Goal: Task Accomplishment & Management: Manage account settings

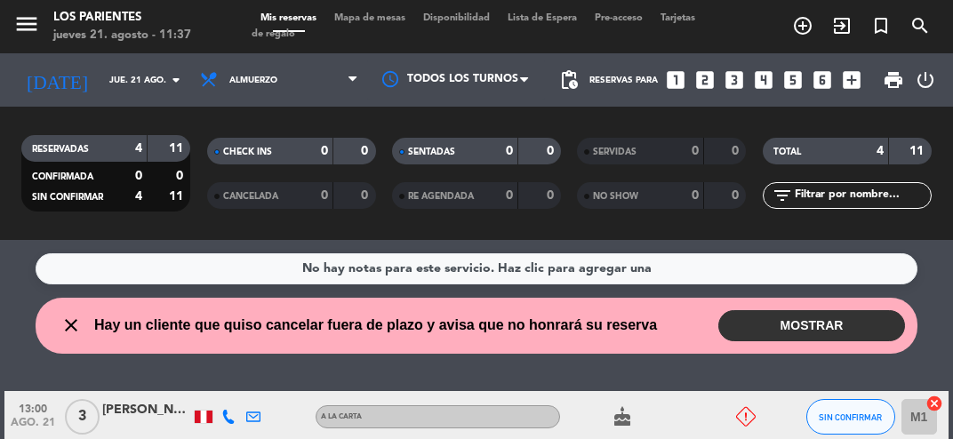
click at [835, 328] on button "MOSTRAR" at bounding box center [811, 325] width 187 height 31
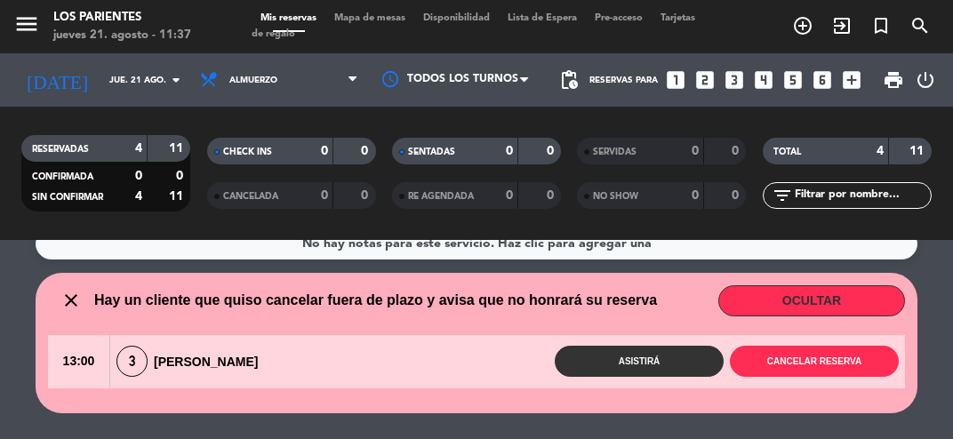
scroll to position [24, 0]
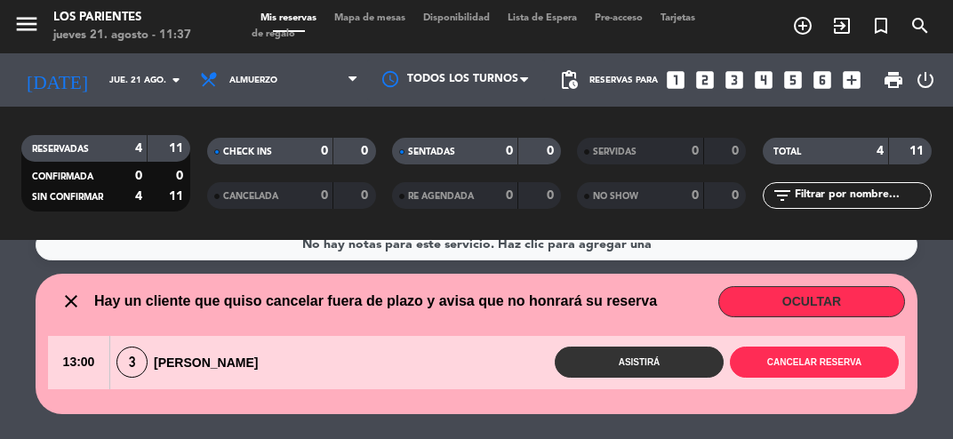
click at [849, 298] on button "OCULTAR" at bounding box center [811, 301] width 187 height 31
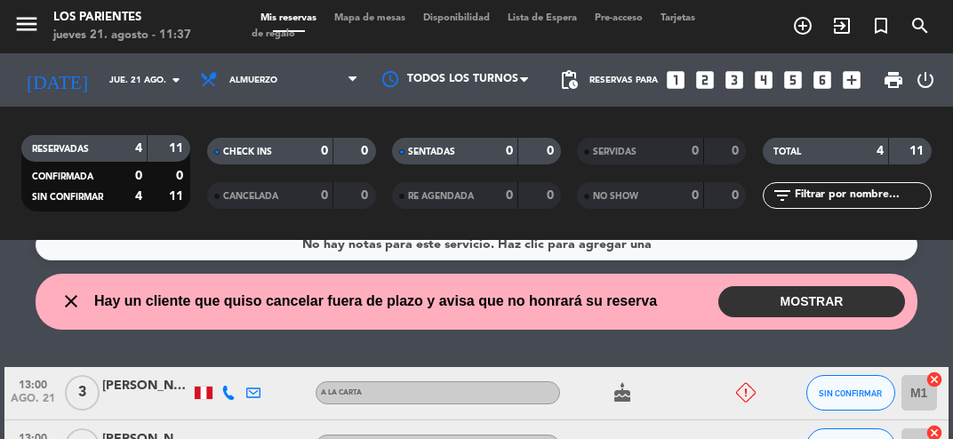
click at [844, 298] on button "MOSTRAR" at bounding box center [811, 301] width 187 height 31
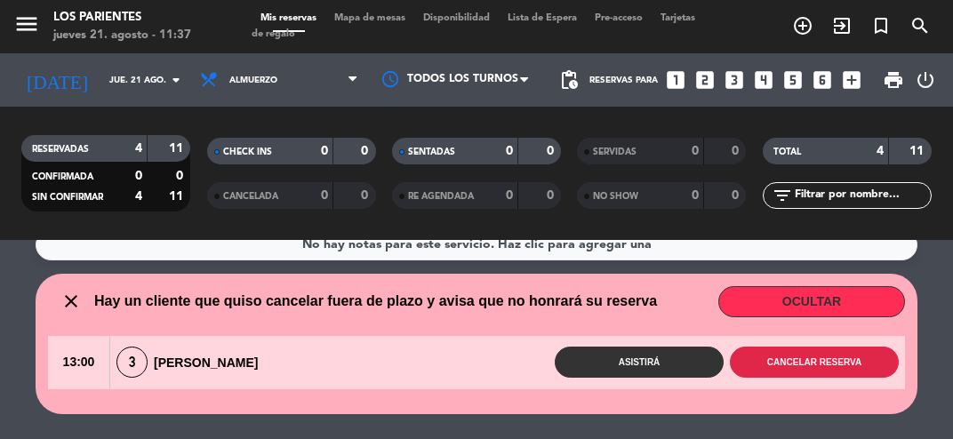
click at [842, 362] on button "Cancelar reserva" at bounding box center [813, 362] width 169 height 31
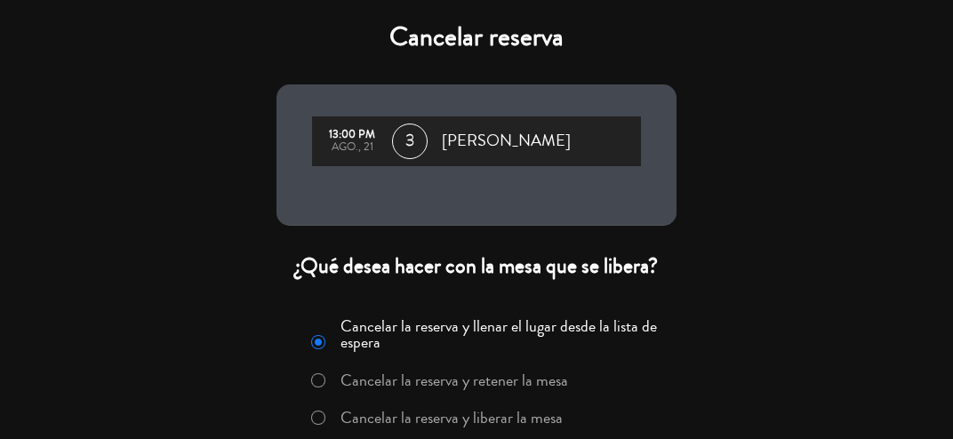
scroll to position [73, 0]
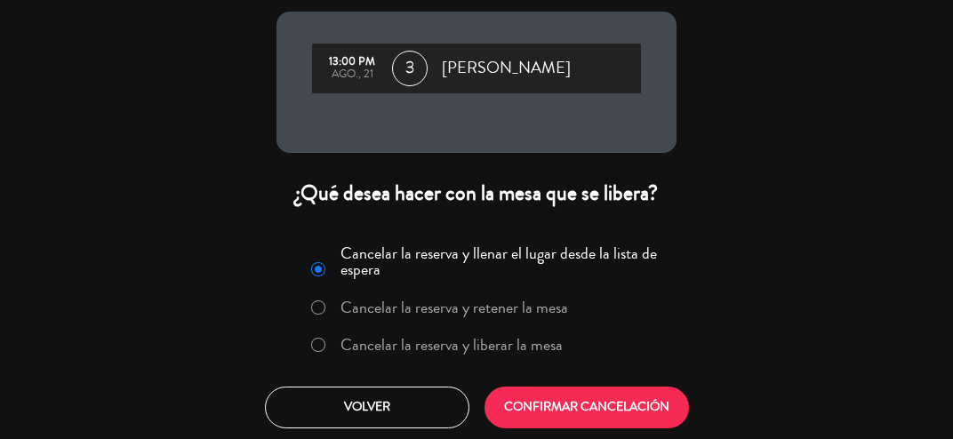
click at [321, 349] on input "Cancelar la reserva y liberar la mesa" at bounding box center [317, 344] width 12 height 12
radio input "true"
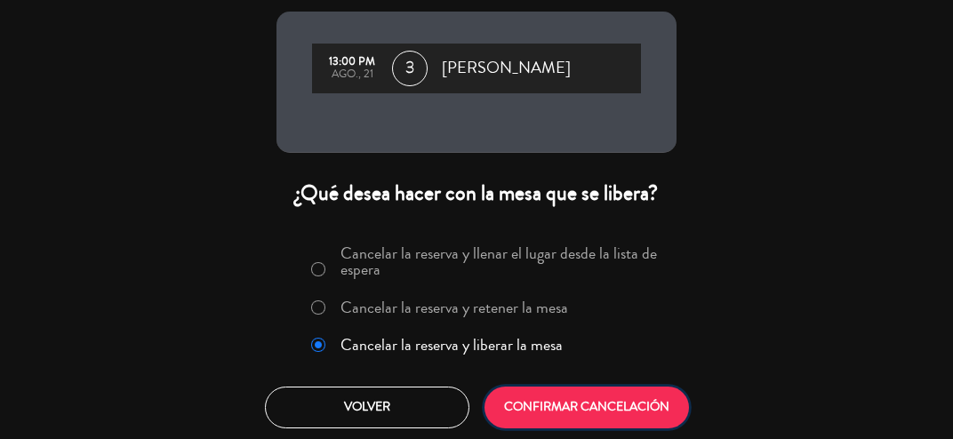
click at [602, 414] on button "CONFIRMAR CANCELACIÓN" at bounding box center [586, 408] width 204 height 42
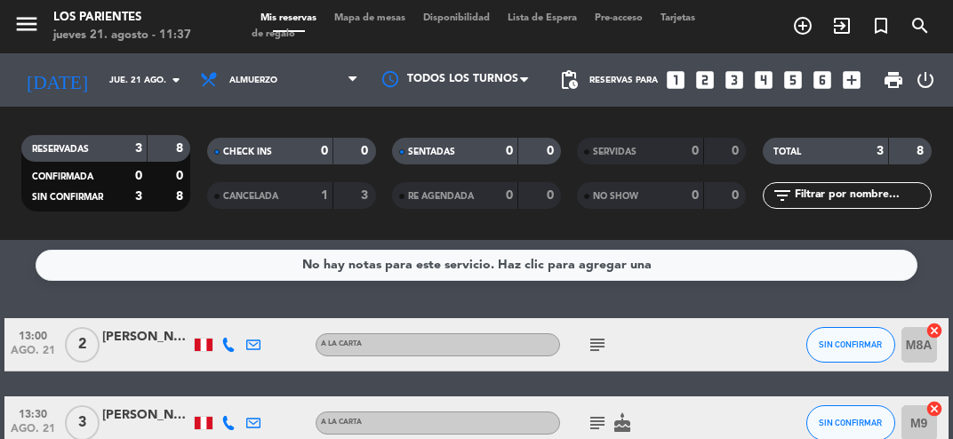
scroll to position [0, 0]
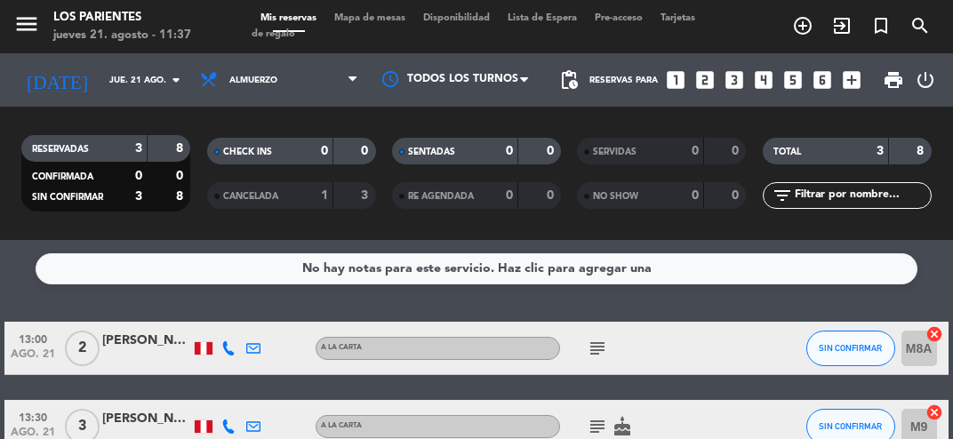
click at [151, 82] on input "jue. 21 ago." at bounding box center [160, 81] width 120 height 28
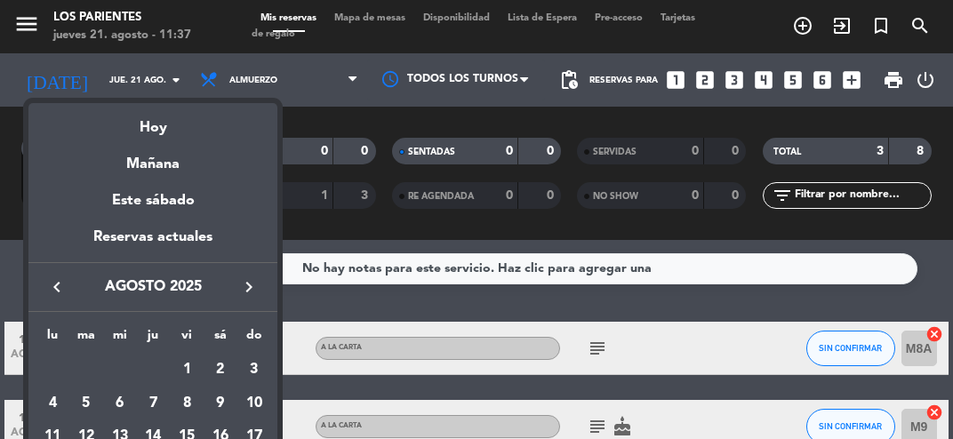
click at [151, 121] on div "Hoy" at bounding box center [152, 121] width 249 height 36
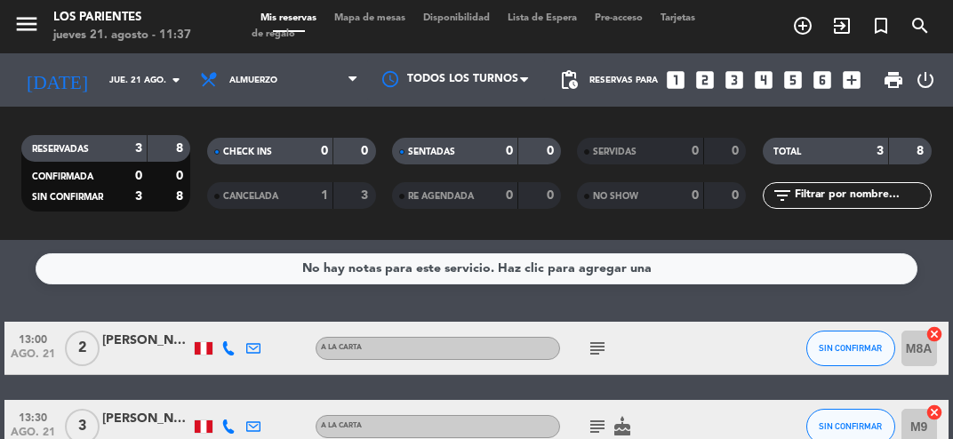
scroll to position [70, 0]
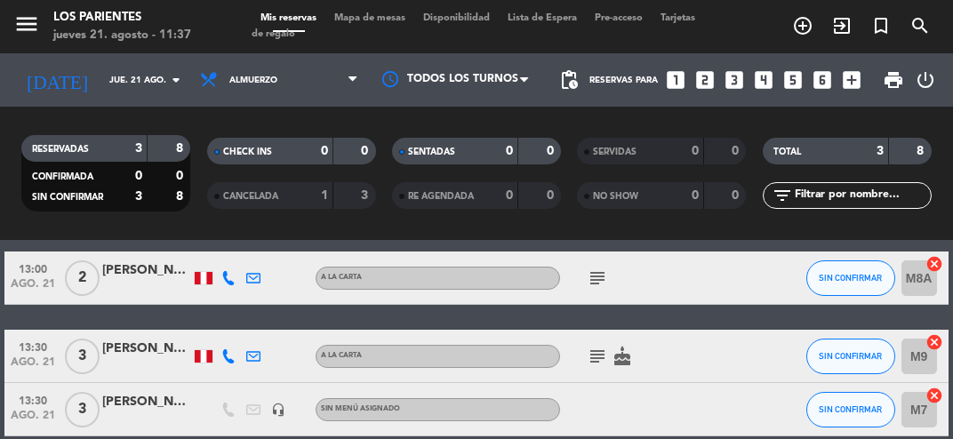
click at [604, 270] on icon "subject" at bounding box center [596, 277] width 21 height 21
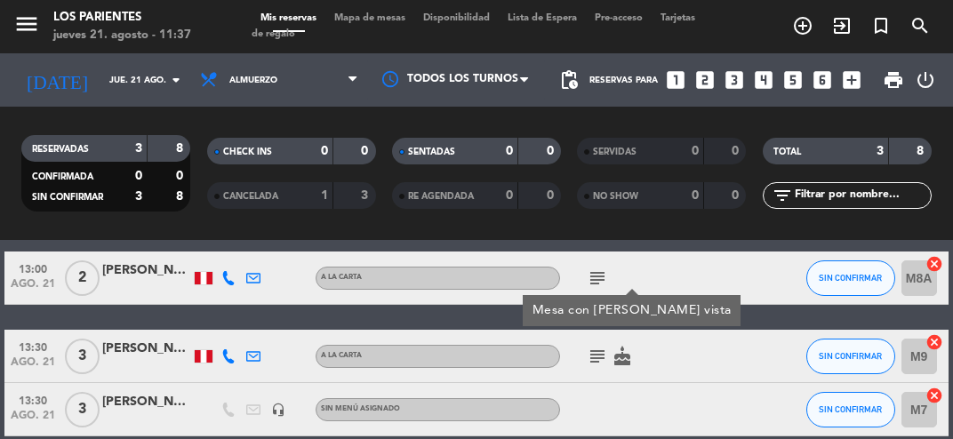
click at [605, 272] on icon "subject" at bounding box center [596, 277] width 21 height 21
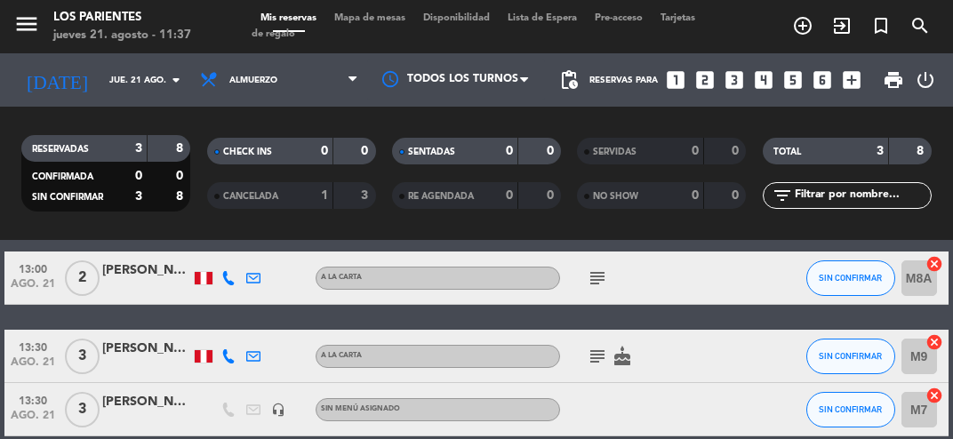
click at [605, 351] on icon "subject" at bounding box center [596, 356] width 21 height 21
click at [606, 357] on icon "subject" at bounding box center [596, 356] width 21 height 21
click at [319, 83] on span "Almuerzo" at bounding box center [279, 79] width 176 height 39
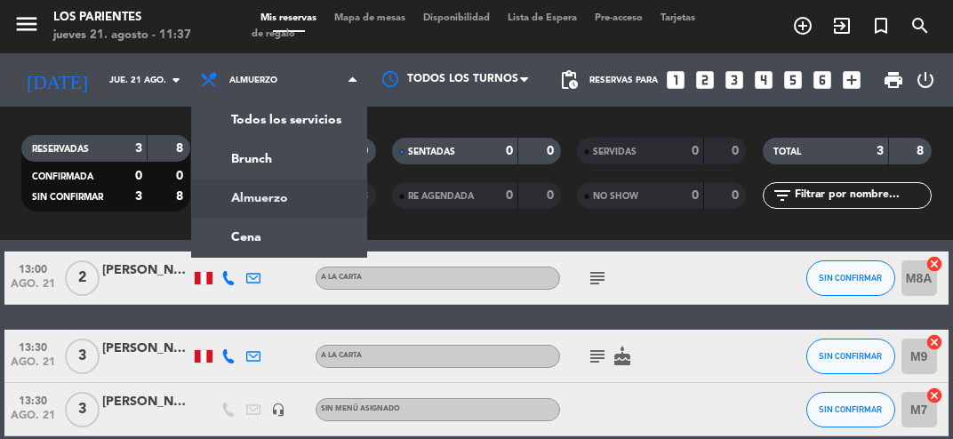
click at [285, 242] on ng-component "menu Los Parientes jueves 21. agosto - 11:37 Mis reservas Mapa de mesas Disponi…" at bounding box center [476, 219] width 953 height 439
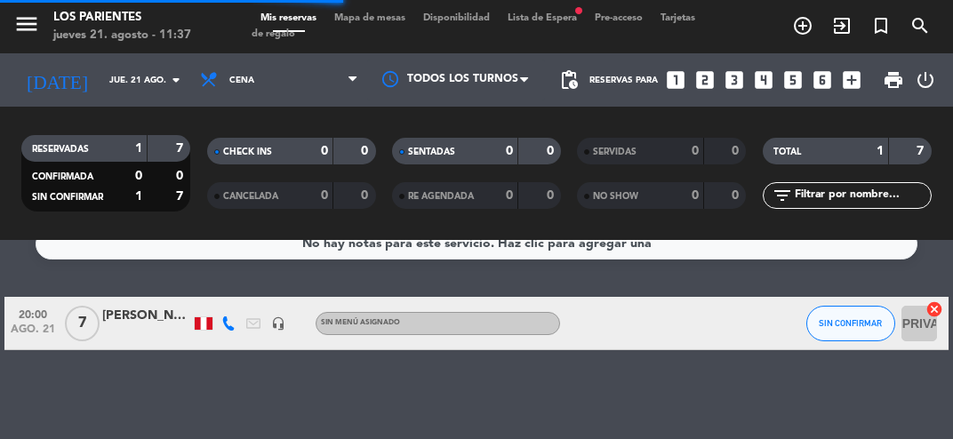
scroll to position [0, 0]
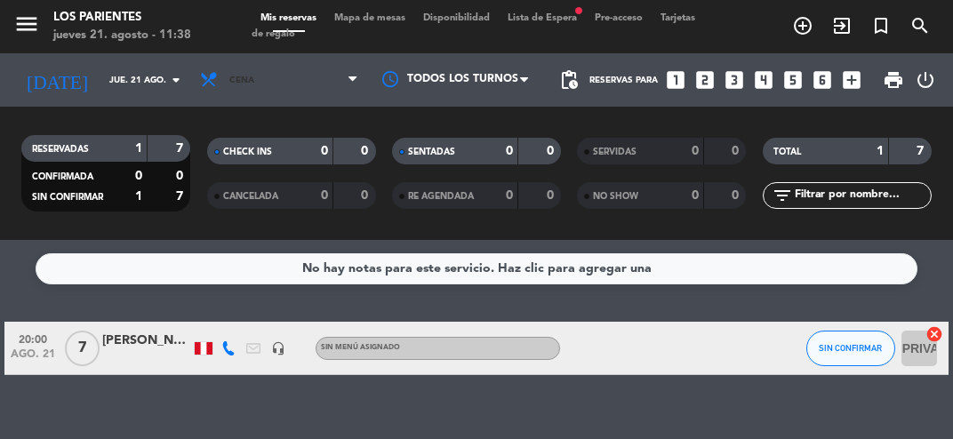
click at [321, 71] on span "Cena" at bounding box center [279, 79] width 176 height 39
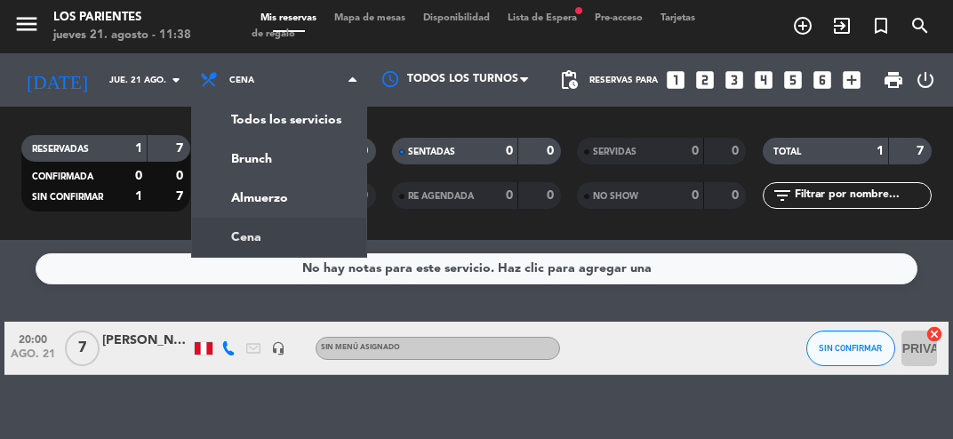
click at [291, 203] on div "menu Los Parientes jueves 21. agosto - 11:38 Mis reservas Mapa de mesas Disponi…" at bounding box center [476, 120] width 953 height 240
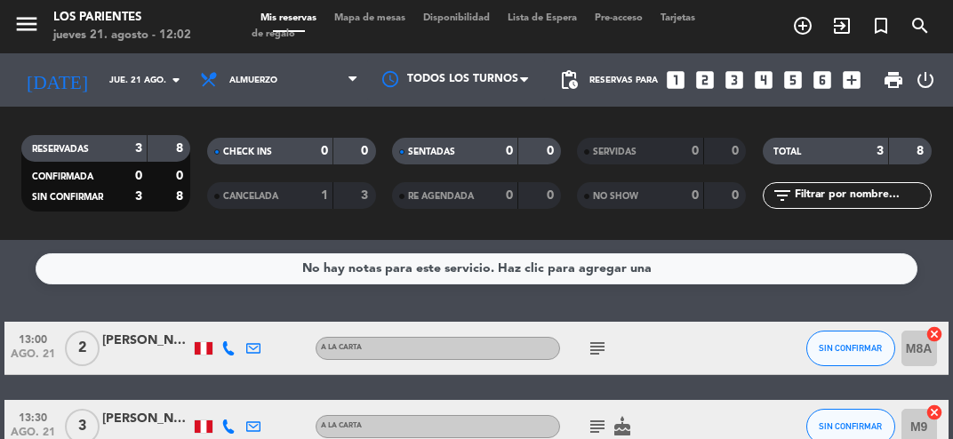
scroll to position [70, 0]
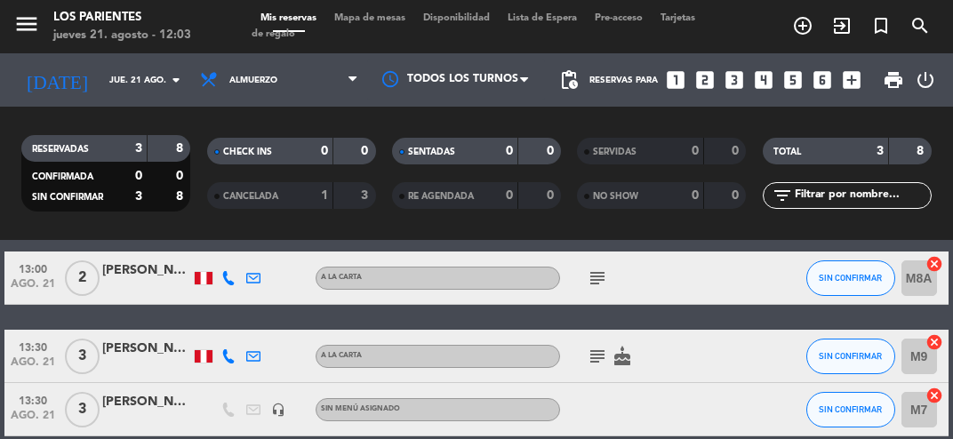
click at [705, 80] on icon "looks_two" at bounding box center [704, 79] width 23 height 23
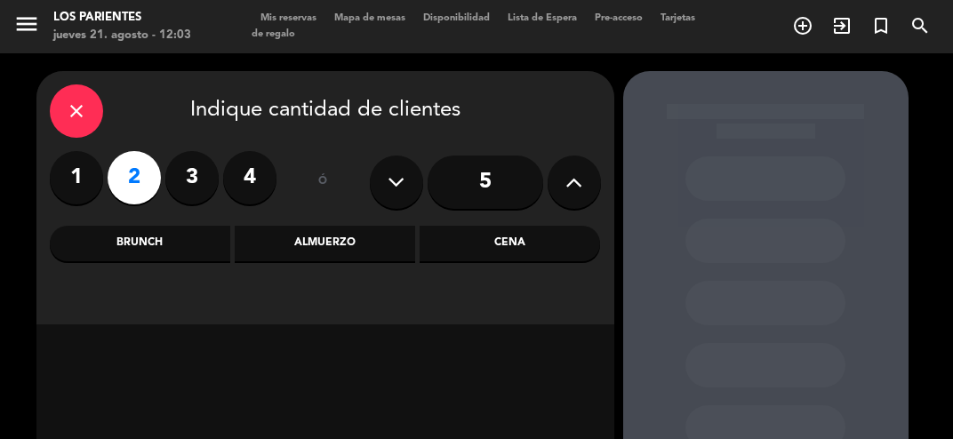
click at [355, 250] on div "Almuerzo" at bounding box center [325, 244] width 180 height 36
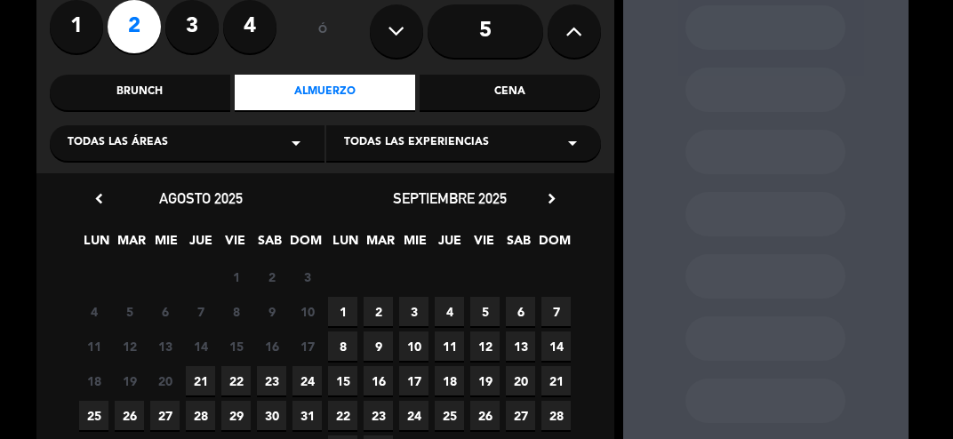
scroll to position [162, 0]
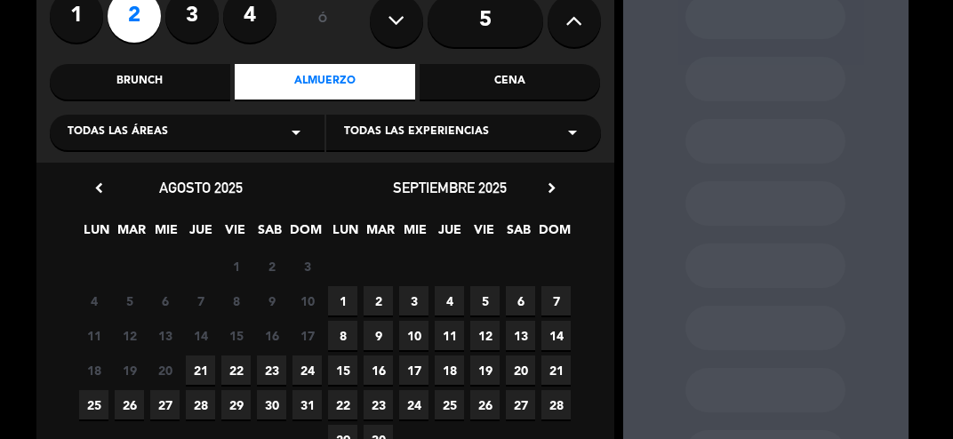
click at [310, 375] on span "24" at bounding box center [306, 369] width 29 height 29
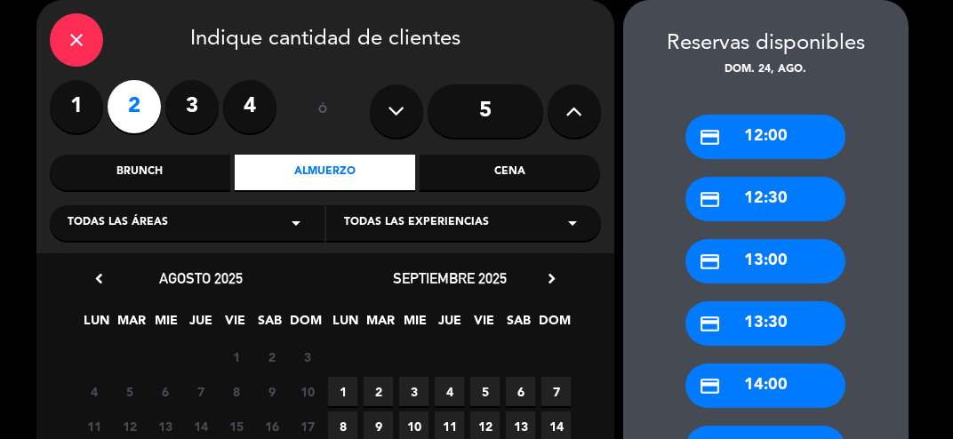
scroll to position [238, 0]
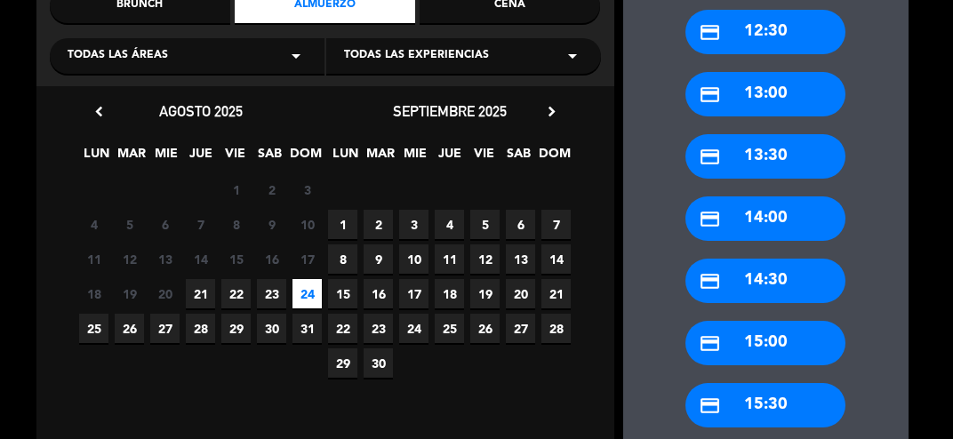
click at [794, 98] on div "credit_card 13:00" at bounding box center [765, 94] width 160 height 44
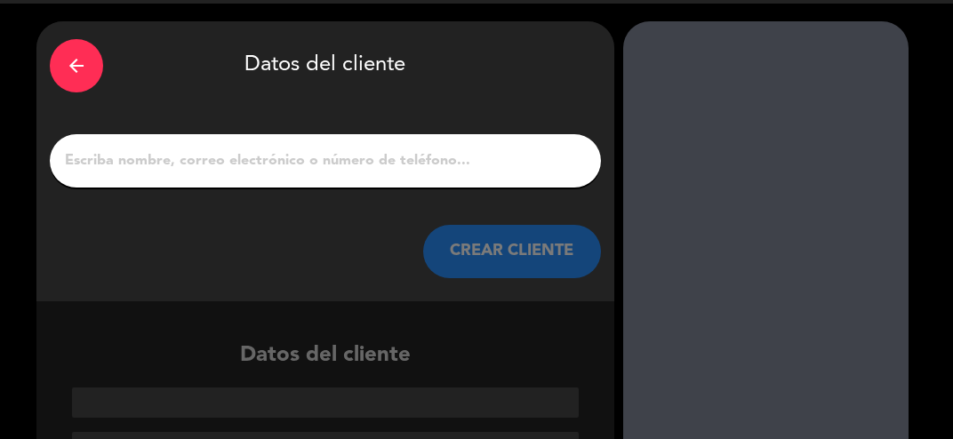
click at [503, 151] on input "1" at bounding box center [325, 160] width 524 height 25
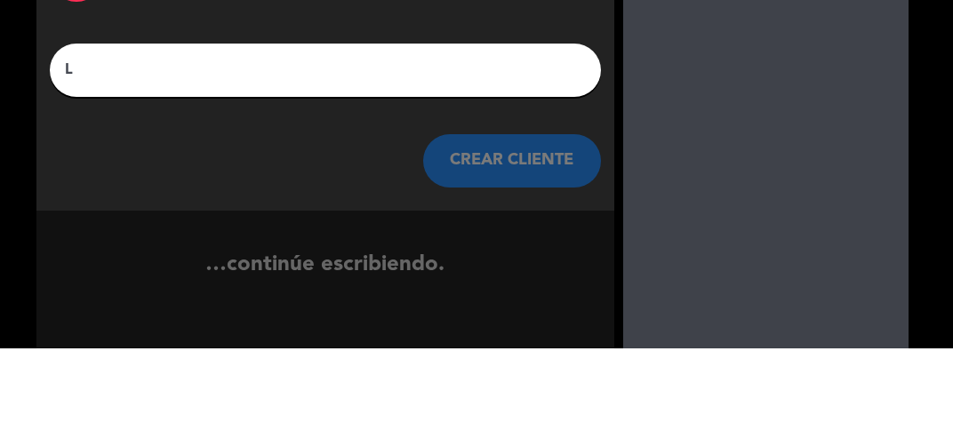
scroll to position [8, 0]
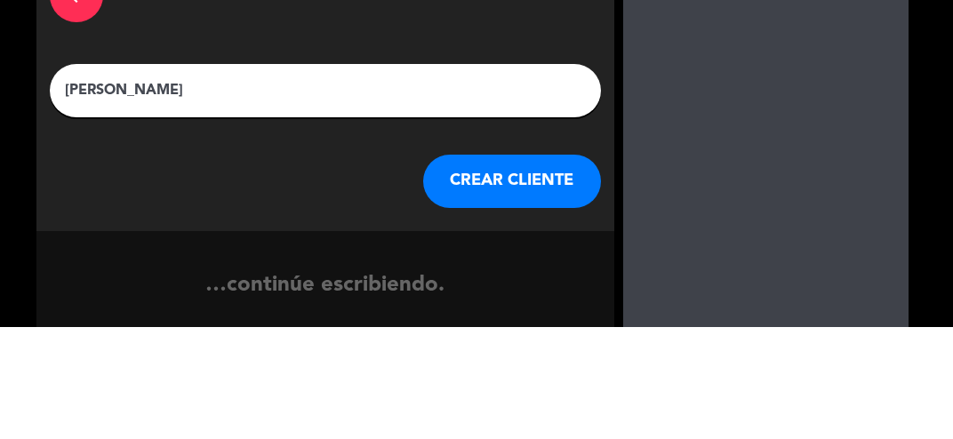
type input "[PERSON_NAME]"
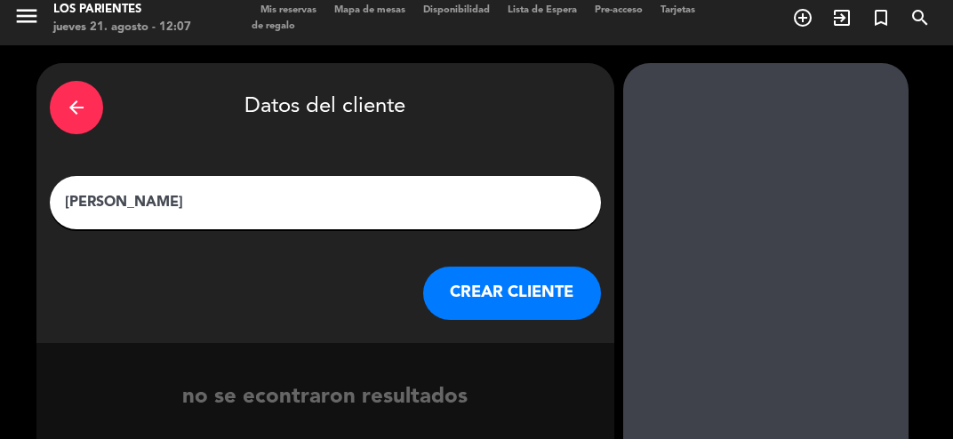
click at [554, 300] on button "CREAR CLIENTE" at bounding box center [512, 293] width 178 height 53
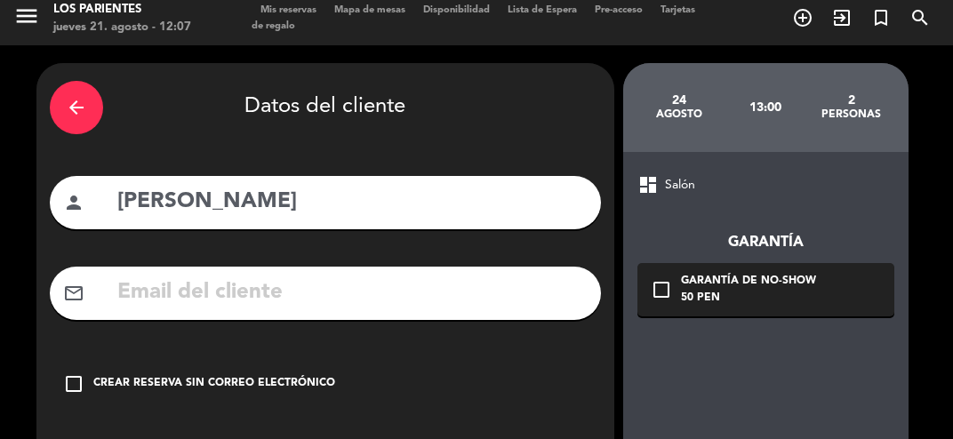
scroll to position [94, 0]
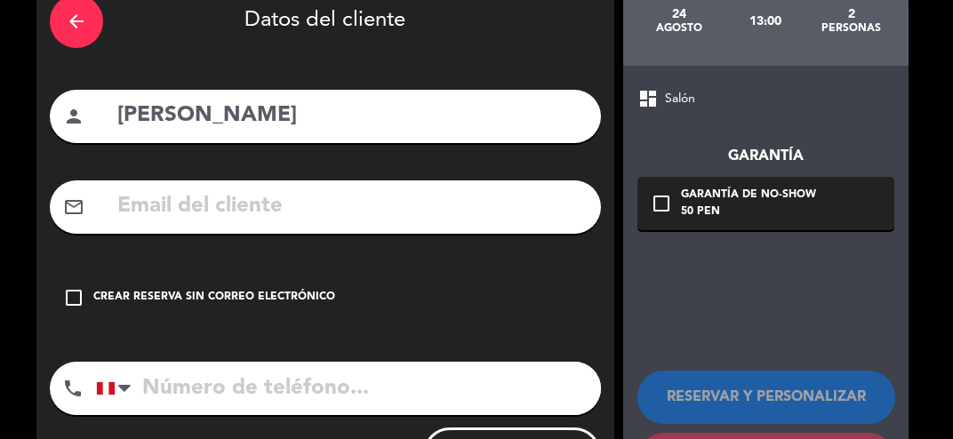
click at [64, 300] on icon "check_box_outline_blank" at bounding box center [73, 297] width 21 height 21
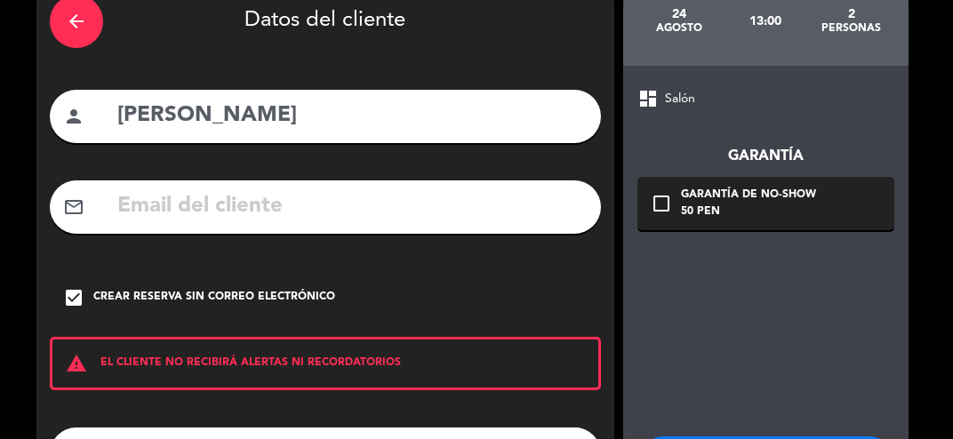
scroll to position [160, 0]
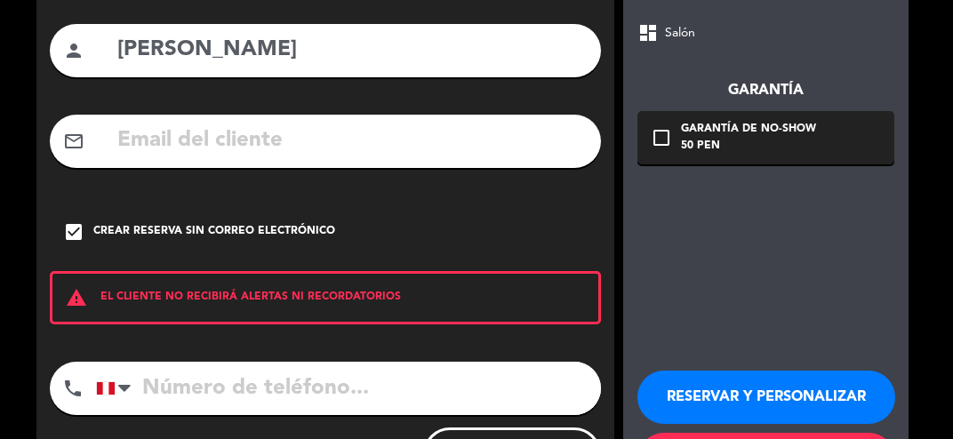
click at [833, 394] on button "RESERVAR Y PERSONALIZAR" at bounding box center [766, 397] width 258 height 53
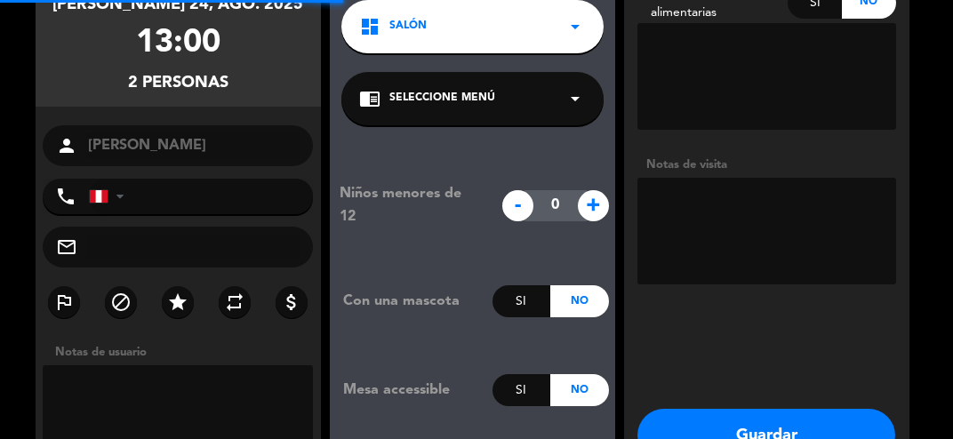
scroll to position [71, 0]
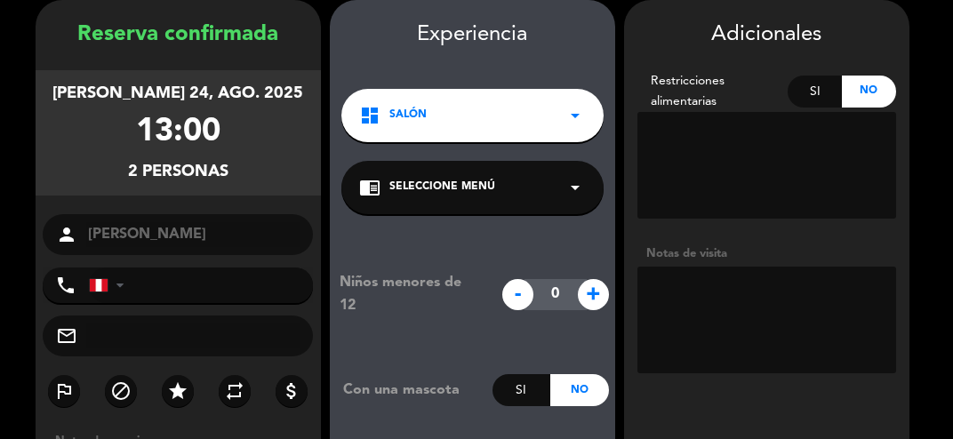
click at [839, 318] on textarea at bounding box center [766, 320] width 259 height 107
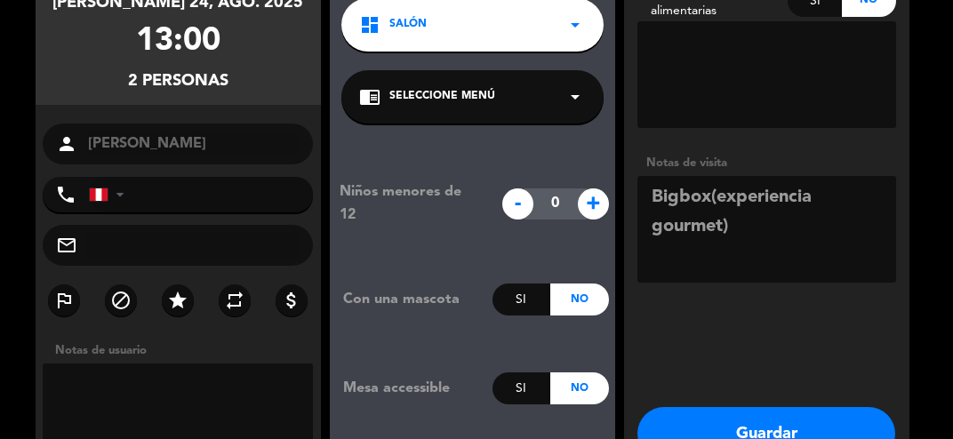
scroll to position [188, 0]
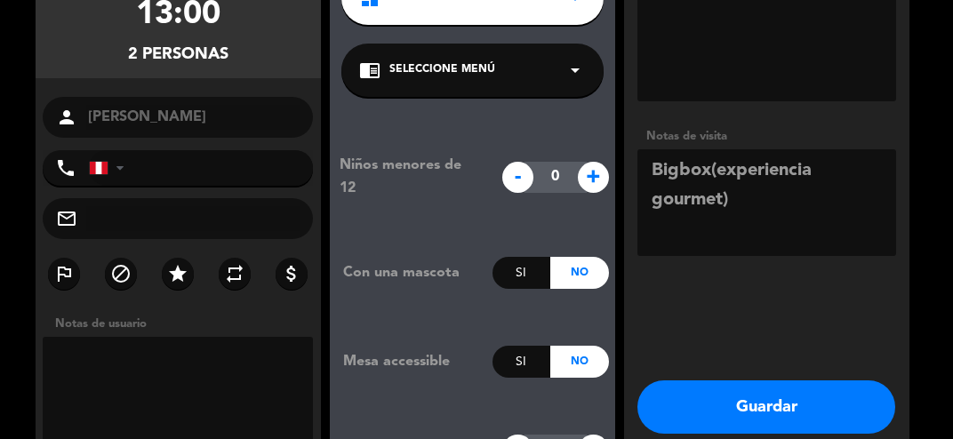
type textarea "Bigbox(experiencia gourmet)"
click at [793, 407] on button "Guardar" at bounding box center [766, 406] width 258 height 53
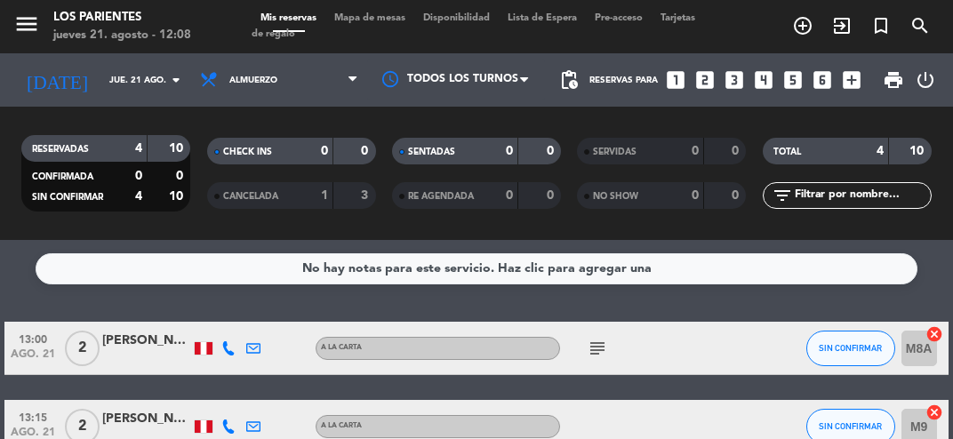
click at [119, 88] on input "jue. 21 ago." at bounding box center [160, 81] width 120 height 28
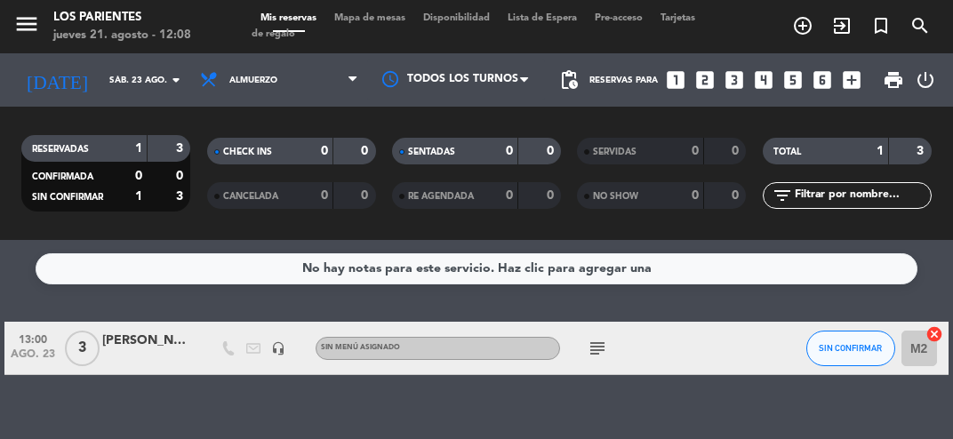
click at [156, 78] on input "sáb. 23 ago." at bounding box center [160, 81] width 120 height 28
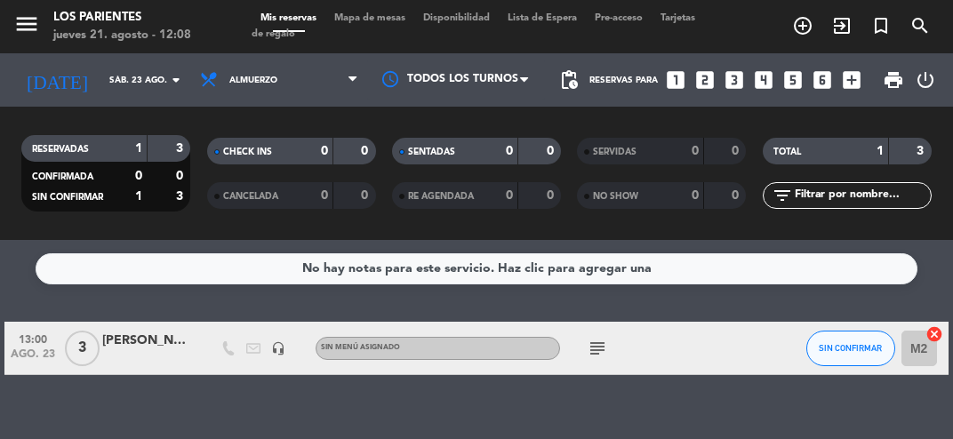
type input "mié. 27 ago."
click at [770, 82] on icon "looks_4" at bounding box center [763, 79] width 23 height 23
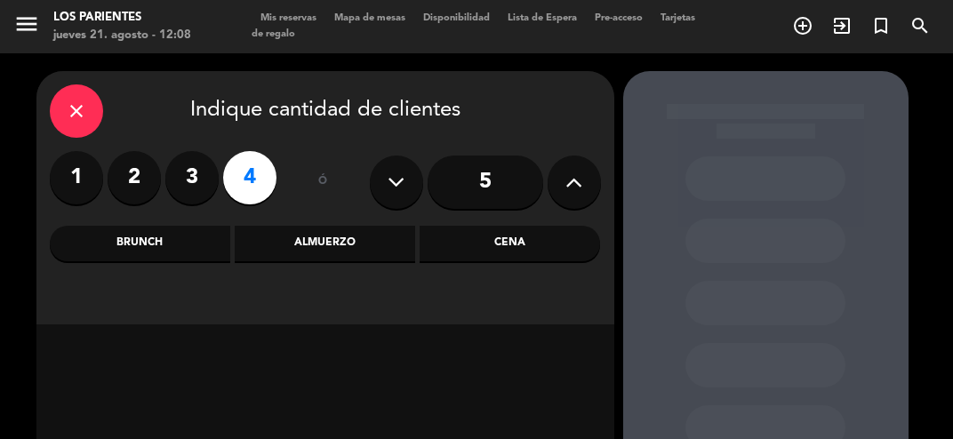
click at [74, 111] on icon "close" at bounding box center [76, 110] width 21 height 21
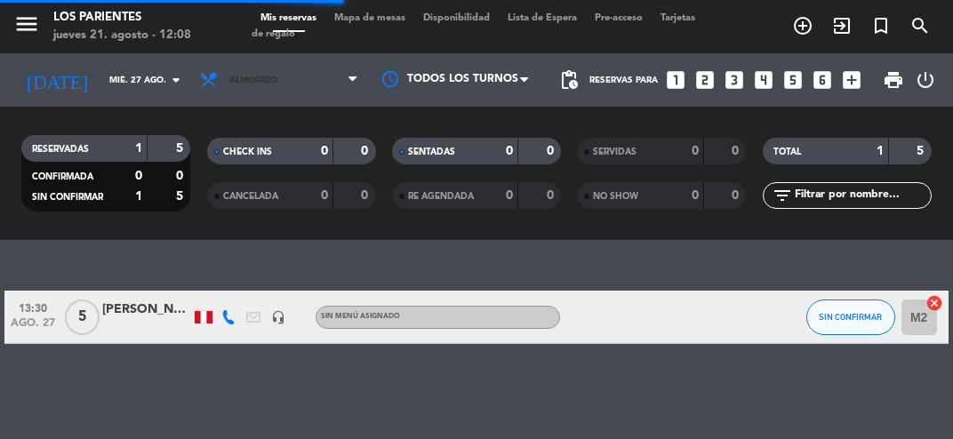
click at [316, 78] on span "Almuerzo" at bounding box center [279, 79] width 176 height 39
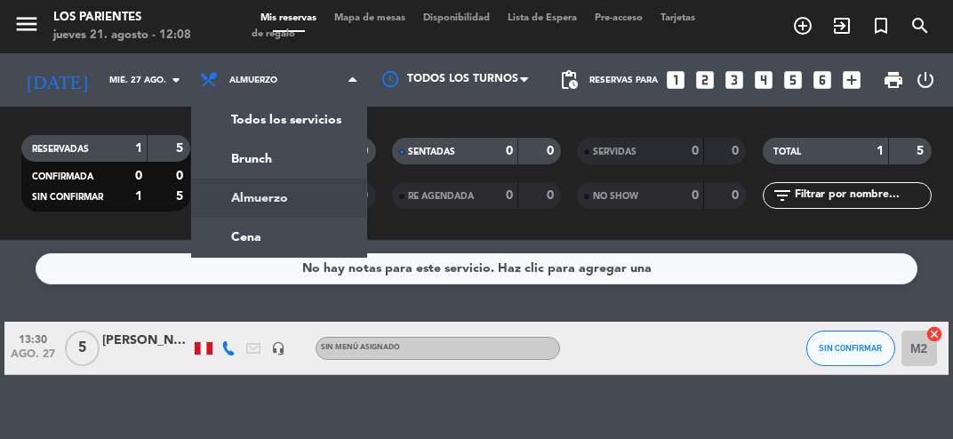
click at [309, 251] on ng-component "menu Los Parientes jueves 21. agosto - 12:08 Mis reservas Mapa de mesas Disponi…" at bounding box center [476, 219] width 953 height 439
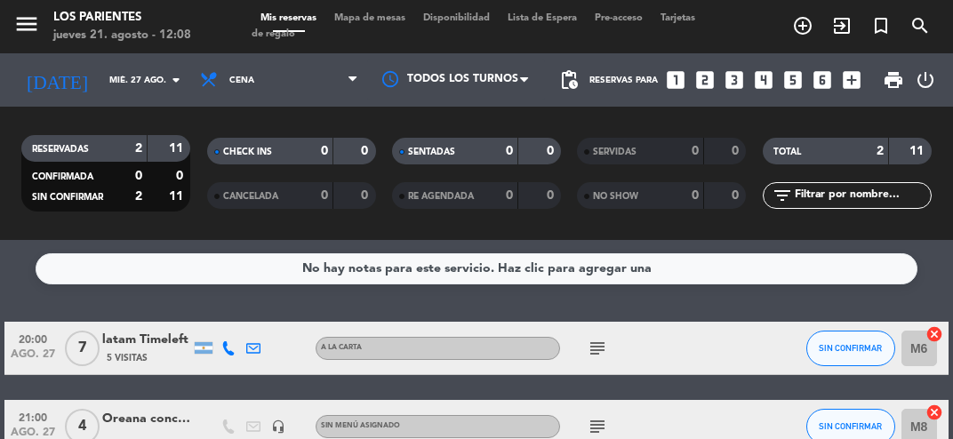
click at [742, 85] on icon "looks_3" at bounding box center [733, 79] width 23 height 23
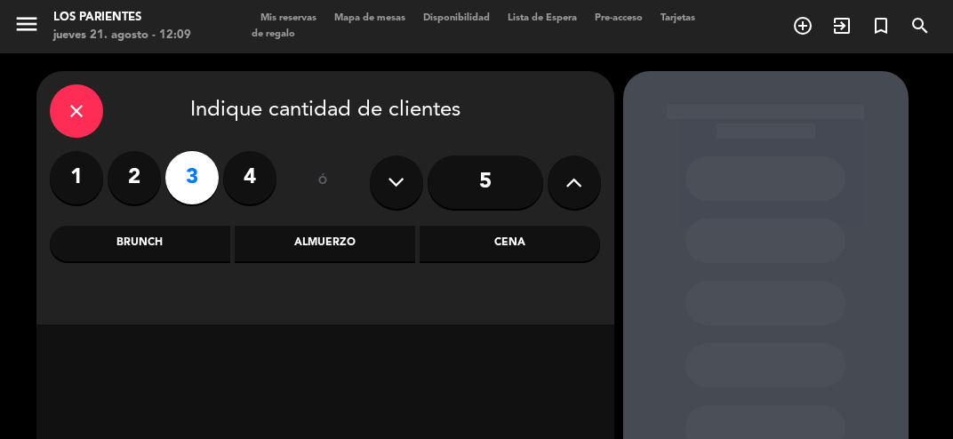
click at [350, 252] on div "Almuerzo" at bounding box center [325, 244] width 180 height 36
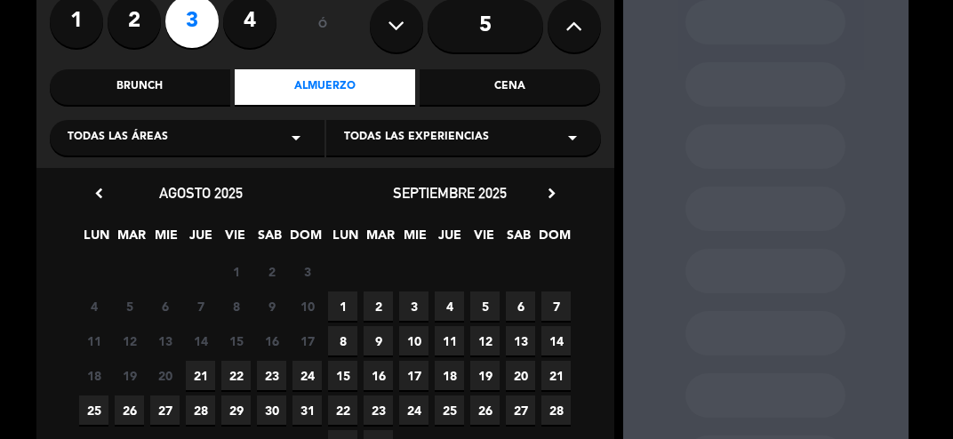
scroll to position [179, 0]
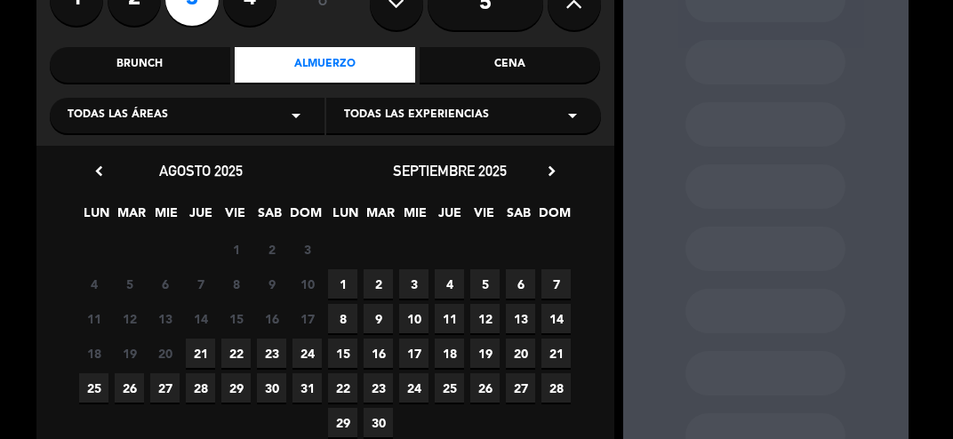
click at [267, 363] on span "23" at bounding box center [271, 353] width 29 height 29
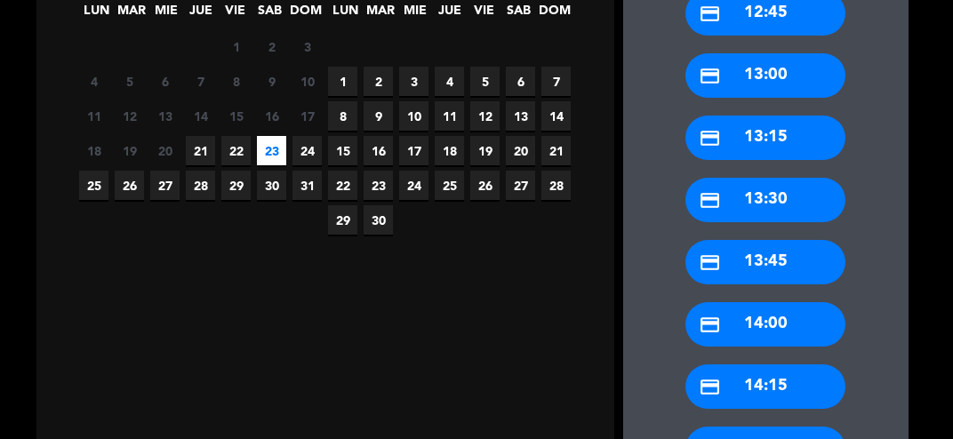
scroll to position [421, 0]
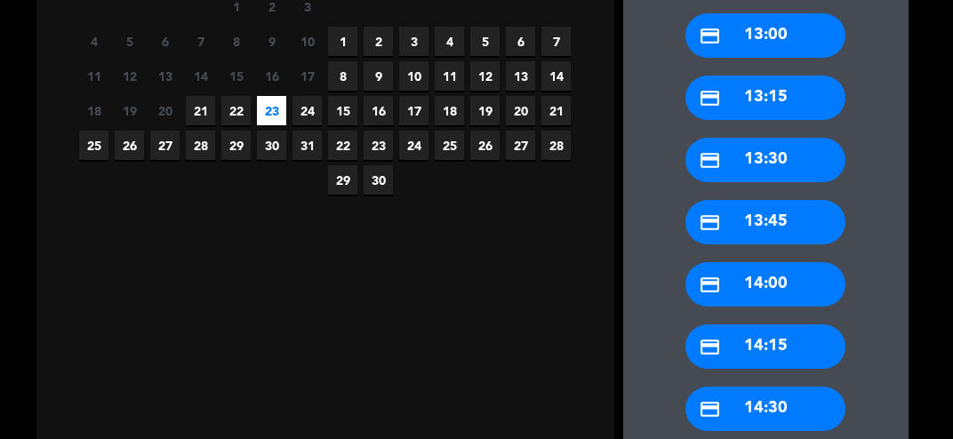
click at [803, 414] on div "credit_card 14:30" at bounding box center [765, 409] width 160 height 44
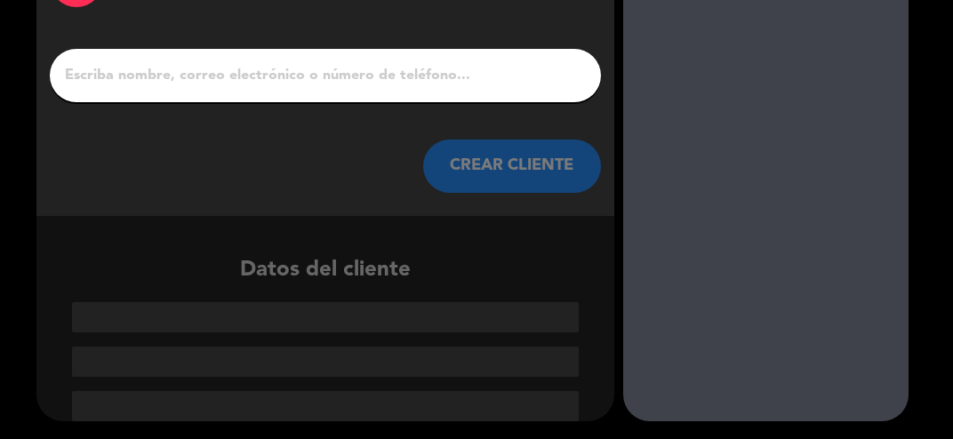
scroll to position [50, 0]
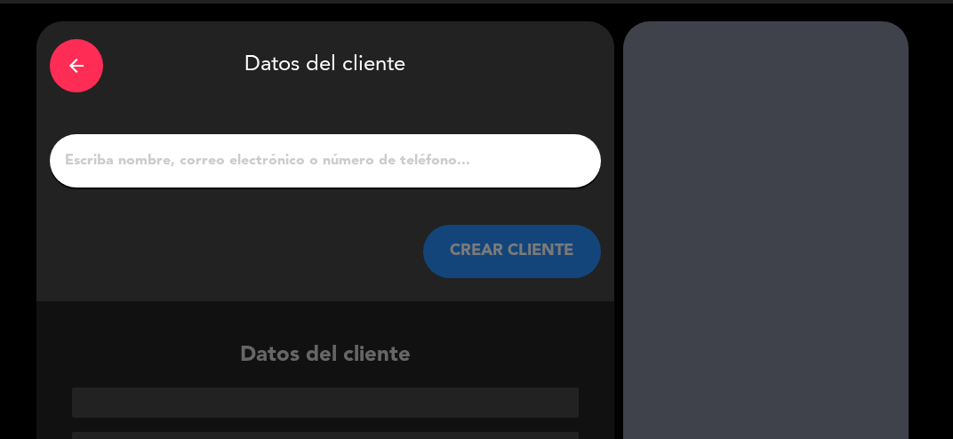
click at [513, 171] on input "1" at bounding box center [325, 160] width 524 height 25
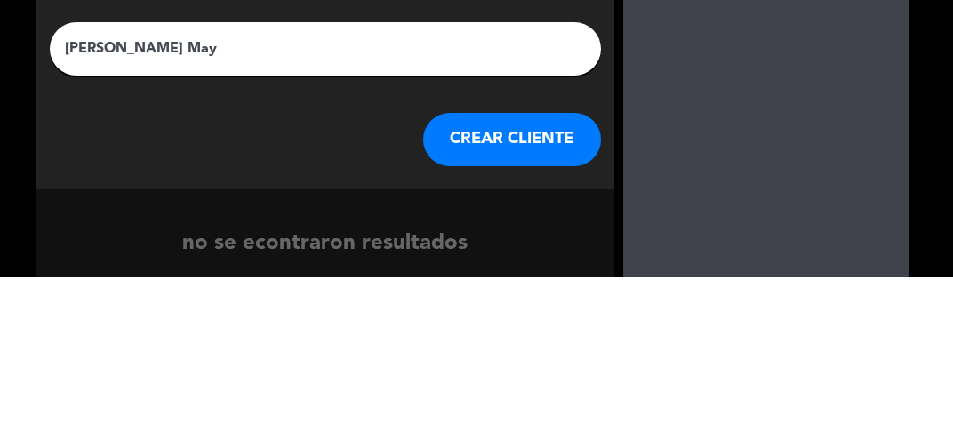
type input "[PERSON_NAME]"
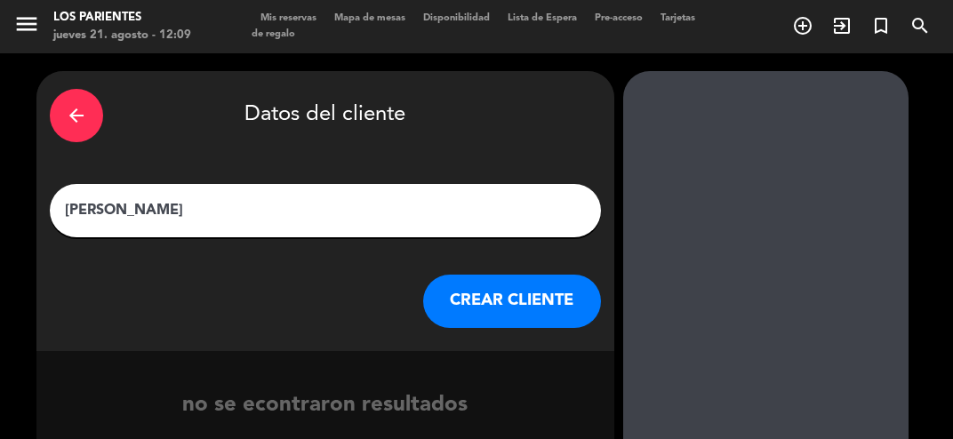
click at [548, 306] on button "CREAR CLIENTE" at bounding box center [512, 301] width 178 height 53
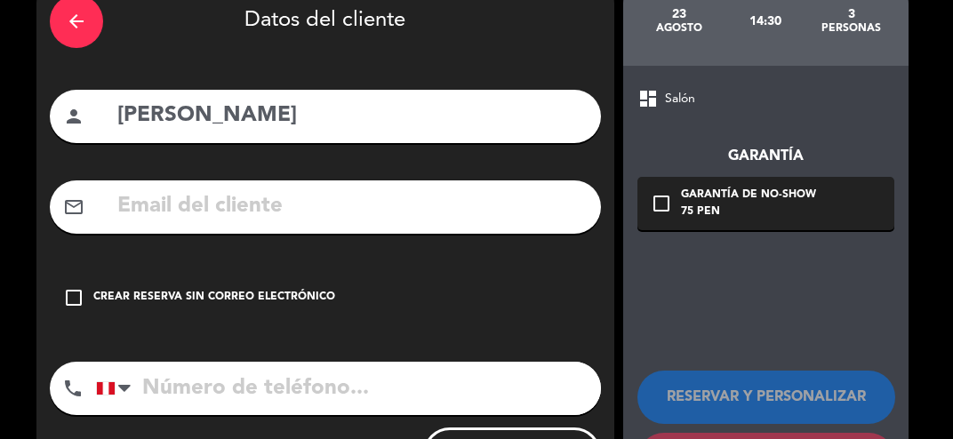
scroll to position [93, 0]
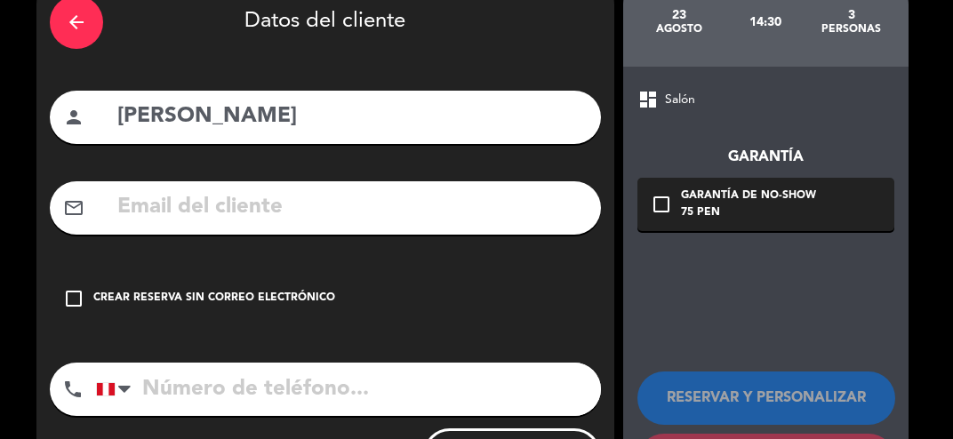
click at [68, 302] on icon "check_box_outline_blank" at bounding box center [73, 298] width 21 height 21
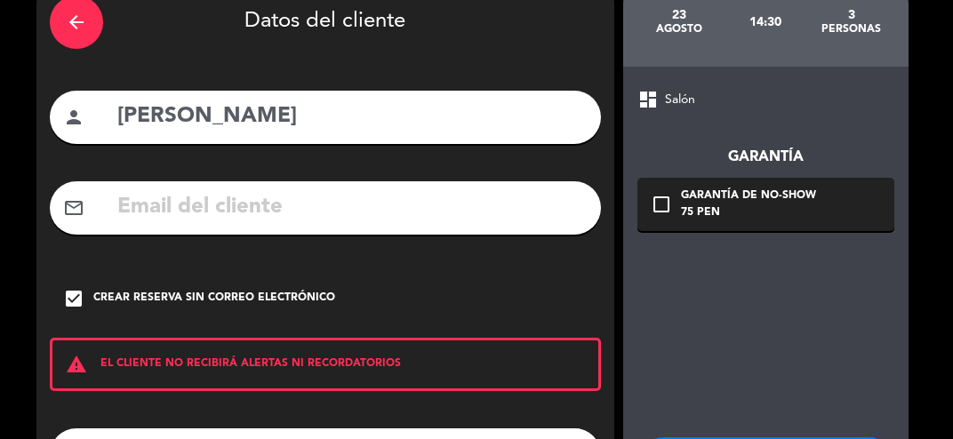
scroll to position [160, 0]
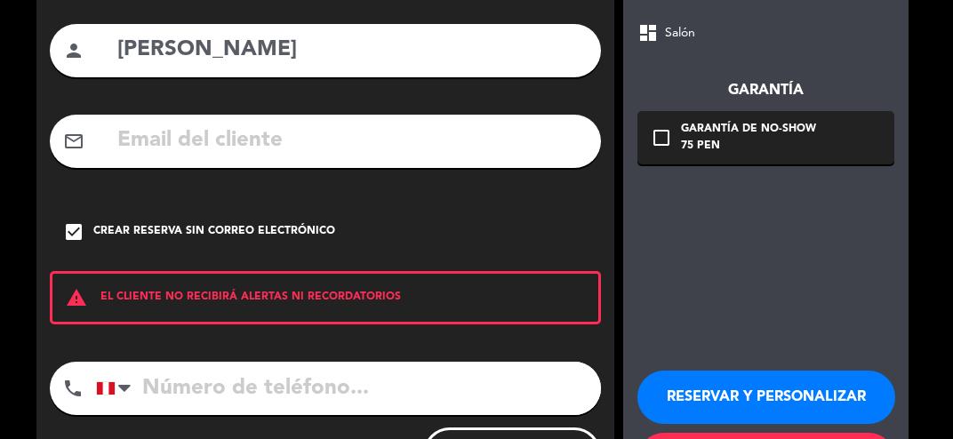
click at [808, 403] on button "RESERVAR Y PERSONALIZAR" at bounding box center [766, 397] width 258 height 53
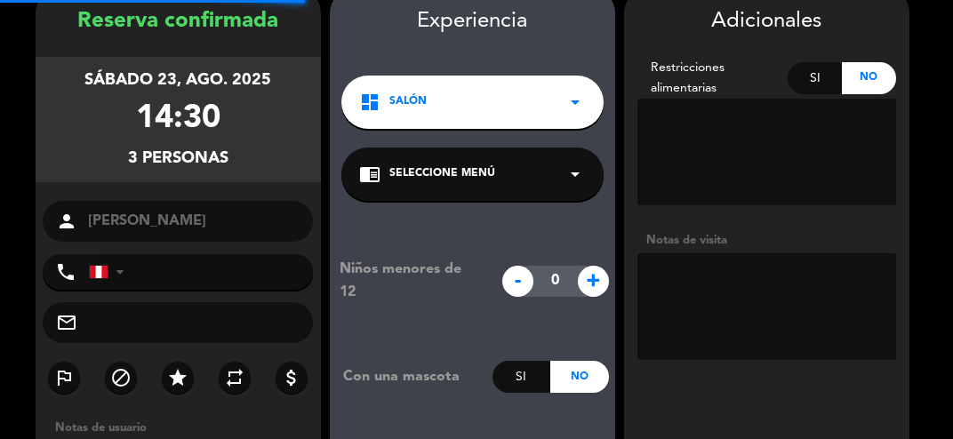
scroll to position [71, 0]
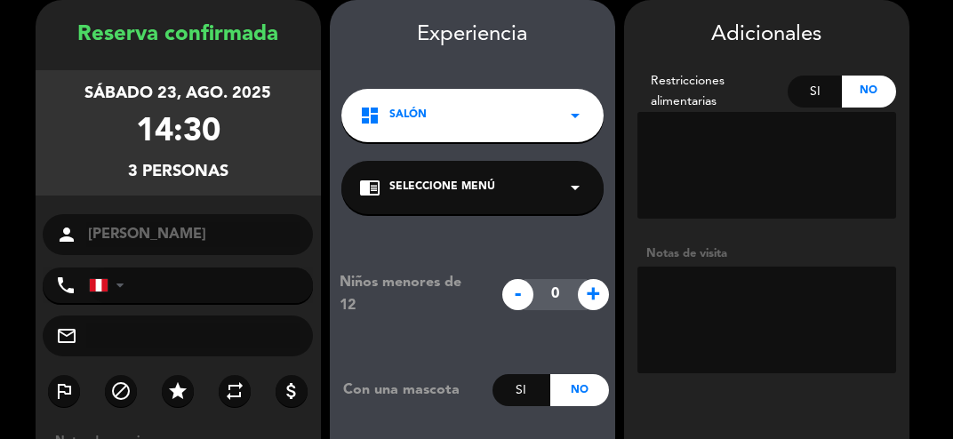
click at [764, 299] on textarea at bounding box center [766, 320] width 259 height 107
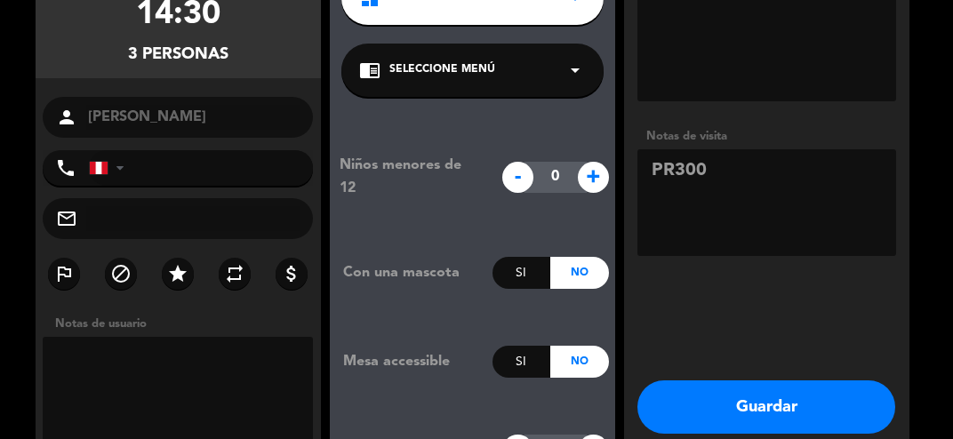
type textarea "PR300"
click at [814, 426] on button "Guardar" at bounding box center [766, 406] width 258 height 53
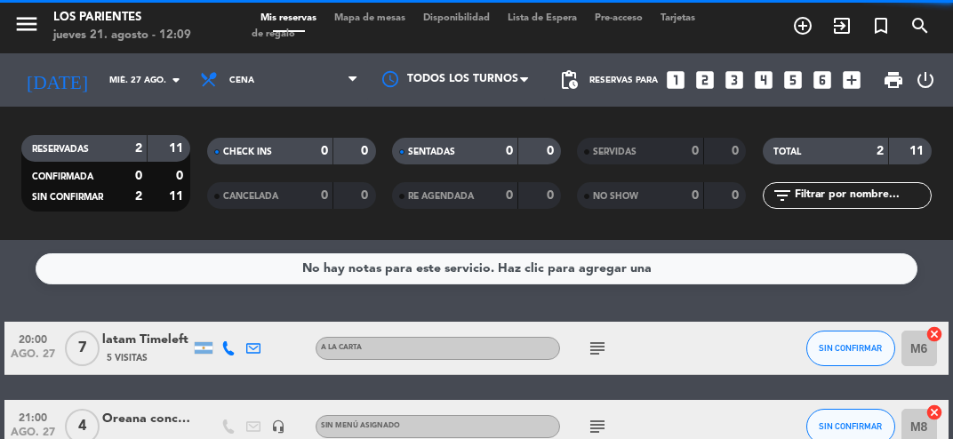
click at [145, 90] on input "mié. 27 ago." at bounding box center [160, 81] width 120 height 28
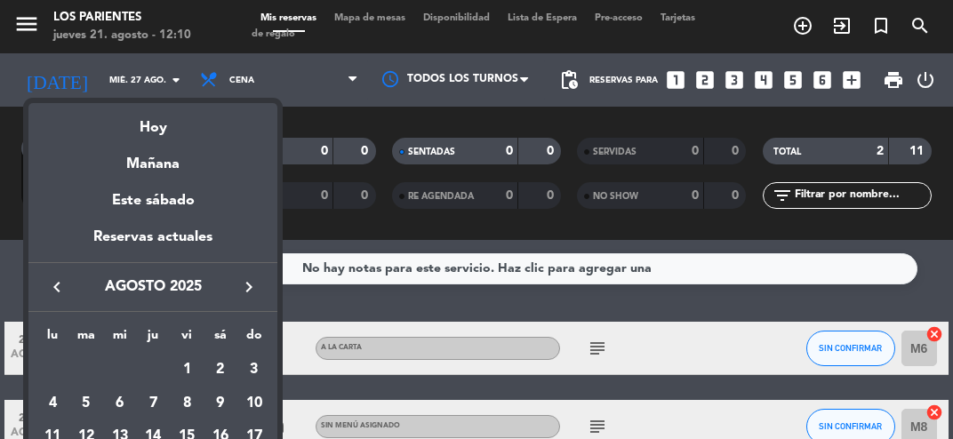
click at [166, 138] on div "Hoy" at bounding box center [152, 121] width 249 height 36
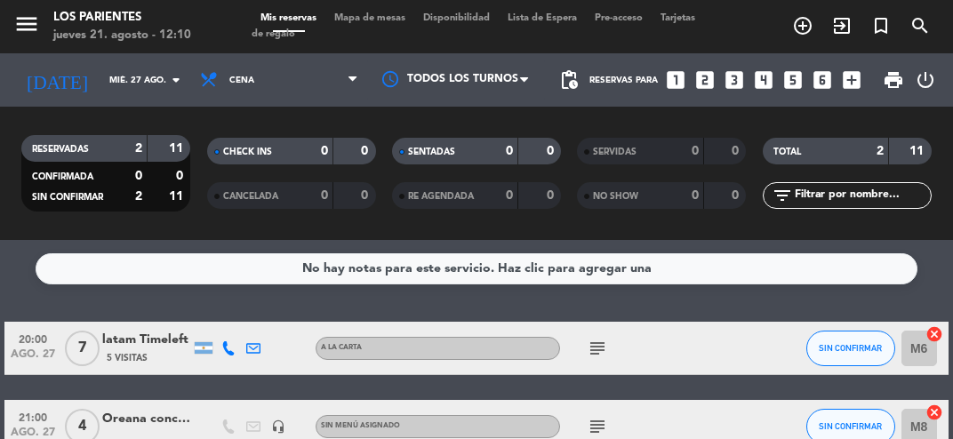
type input "jue. 21 ago."
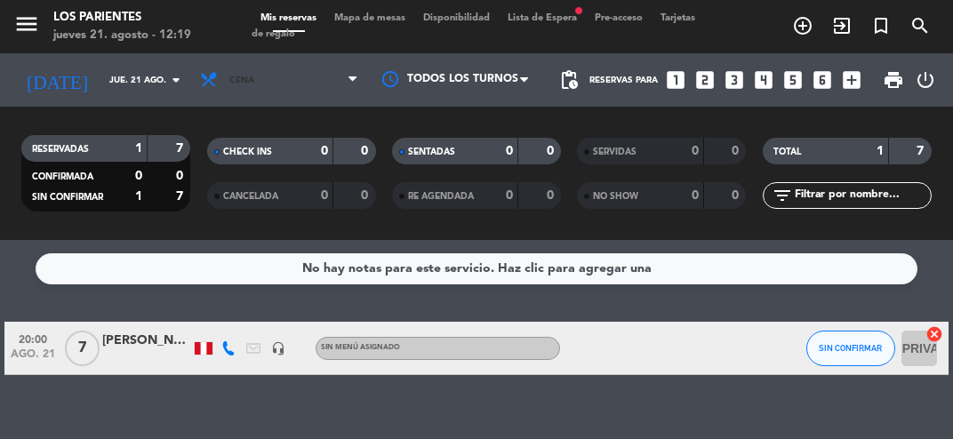
click at [267, 95] on span "Cena" at bounding box center [279, 79] width 176 height 39
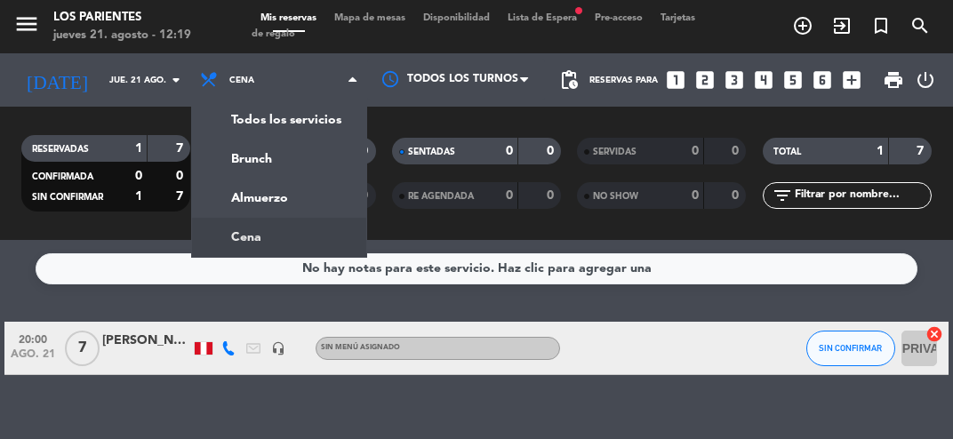
click at [299, 208] on div "menu Los Parientes jueves 21. agosto - 12:19 Mis reservas Mapa de mesas Disponi…" at bounding box center [476, 120] width 953 height 240
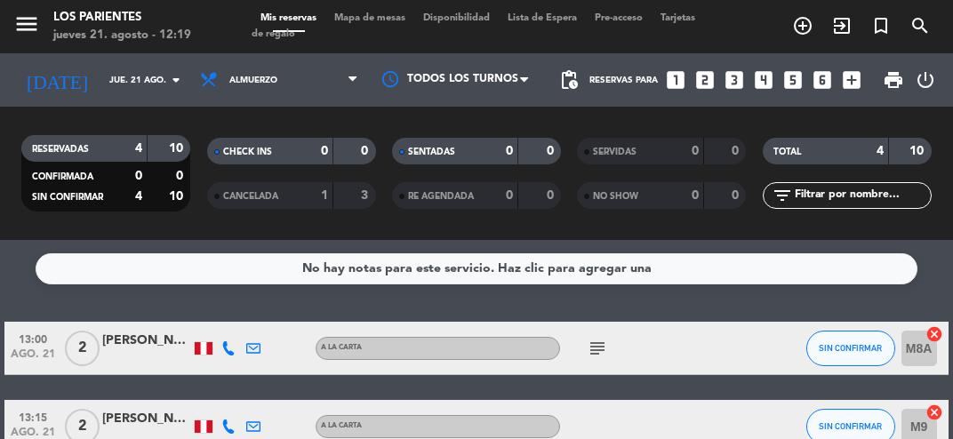
click at [604, 344] on icon "subject" at bounding box center [596, 348] width 21 height 21
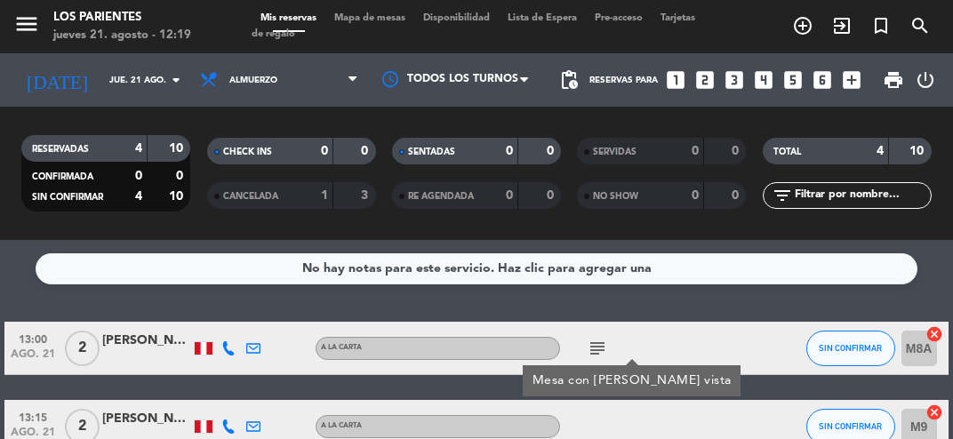
click at [604, 347] on icon "subject" at bounding box center [596, 348] width 21 height 21
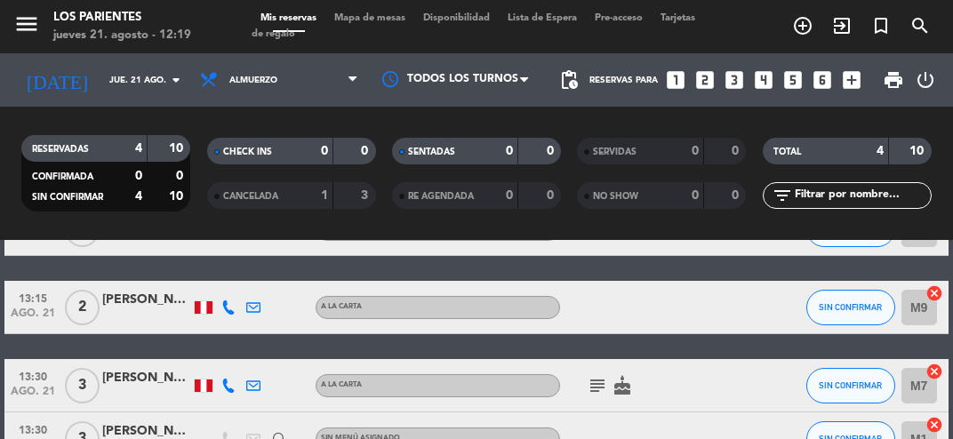
scroll to position [146, 0]
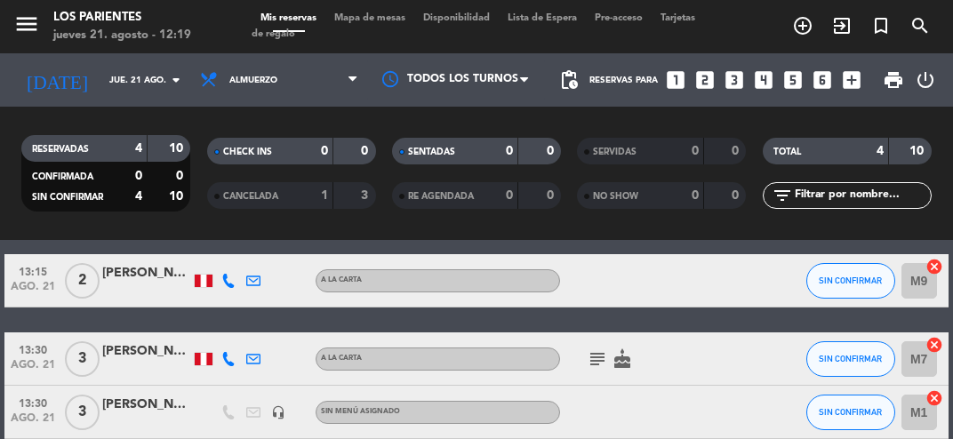
click at [594, 358] on icon "subject" at bounding box center [596, 358] width 21 height 21
click at [721, 348] on div at bounding box center [733, 358] width 48 height 52
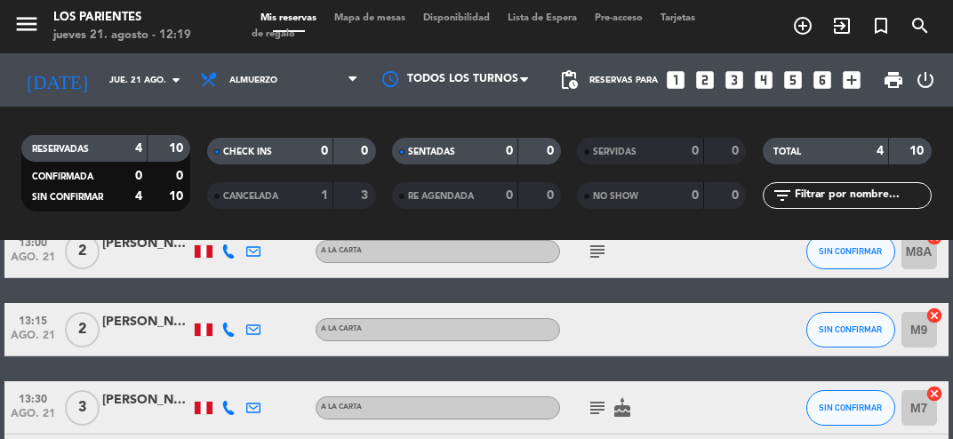
scroll to position [52, 0]
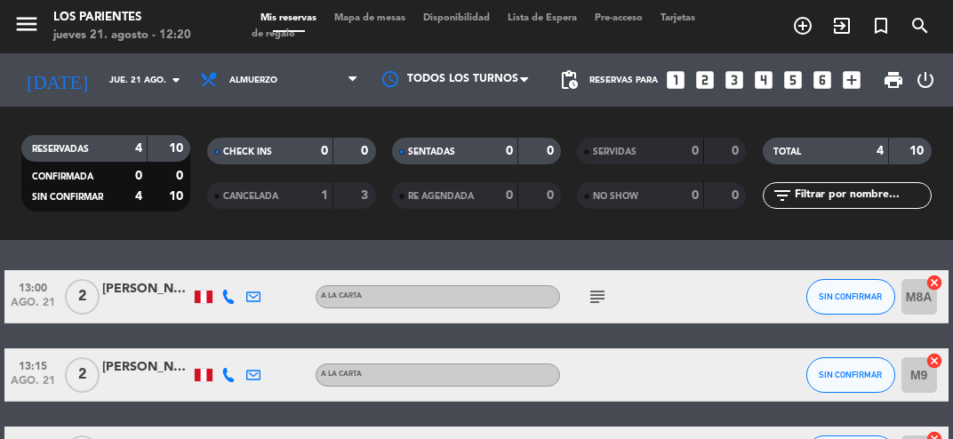
click at [706, 91] on icon "looks_two" at bounding box center [704, 79] width 23 height 23
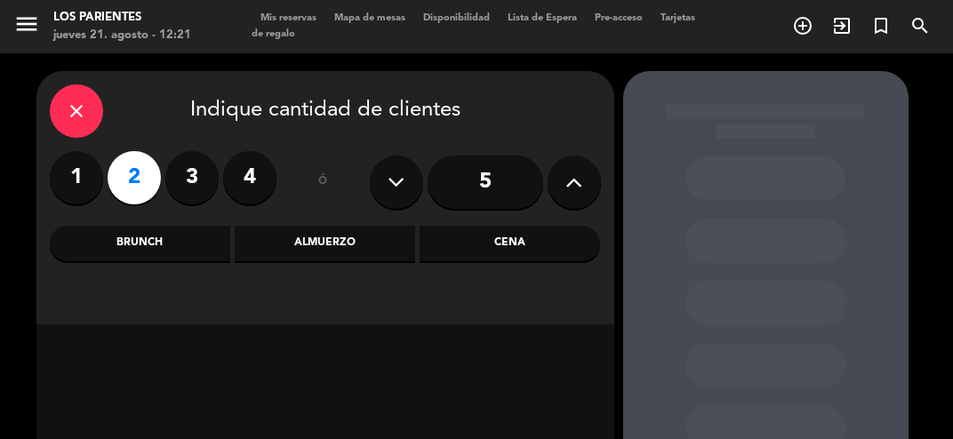
click at [353, 256] on div "Almuerzo" at bounding box center [325, 244] width 180 height 36
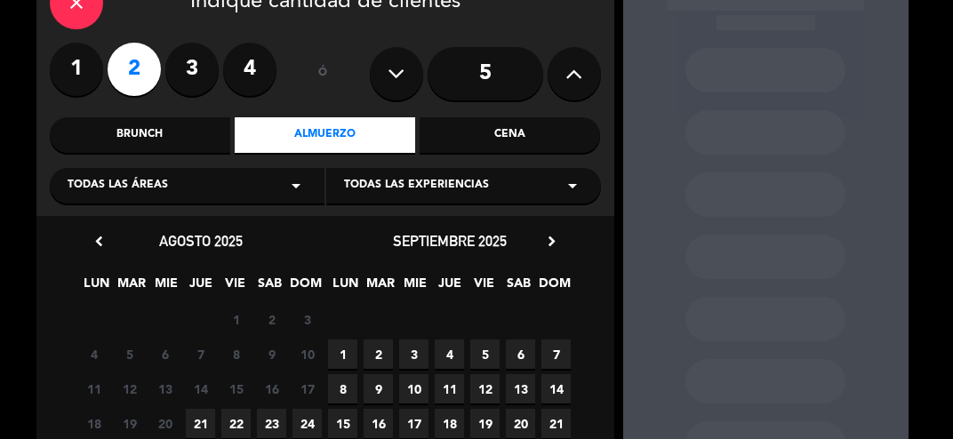
scroll to position [151, 0]
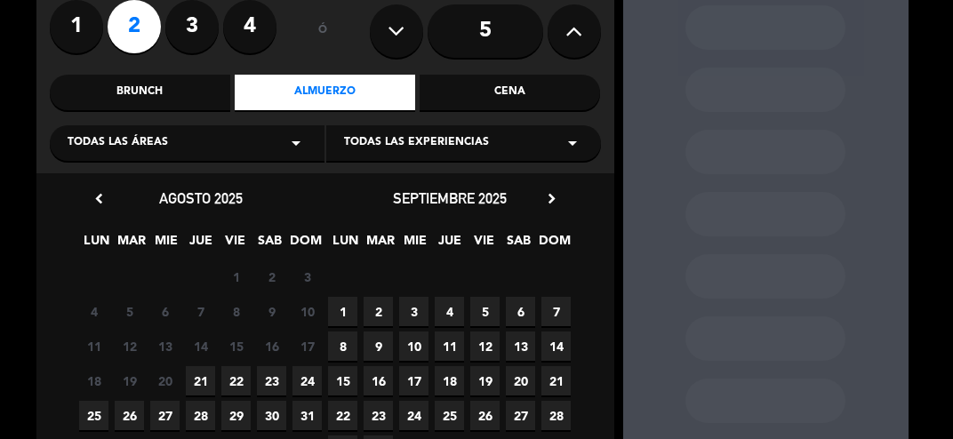
click at [211, 389] on span "21" at bounding box center [200, 380] width 29 height 29
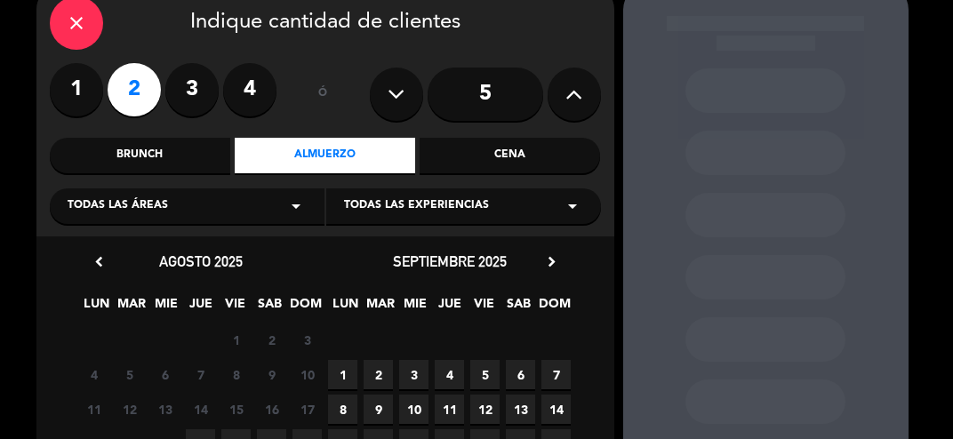
click at [200, 385] on span "7" at bounding box center [200, 374] width 29 height 29
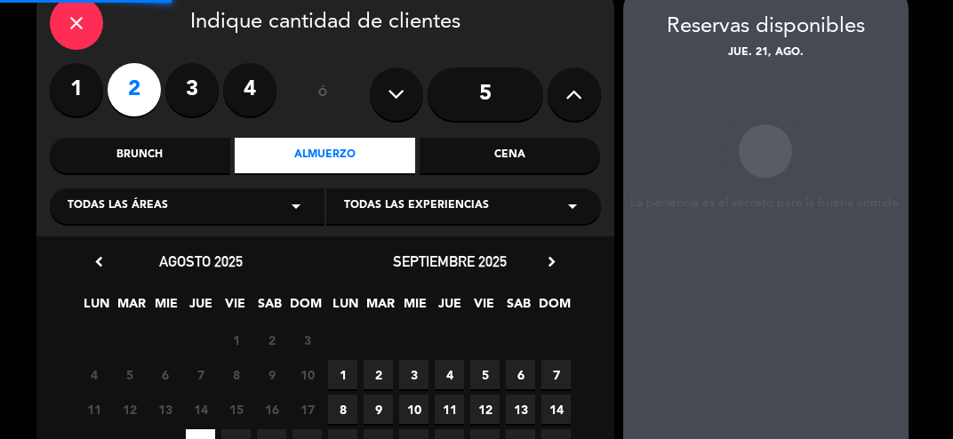
scroll to position [71, 0]
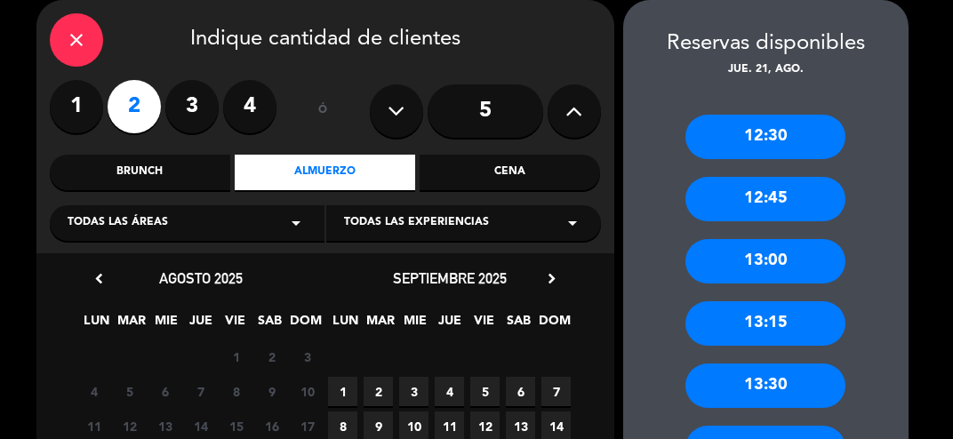
click at [805, 150] on div "12:30" at bounding box center [765, 137] width 160 height 44
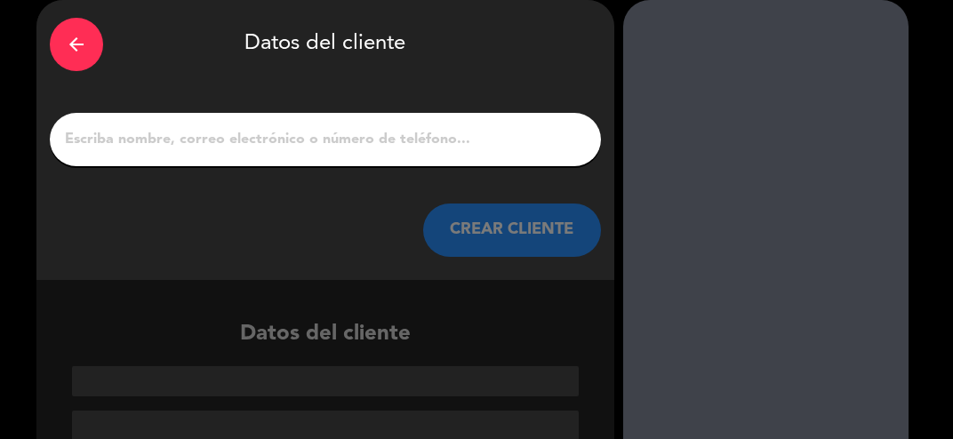
scroll to position [50, 0]
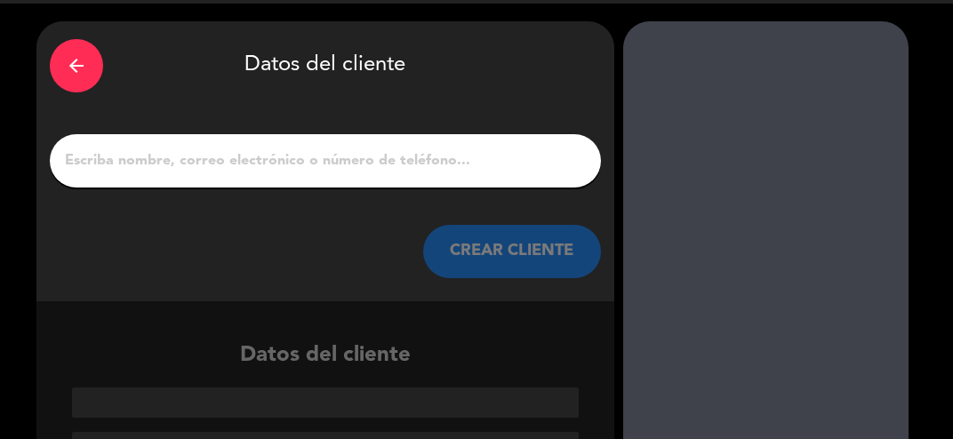
click at [473, 164] on input "1" at bounding box center [325, 160] width 524 height 25
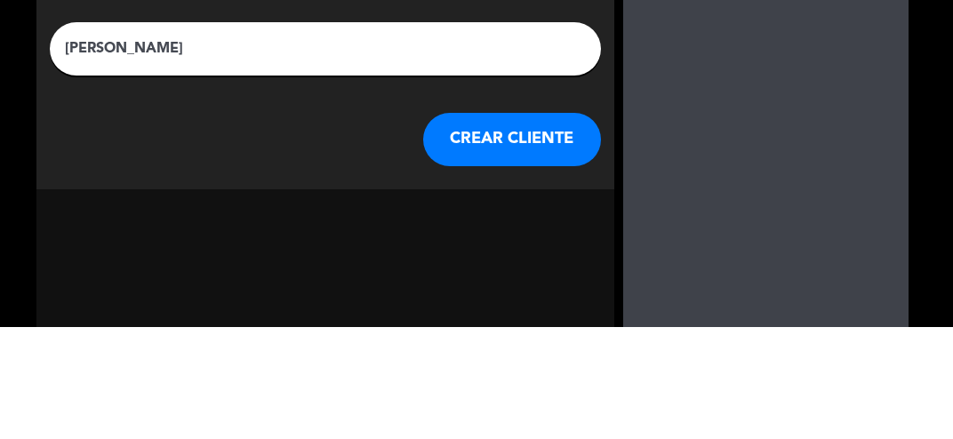
scroll to position [8, 0]
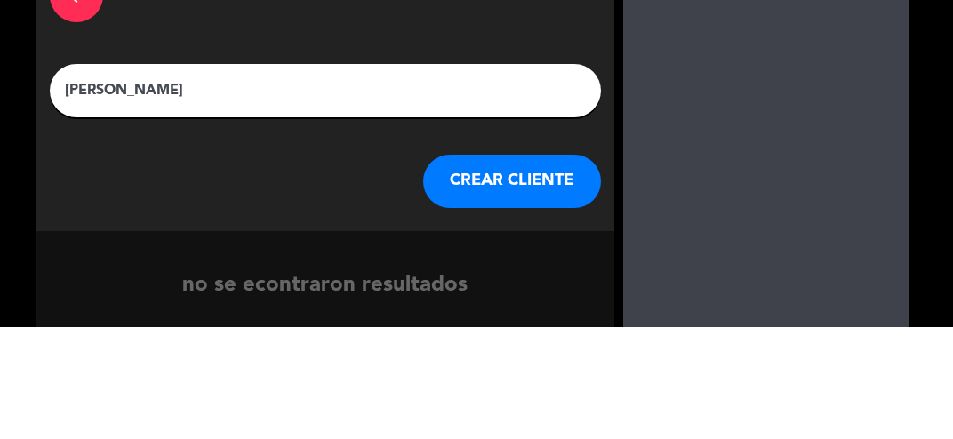
type input "[PERSON_NAME]"
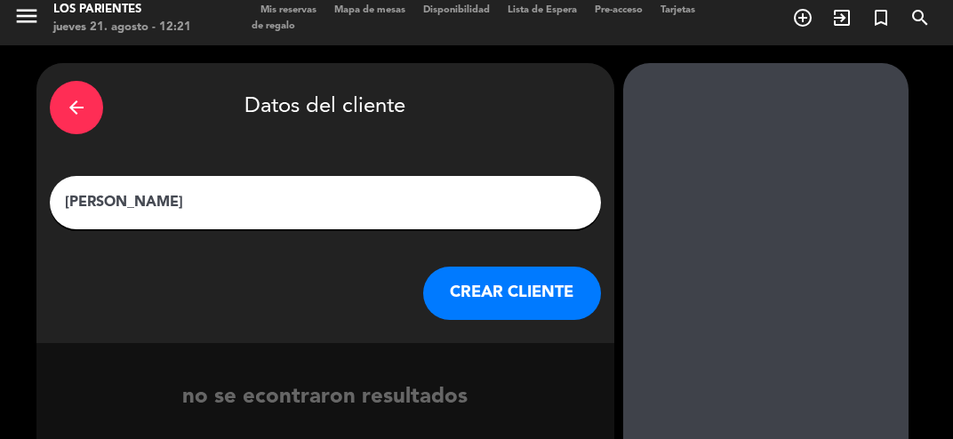
click at [544, 304] on button "CREAR CLIENTE" at bounding box center [512, 293] width 178 height 53
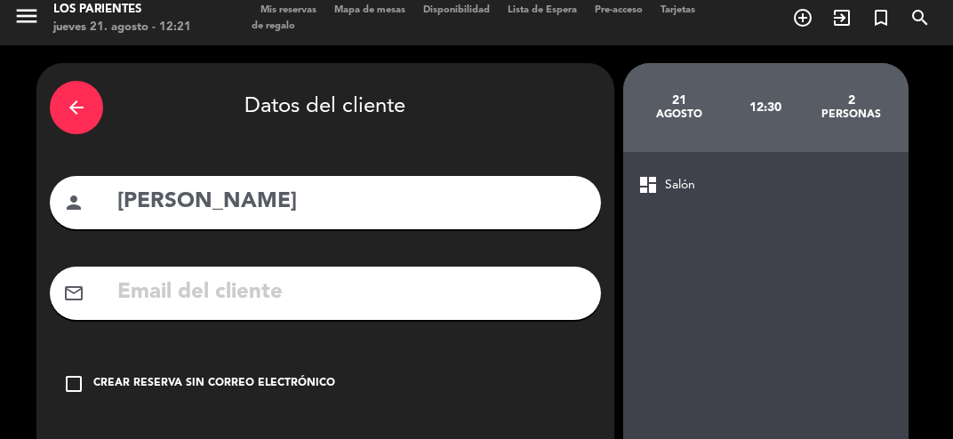
scroll to position [94, 0]
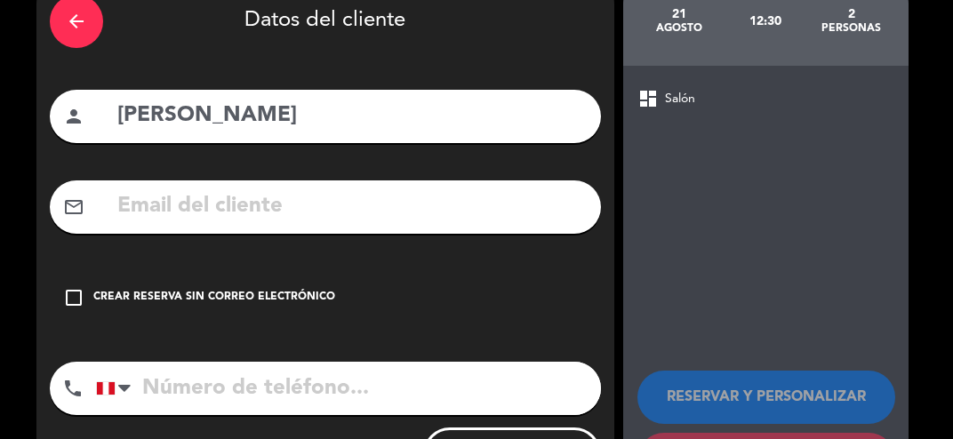
click at [83, 291] on icon "check_box_outline_blank" at bounding box center [73, 297] width 21 height 21
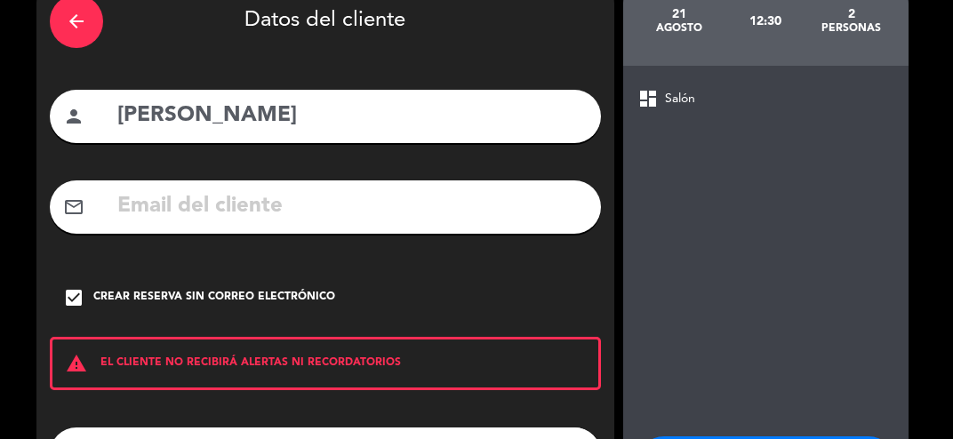
scroll to position [160, 0]
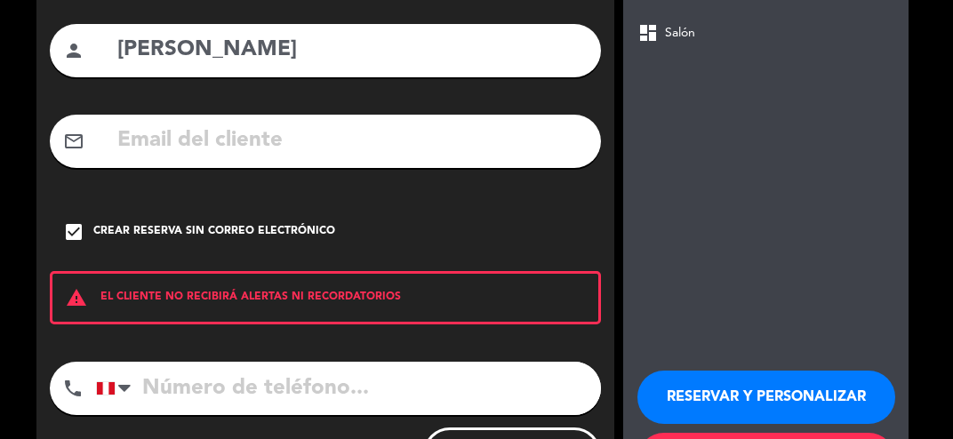
click at [779, 391] on button "RESERVAR Y PERSONALIZAR" at bounding box center [766, 397] width 258 height 53
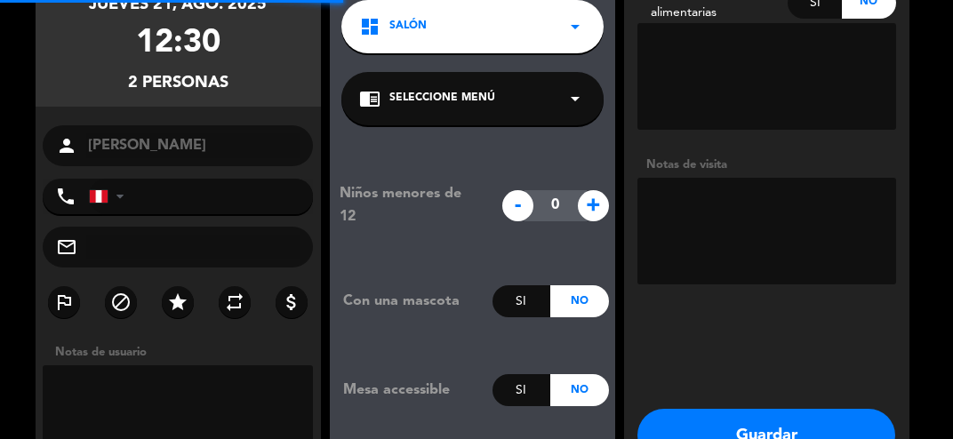
scroll to position [71, 0]
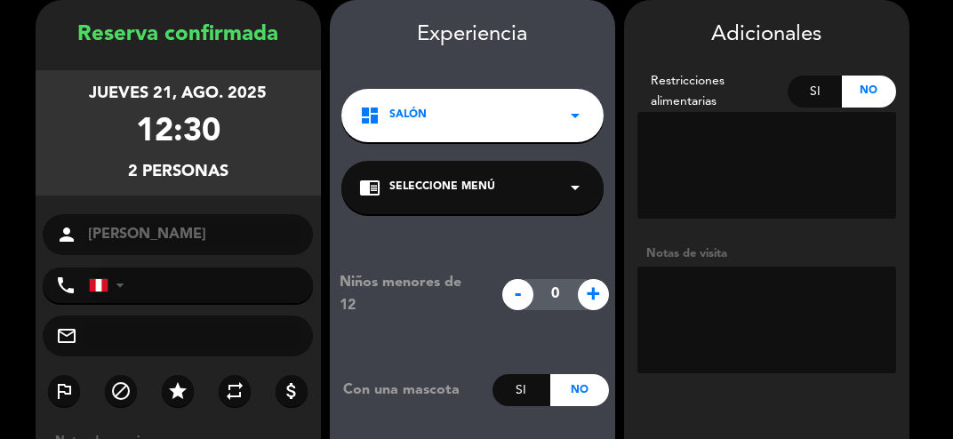
click at [736, 303] on textarea at bounding box center [766, 320] width 259 height 107
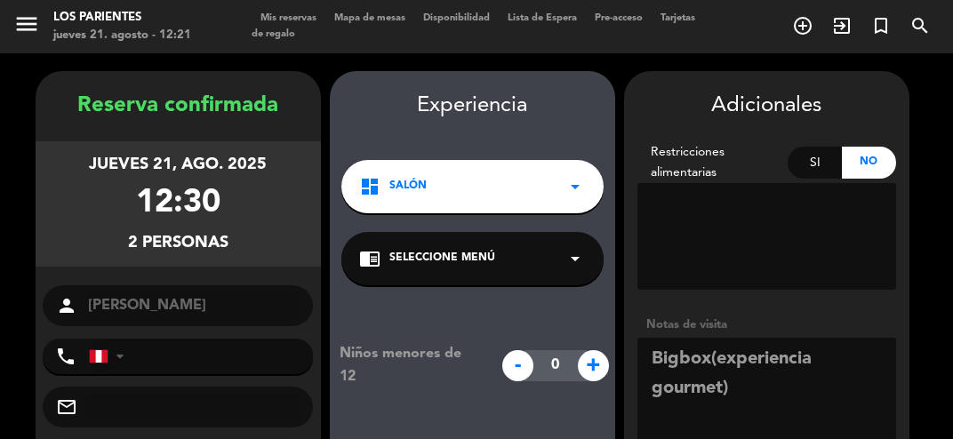
scroll to position [188, 0]
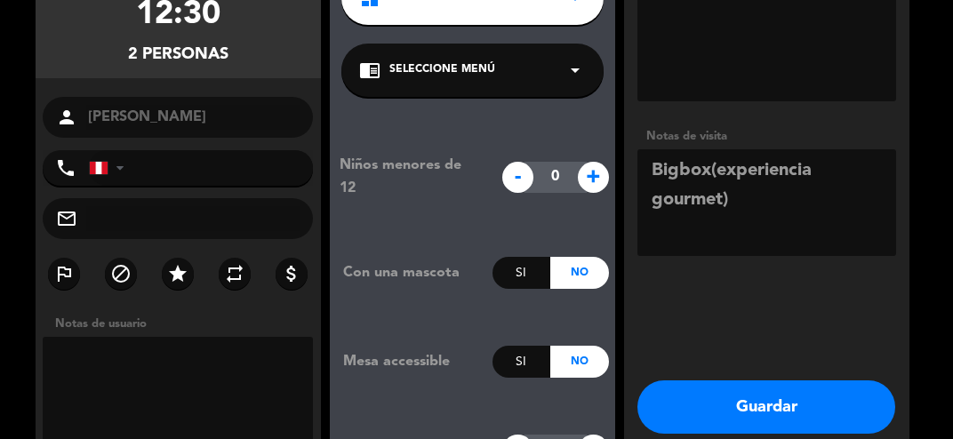
type textarea "Bigbox(experiencia gourmet)"
click at [818, 416] on button "Guardar" at bounding box center [766, 406] width 258 height 53
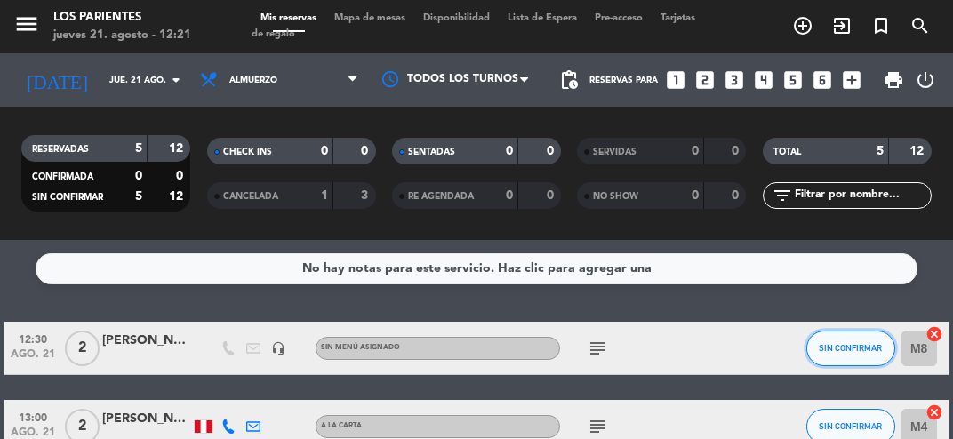
click at [852, 355] on button "SIN CONFIRMAR" at bounding box center [850, 349] width 89 height 36
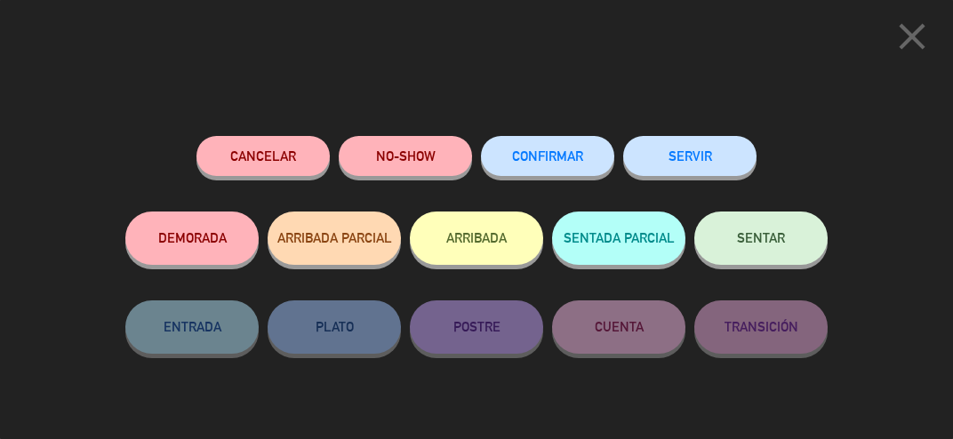
click at [779, 255] on button "SENTAR" at bounding box center [760, 237] width 133 height 53
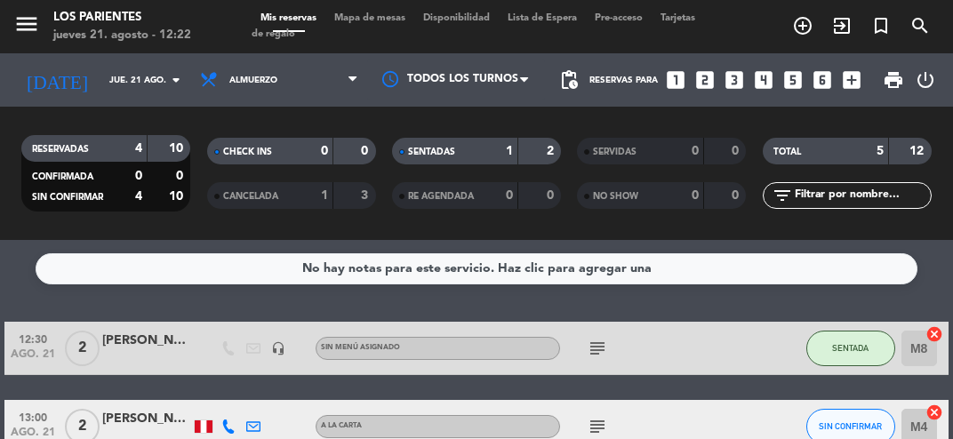
click at [540, 158] on div "2" at bounding box center [539, 151] width 34 height 20
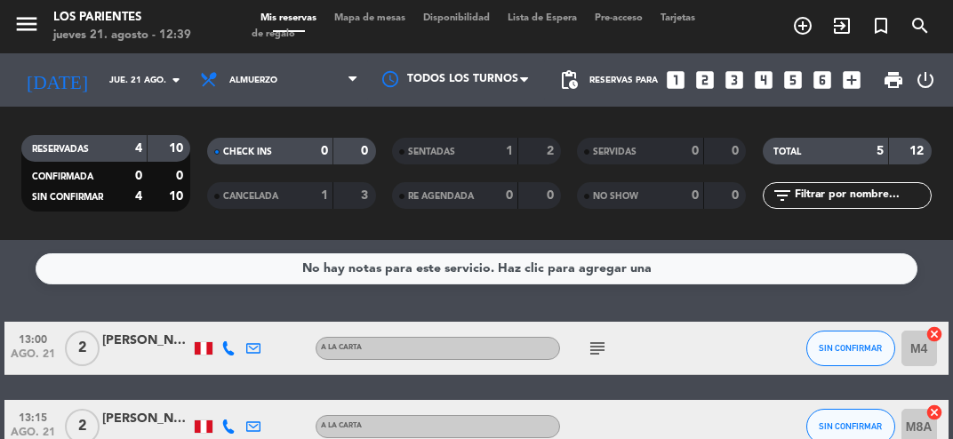
click at [106, 75] on input "jue. 21 ago." at bounding box center [160, 81] width 120 height 28
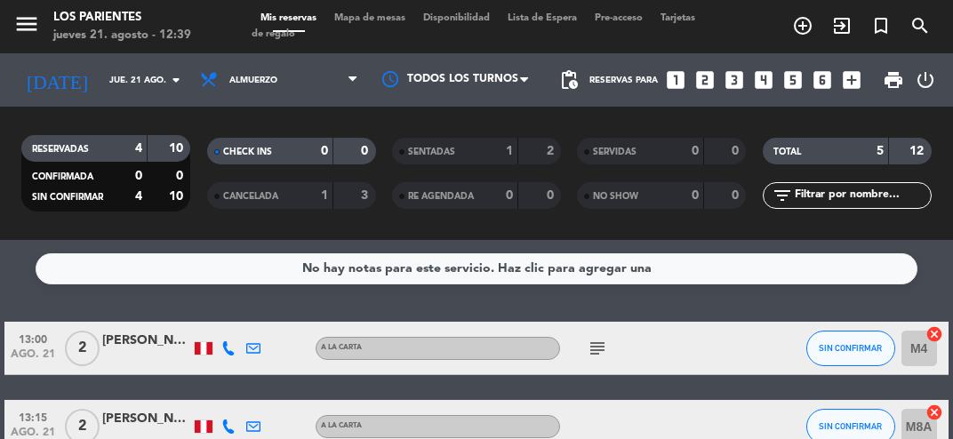
type input "mié. 27 ago."
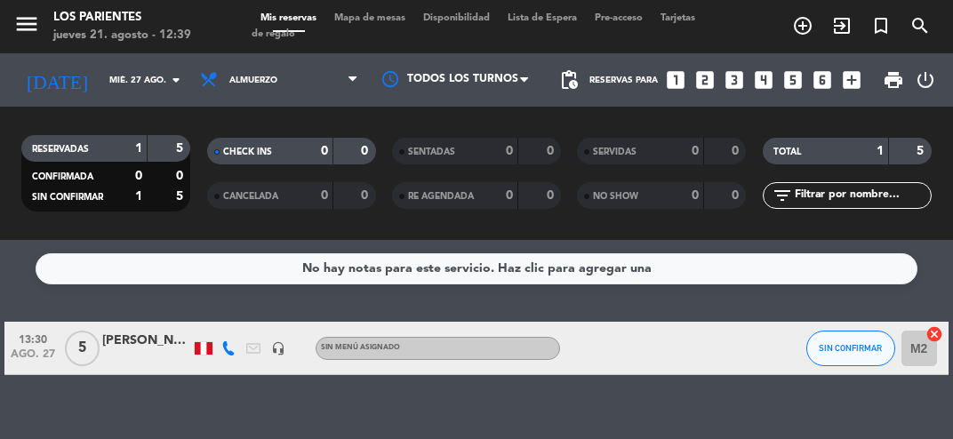
click at [847, 90] on icon "add_box" at bounding box center [851, 79] width 23 height 23
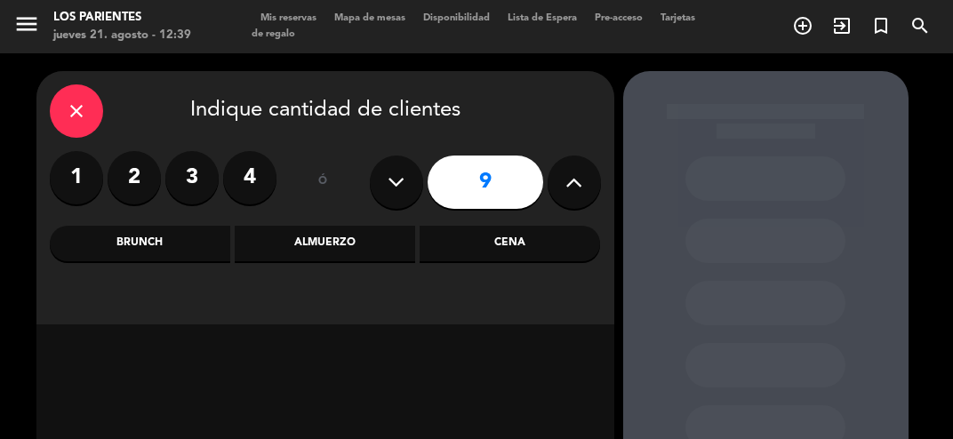
click at [387, 189] on icon at bounding box center [395, 182] width 17 height 27
click at [401, 194] on icon at bounding box center [395, 182] width 17 height 27
type input "7"
click at [528, 245] on div "Cena" at bounding box center [509, 244] width 180 height 36
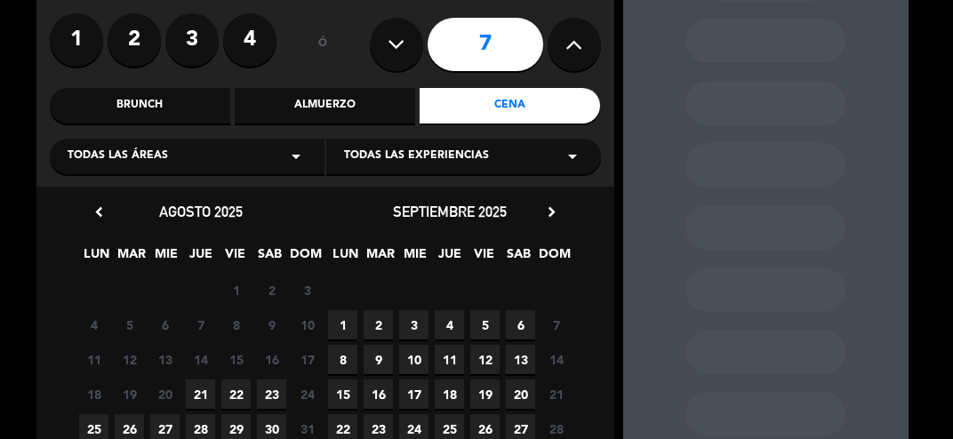
scroll to position [179, 0]
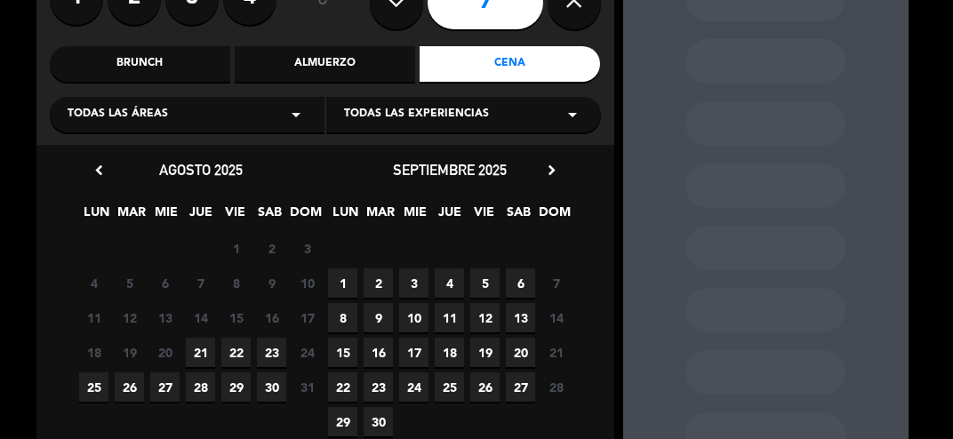
click at [171, 390] on span "27" at bounding box center [164, 386] width 29 height 29
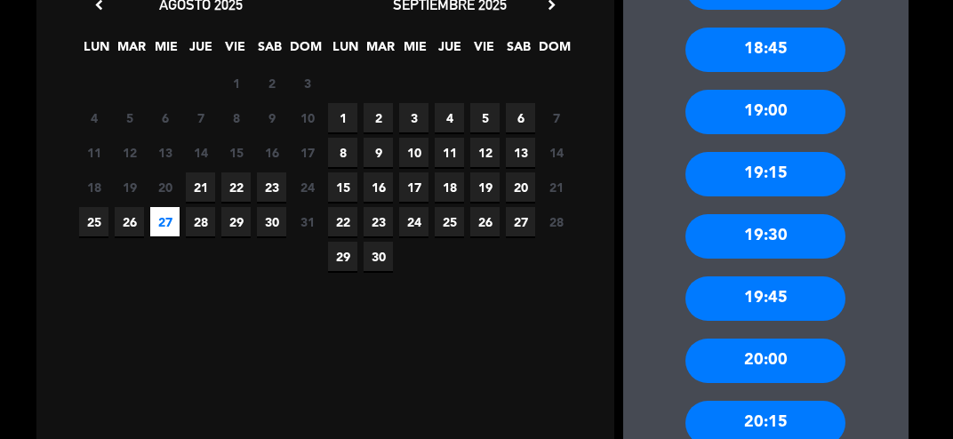
scroll to position [371, 0]
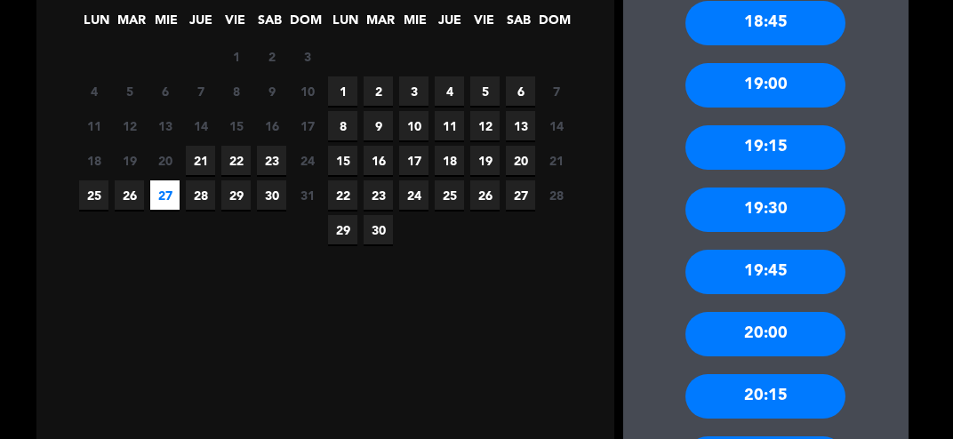
click at [812, 340] on div "20:00" at bounding box center [765, 334] width 160 height 44
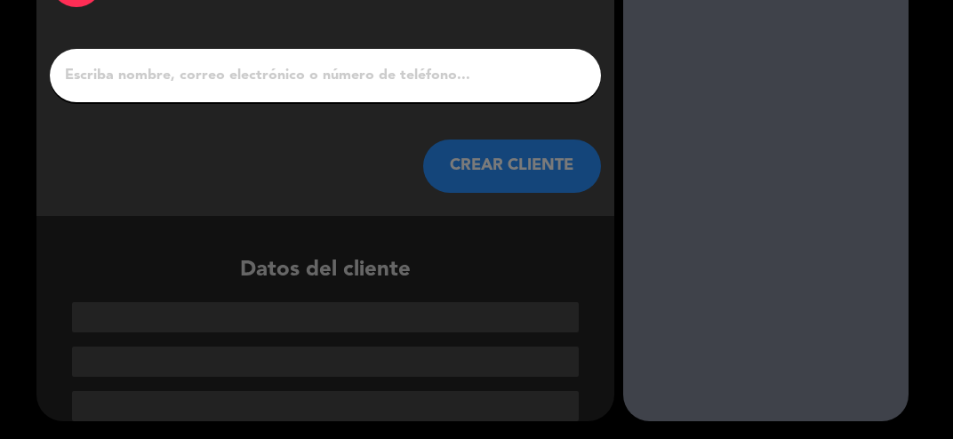
scroll to position [50, 0]
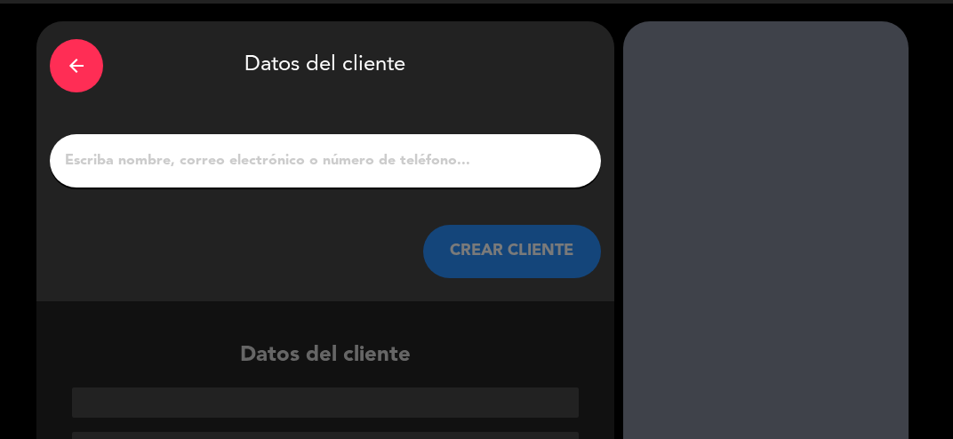
click at [508, 171] on input "1" at bounding box center [325, 160] width 524 height 25
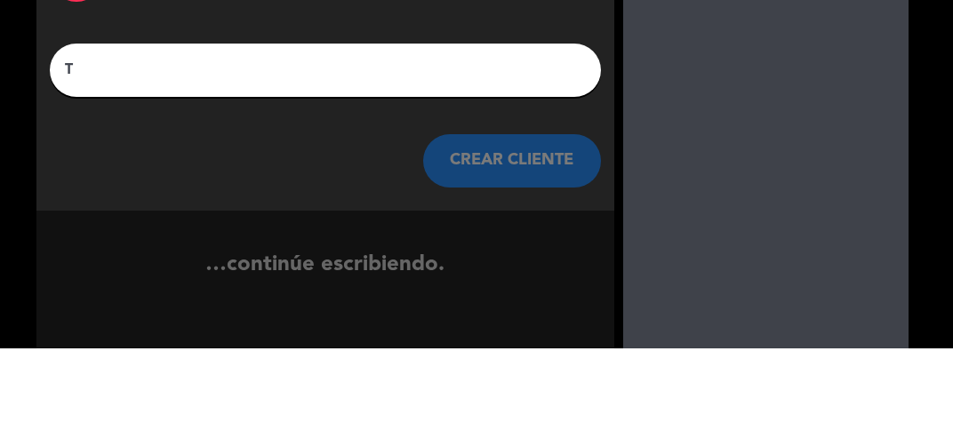
scroll to position [8, 0]
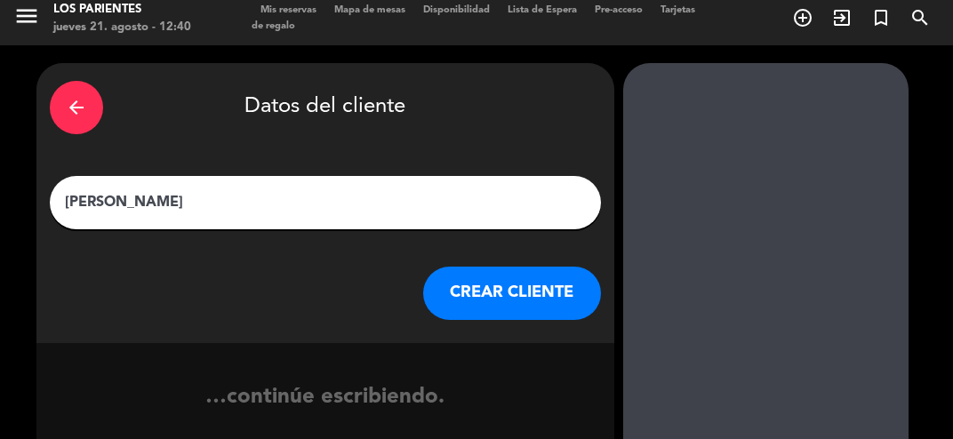
click at [401, 193] on input "[PERSON_NAME]" at bounding box center [325, 202] width 524 height 25
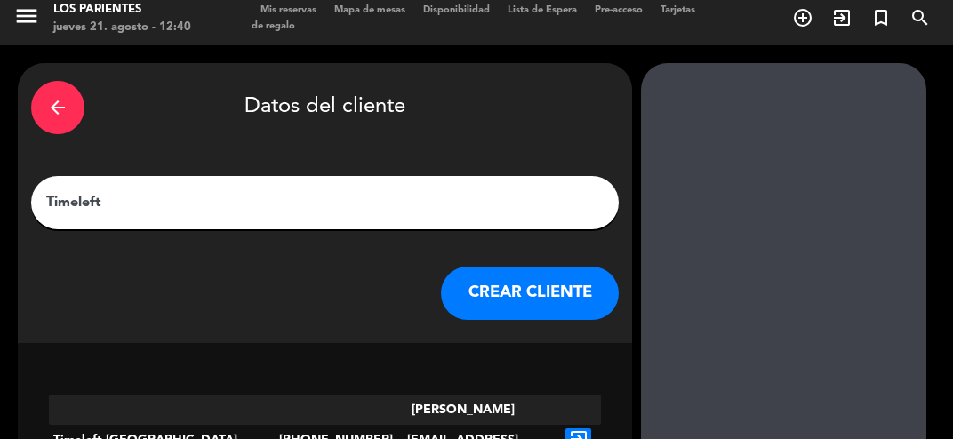
scroll to position [85, 0]
type input "Timeleft"
click at [435, 395] on div "[PERSON_NAME][EMAIL_ADDRESS][DOMAIN_NAME]" at bounding box center [463, 440] width 184 height 91
click at [579, 395] on div "exit_to_app" at bounding box center [578, 440] width 46 height 91
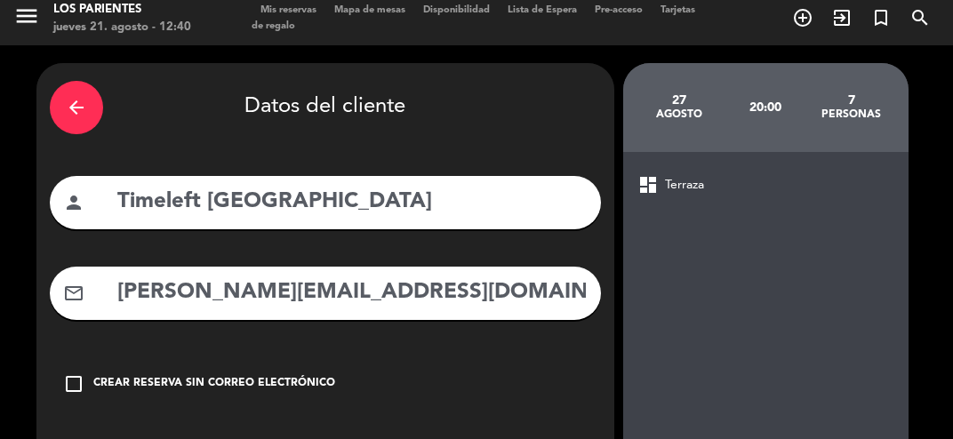
scroll to position [94, 0]
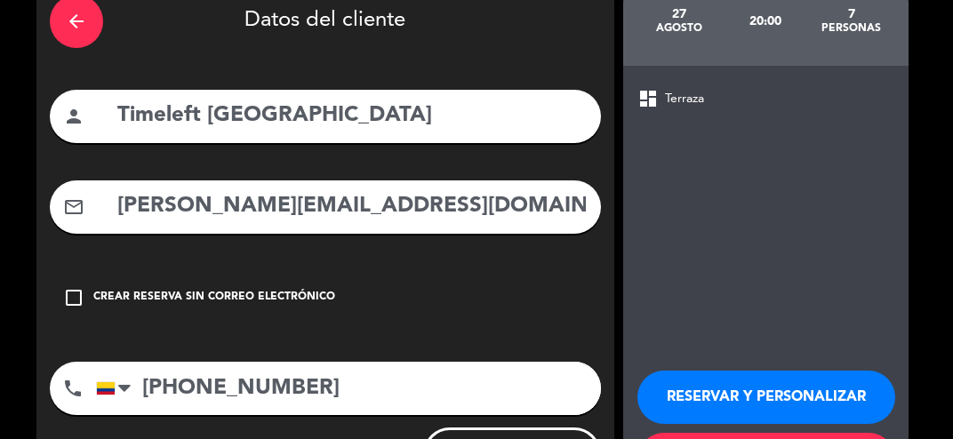
click at [77, 287] on icon "check_box_outline_blank" at bounding box center [73, 297] width 21 height 21
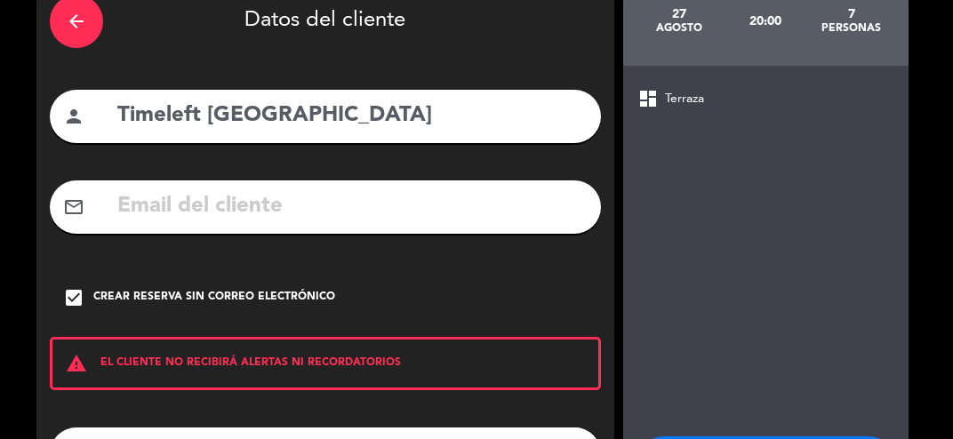
click at [69, 287] on icon "check_box" at bounding box center [73, 297] width 21 height 21
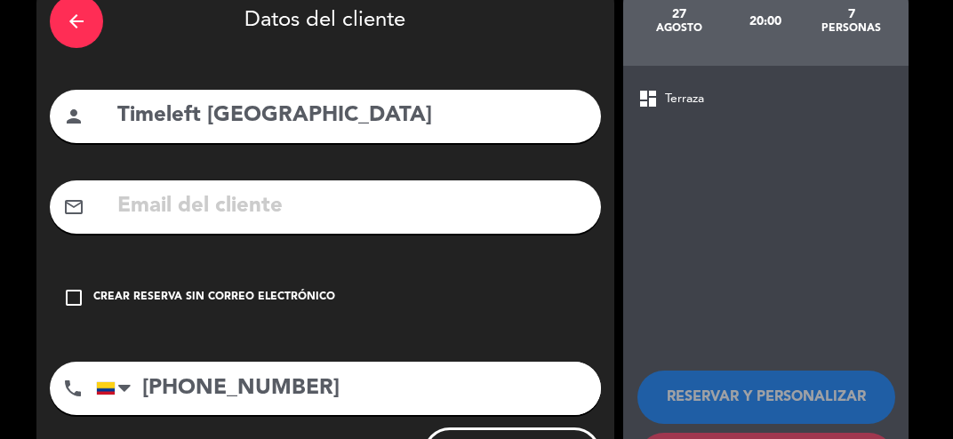
click at [81, 287] on icon "check_box_outline_blank" at bounding box center [73, 297] width 21 height 21
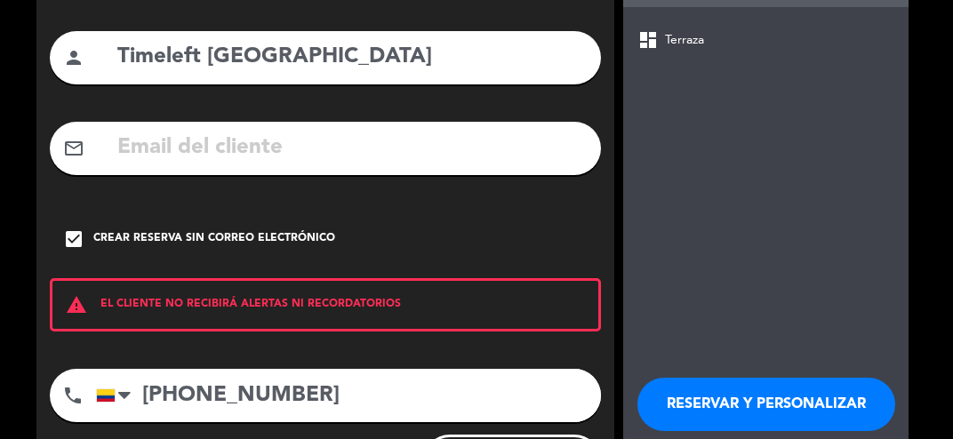
scroll to position [160, 0]
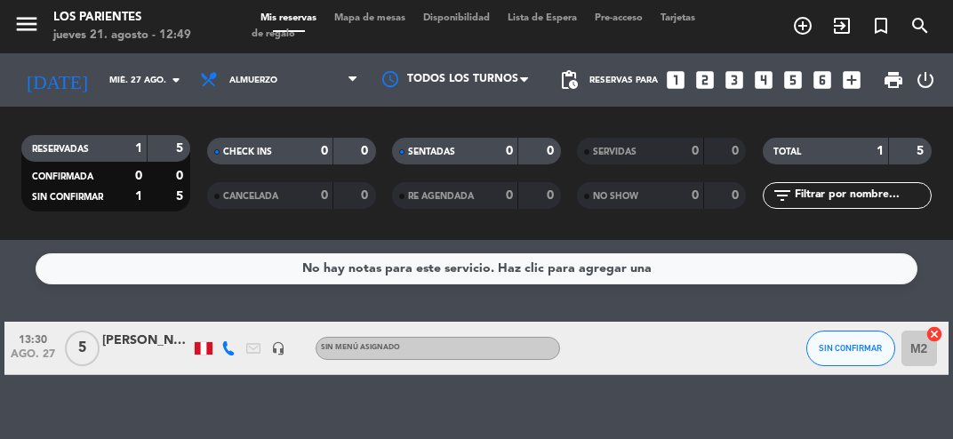
click at [169, 76] on icon "arrow_drop_down" at bounding box center [175, 79] width 21 height 21
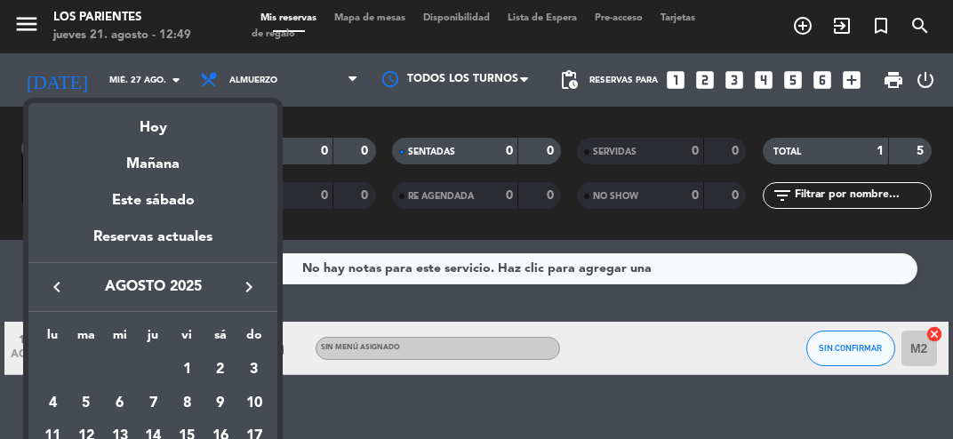
click at [148, 147] on div "Mañana" at bounding box center [152, 157] width 249 height 36
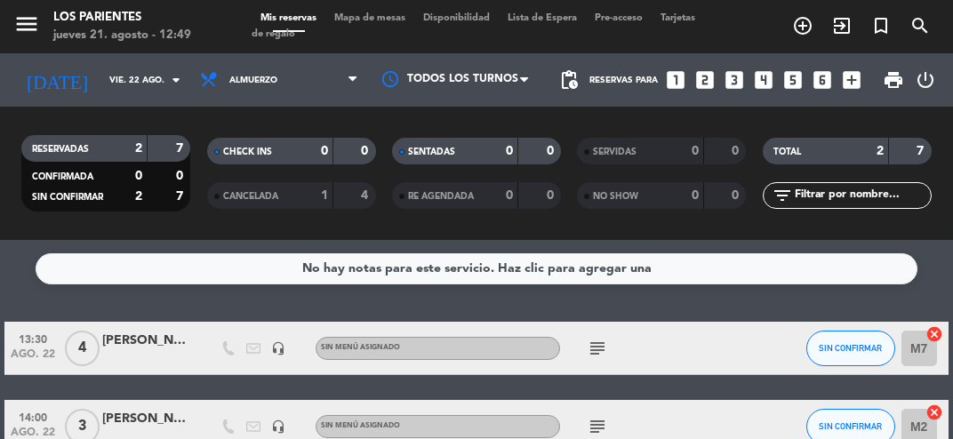
click at [155, 68] on input "vie. 22 ago." at bounding box center [160, 81] width 120 height 28
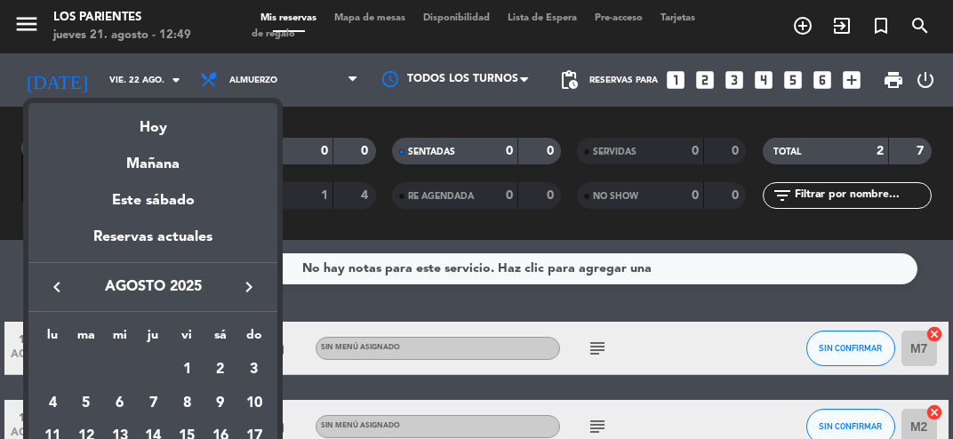
click at [152, 132] on div "Hoy" at bounding box center [152, 121] width 249 height 36
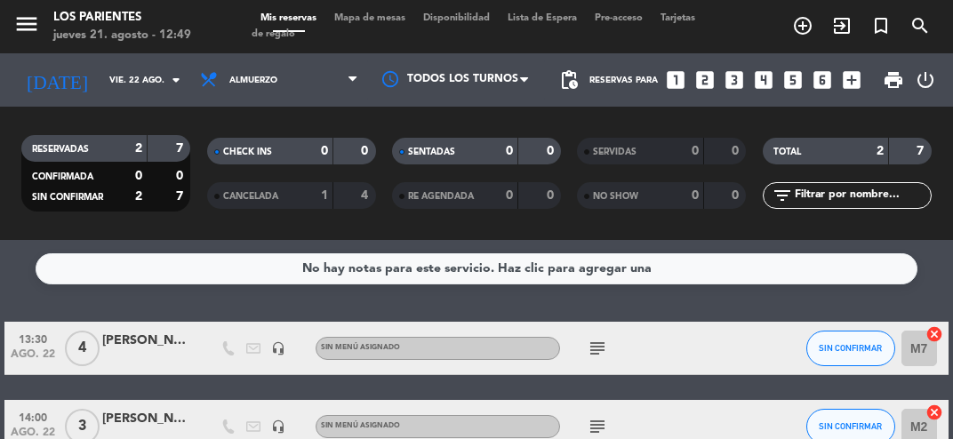
type input "jue. 21 ago."
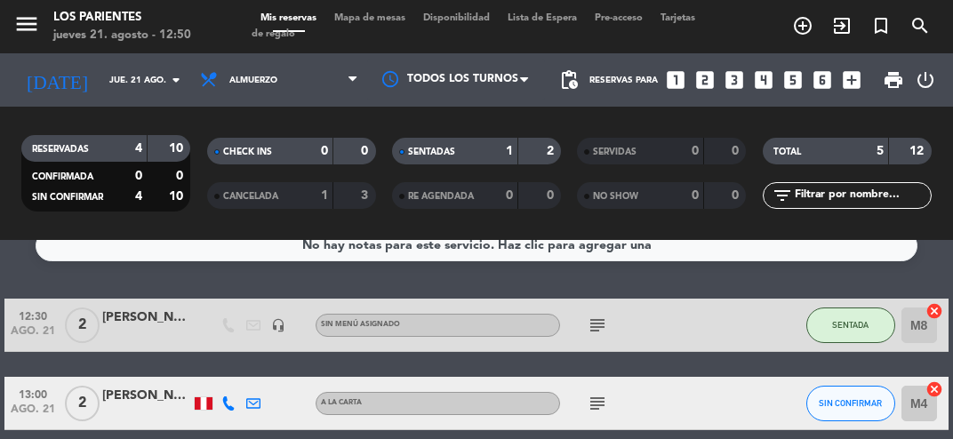
scroll to position [6, 0]
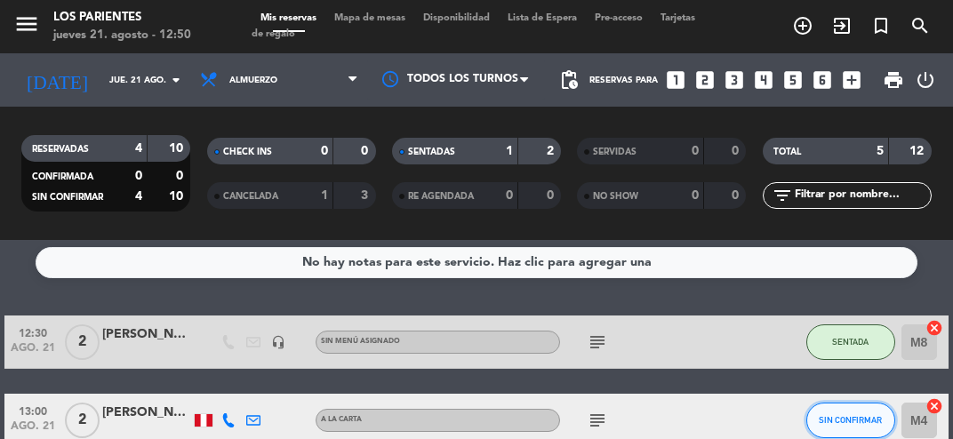
click at [843, 423] on span "SIN CONFIRMAR" at bounding box center [849, 420] width 63 height 10
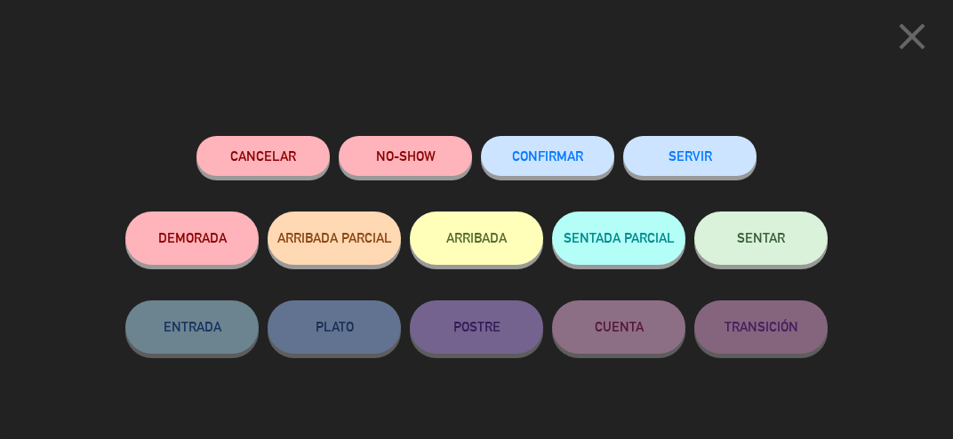
click at [769, 261] on button "SENTAR" at bounding box center [760, 237] width 133 height 53
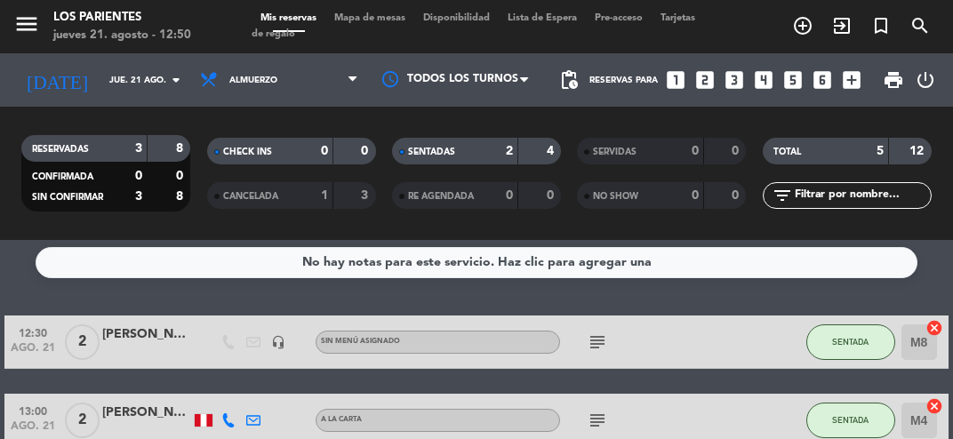
click at [380, 18] on span "Mapa de mesas" at bounding box center [369, 18] width 89 height 10
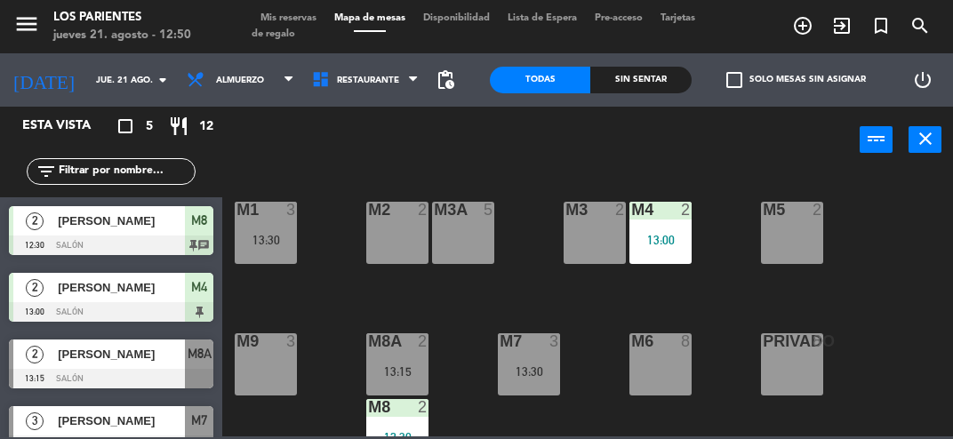
click at [788, 256] on div "M5 2" at bounding box center [792, 233] width 62 height 62
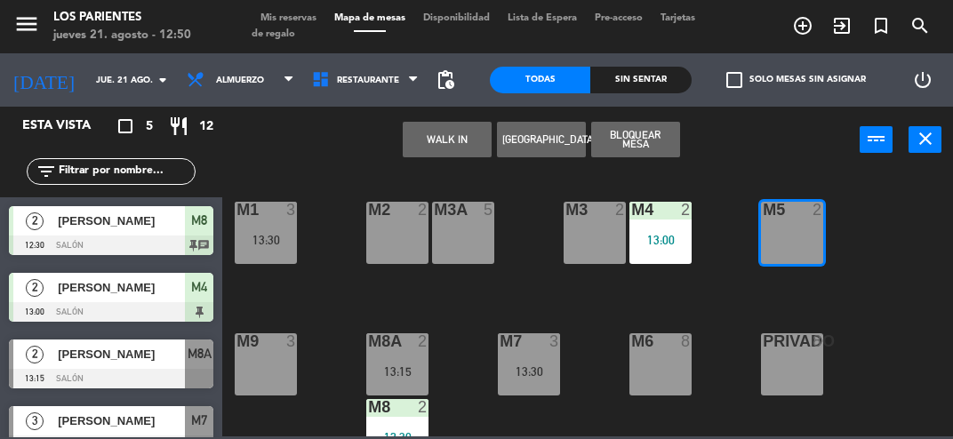
click at [432, 155] on button "WALK IN" at bounding box center [447, 140] width 89 height 36
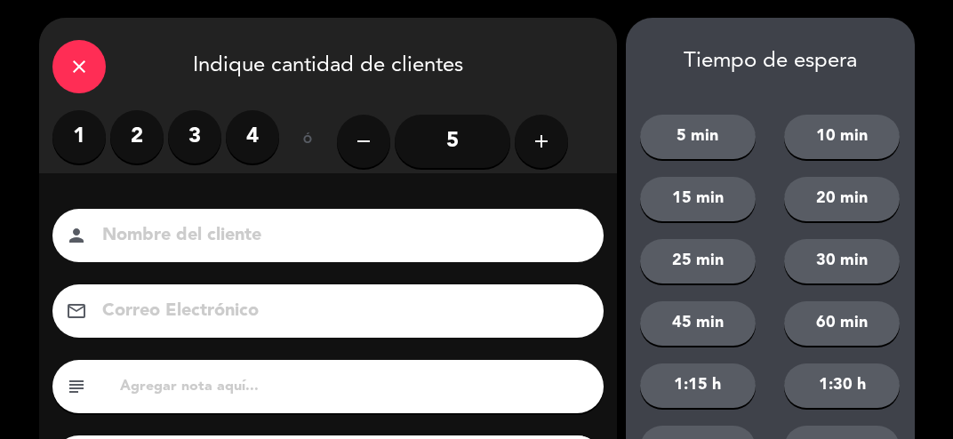
click at [201, 138] on label "3" at bounding box center [194, 136] width 53 height 53
click at [77, 65] on icon "close" at bounding box center [78, 66] width 21 height 21
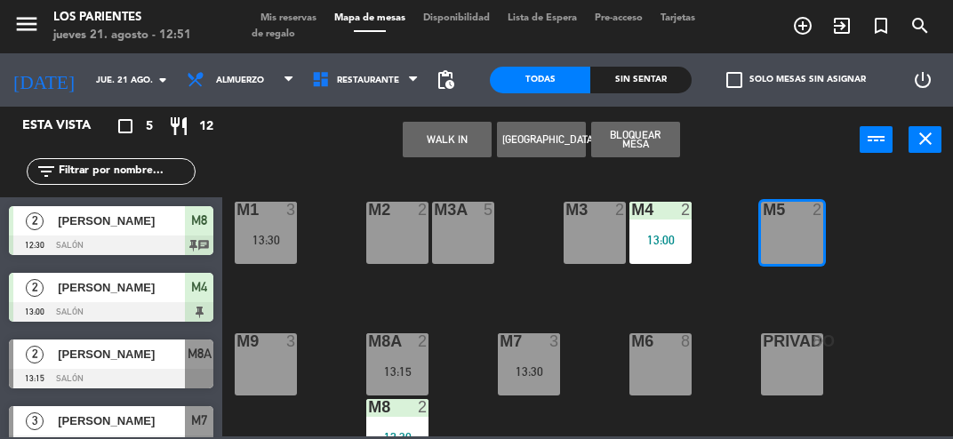
click at [530, 384] on div "M7 3 13:30" at bounding box center [529, 364] width 62 height 62
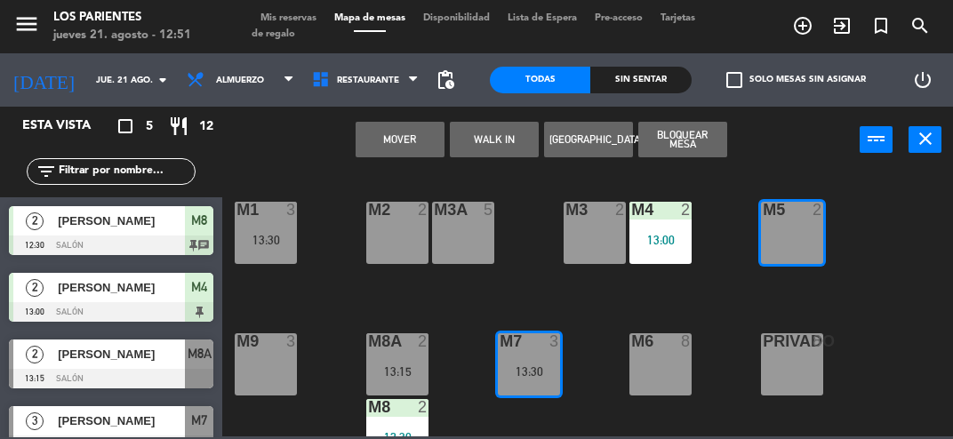
click at [666, 376] on div "M6 8" at bounding box center [660, 364] width 62 height 62
click at [528, 382] on div "M7 3 13:30" at bounding box center [529, 364] width 62 height 62
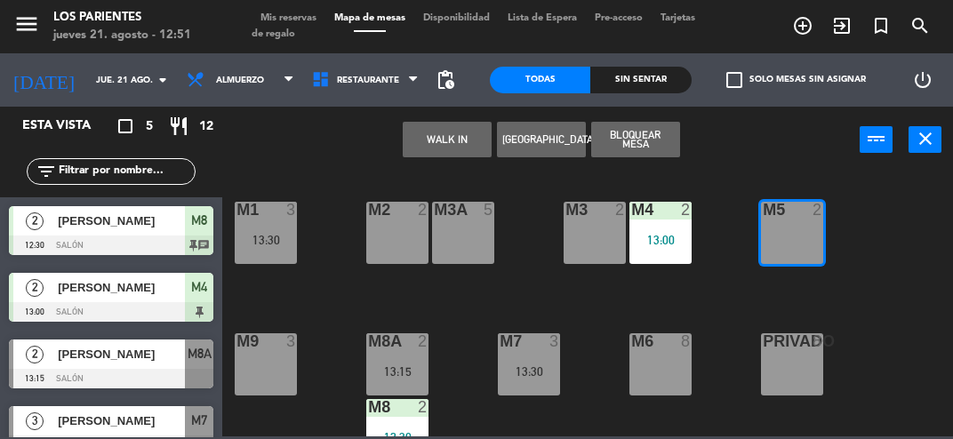
click at [672, 393] on div "M6 8" at bounding box center [660, 364] width 62 height 62
click at [446, 138] on button "WALK IN" at bounding box center [447, 140] width 89 height 36
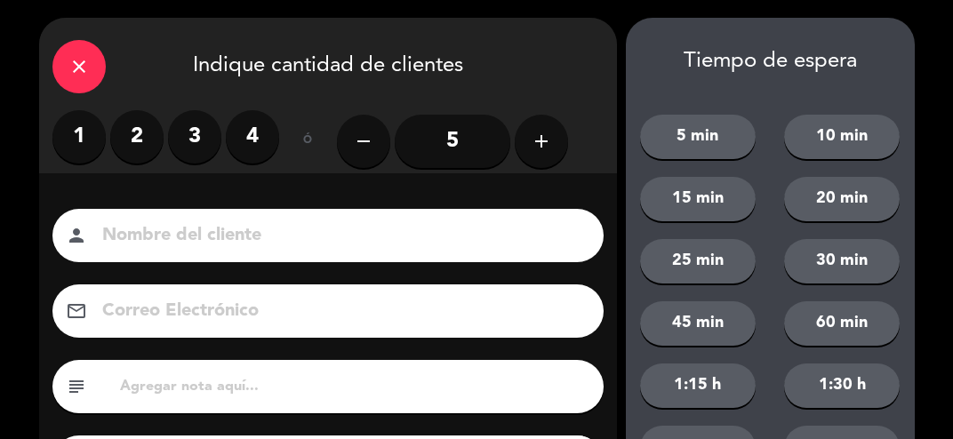
click at [199, 139] on label "3" at bounding box center [194, 136] width 53 height 53
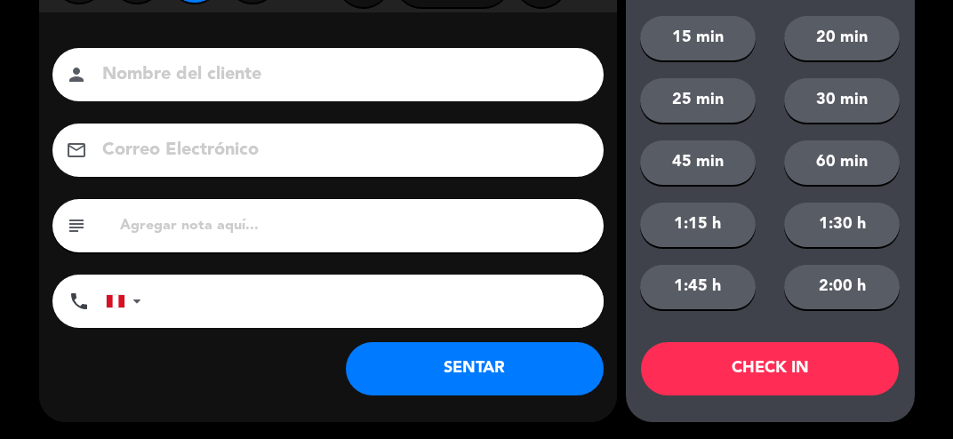
click at [485, 379] on button "SENTAR" at bounding box center [475, 368] width 258 height 53
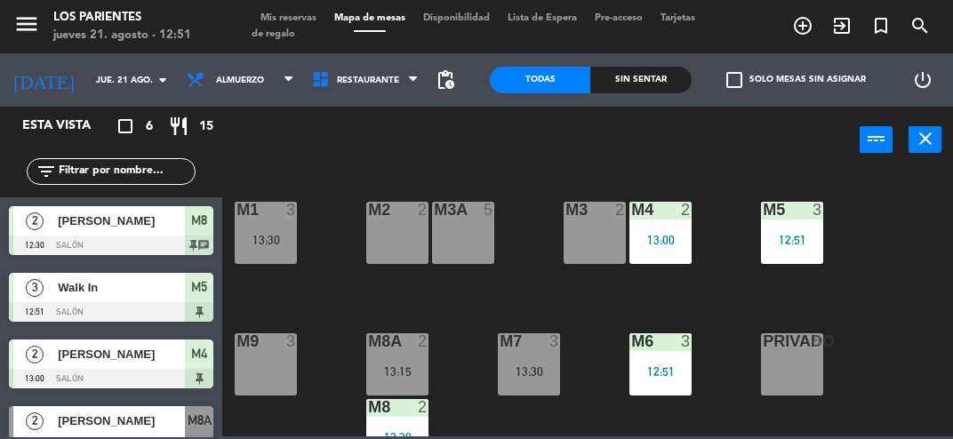
click at [282, 21] on span "Mis reservas" at bounding box center [288, 18] width 74 height 10
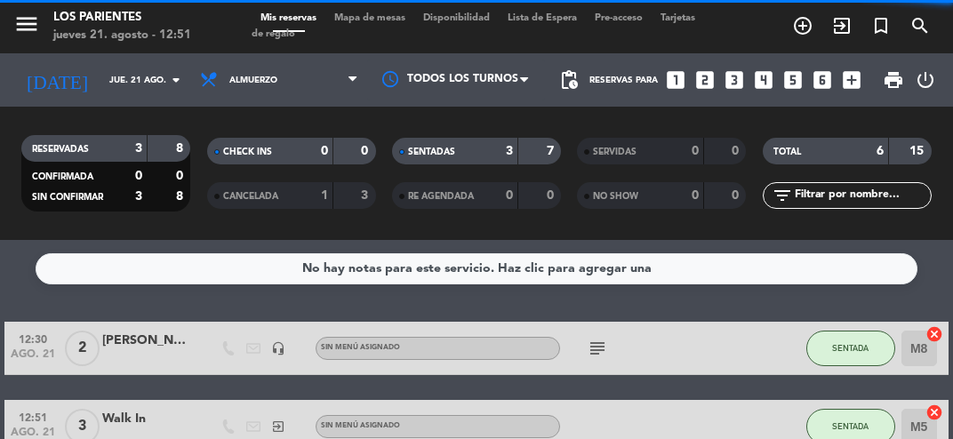
click at [517, 182] on div at bounding box center [517, 195] width 1 height 27
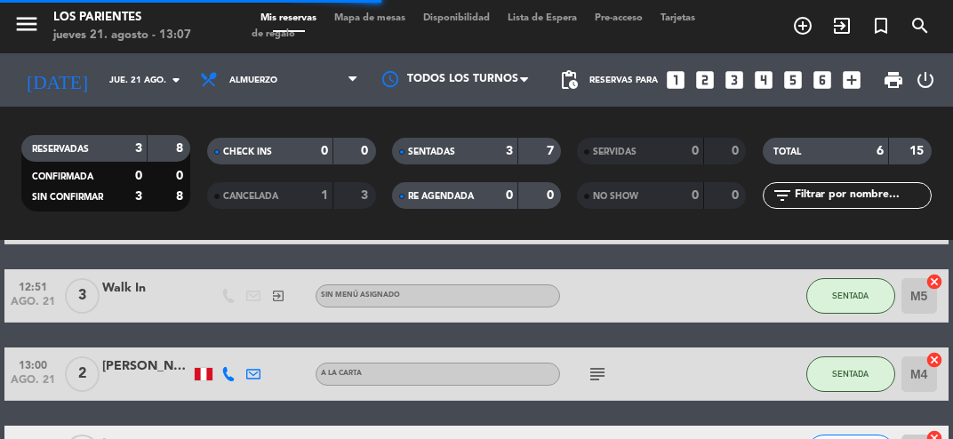
scroll to position [128, 0]
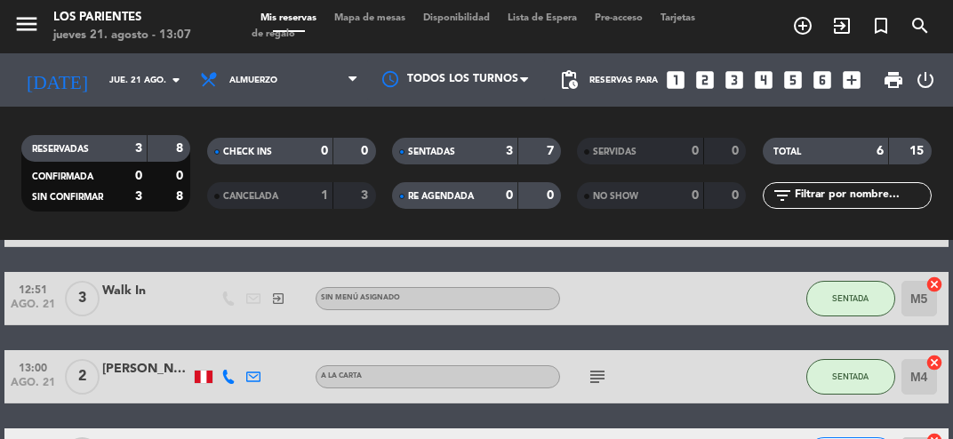
click at [522, 153] on div "SENTADAS 3 7" at bounding box center [476, 151] width 169 height 27
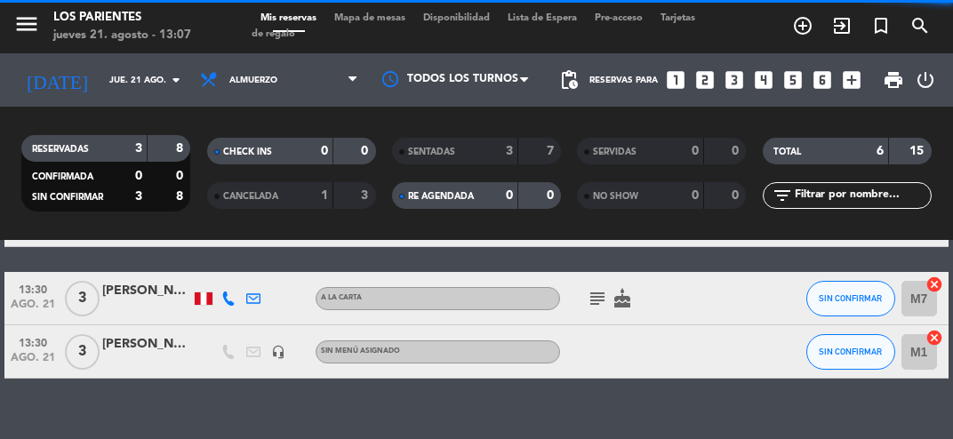
scroll to position [70, 0]
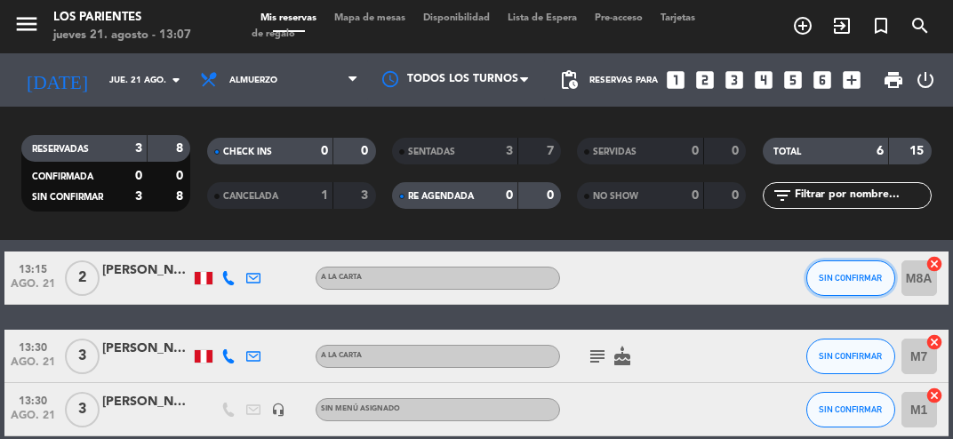
click at [852, 284] on button "SIN CONFIRMAR" at bounding box center [850, 278] width 89 height 36
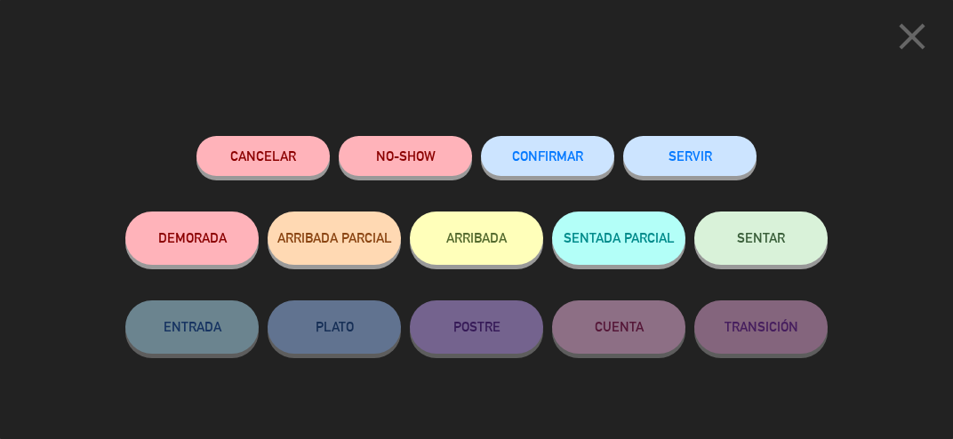
click at [788, 245] on button "SENTAR" at bounding box center [760, 237] width 133 height 53
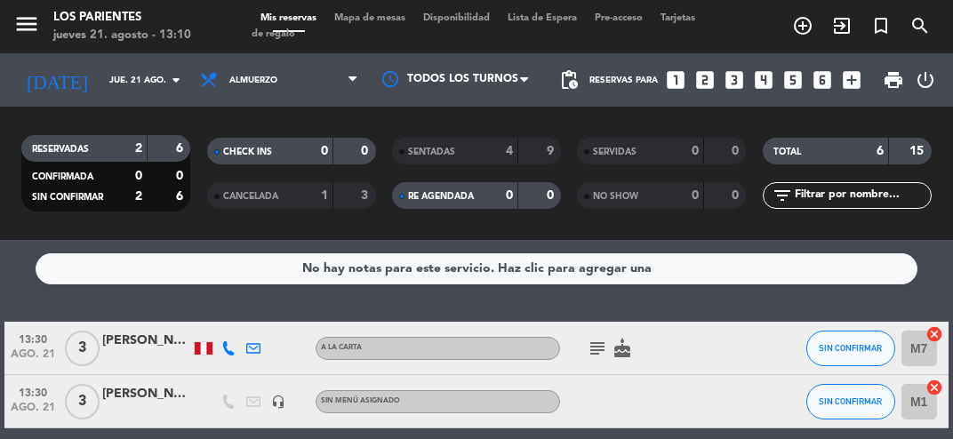
scroll to position [0, 0]
click at [496, 153] on div "4" at bounding box center [496, 151] width 36 height 20
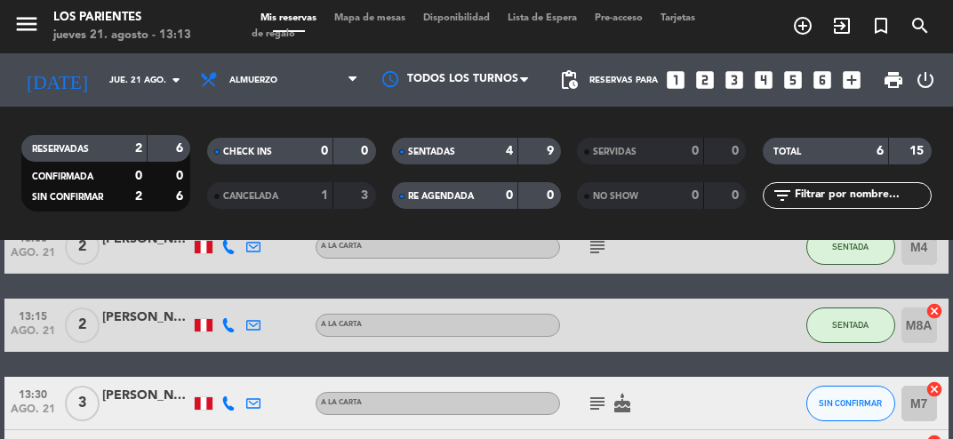
scroll to position [257, 0]
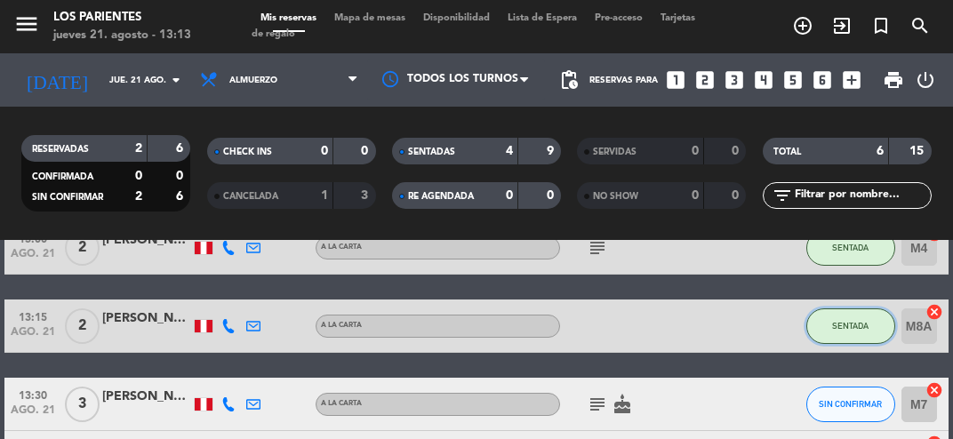
click at [853, 334] on button "SENTADA" at bounding box center [850, 326] width 89 height 36
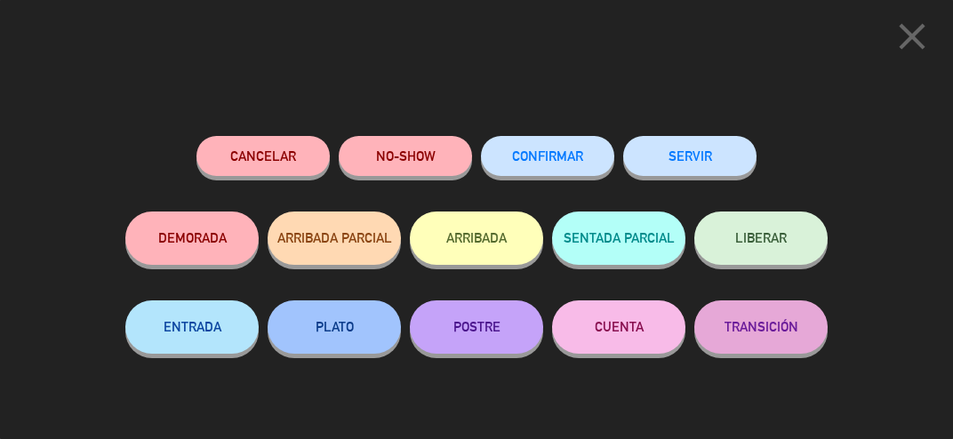
click at [913, 310] on div "close Cancelar NO-SHOW CONFIRMAR SERVIR DEMORADA ARRIBADA PARCIAL ARRIBADA SENT…" at bounding box center [476, 219] width 953 height 439
click at [923, 29] on icon "close" at bounding box center [911, 36] width 44 height 44
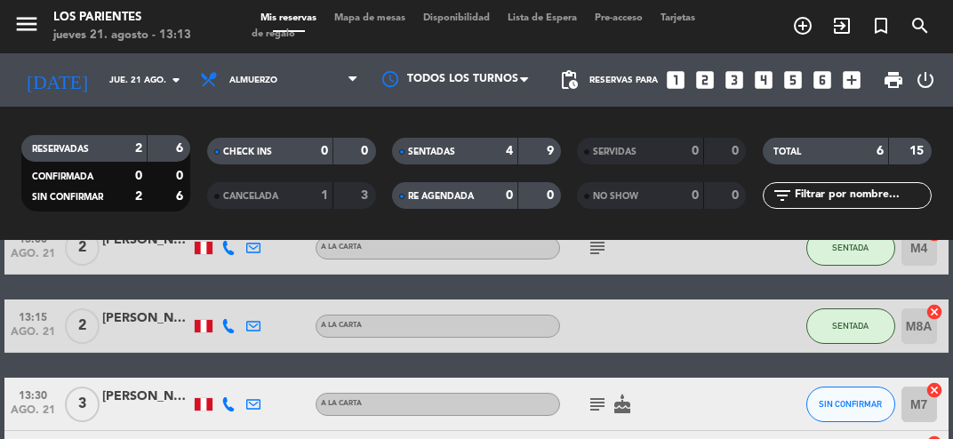
scroll to position [305, 0]
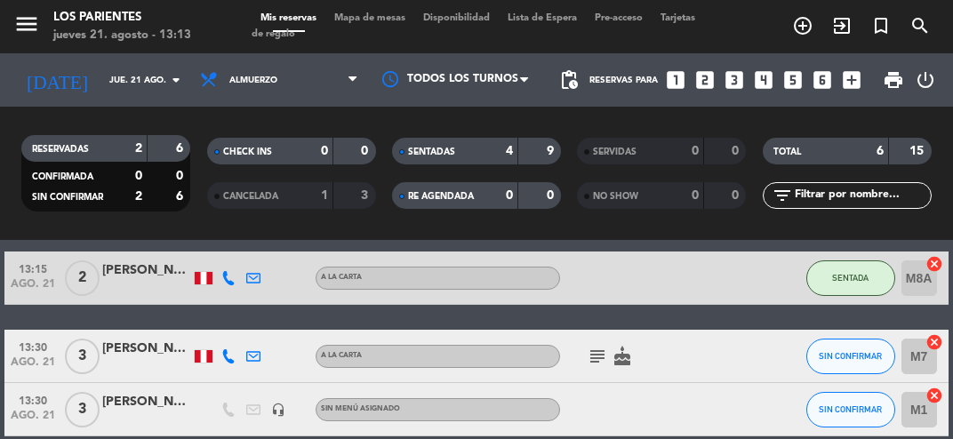
click at [512, 145] on strong "4" at bounding box center [509, 151] width 7 height 12
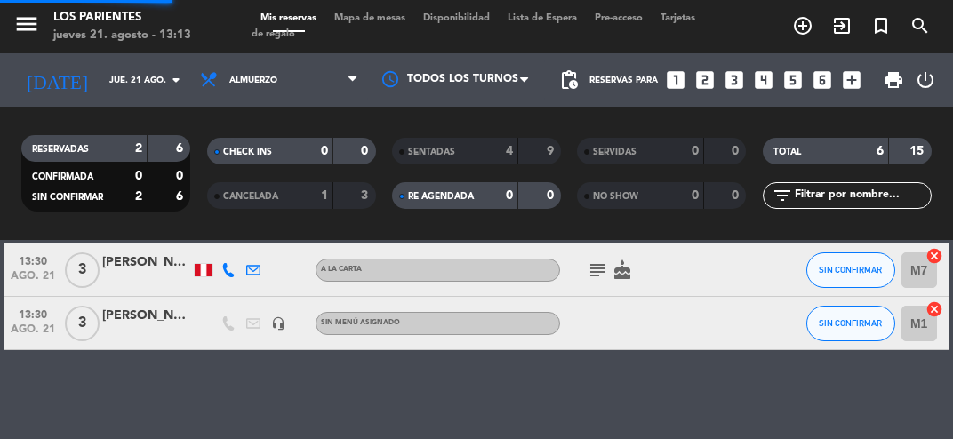
scroll to position [0, 0]
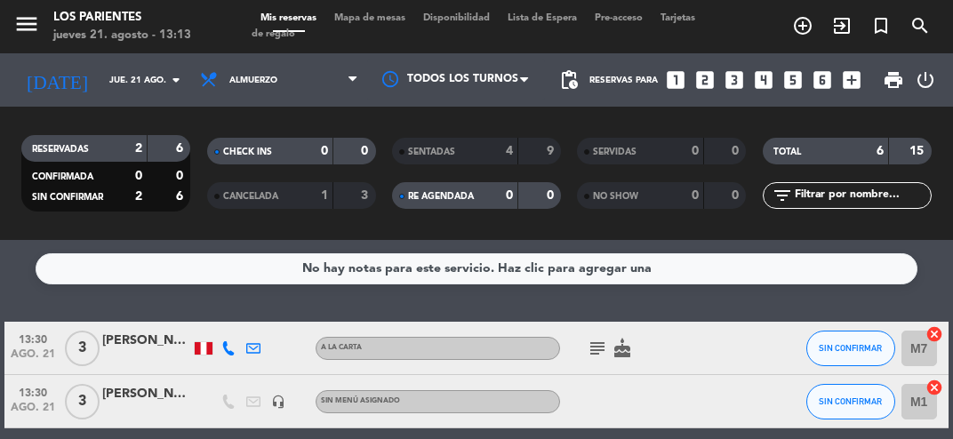
click at [589, 351] on icon "subject" at bounding box center [596, 348] width 21 height 21
click at [736, 426] on div at bounding box center [733, 401] width 48 height 52
click at [607, 354] on icon "subject" at bounding box center [596, 348] width 21 height 21
click at [746, 395] on div at bounding box center [733, 401] width 48 height 52
click at [483, 153] on div "4" at bounding box center [496, 151] width 36 height 20
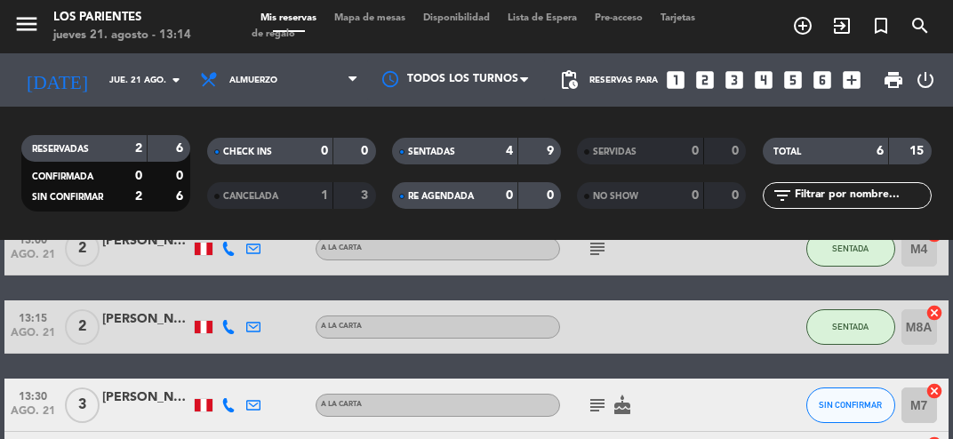
scroll to position [265, 0]
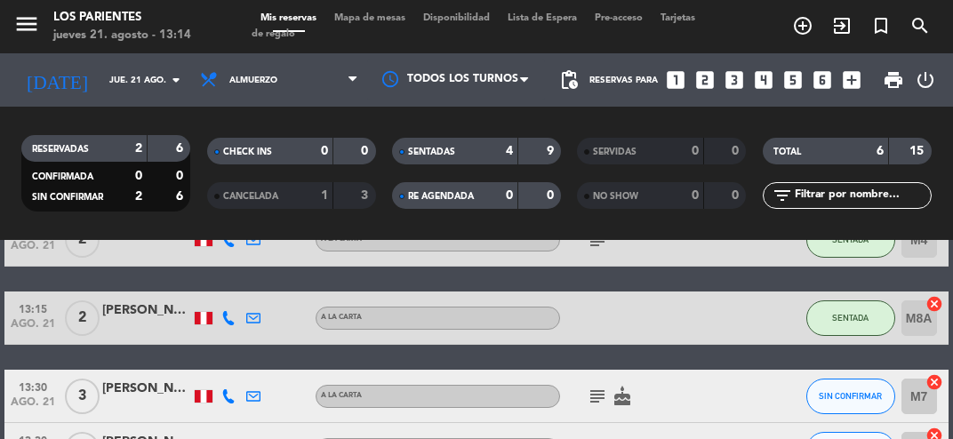
click at [597, 401] on icon "subject" at bounding box center [596, 396] width 21 height 21
click at [761, 419] on div "13:30 ago. 21 3 [PERSON_NAME] A [PERSON_NAME] subject Cumpleaños cake SIN CONFI…" at bounding box center [475, 396] width 943 height 53
click at [617, 402] on icon "cake" at bounding box center [621, 396] width 21 height 21
click at [590, 405] on icon "subject" at bounding box center [596, 396] width 21 height 21
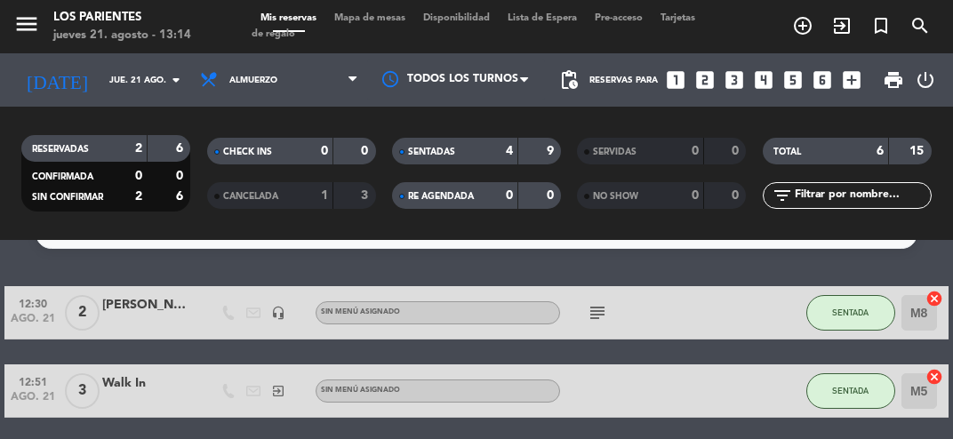
scroll to position [34, 0]
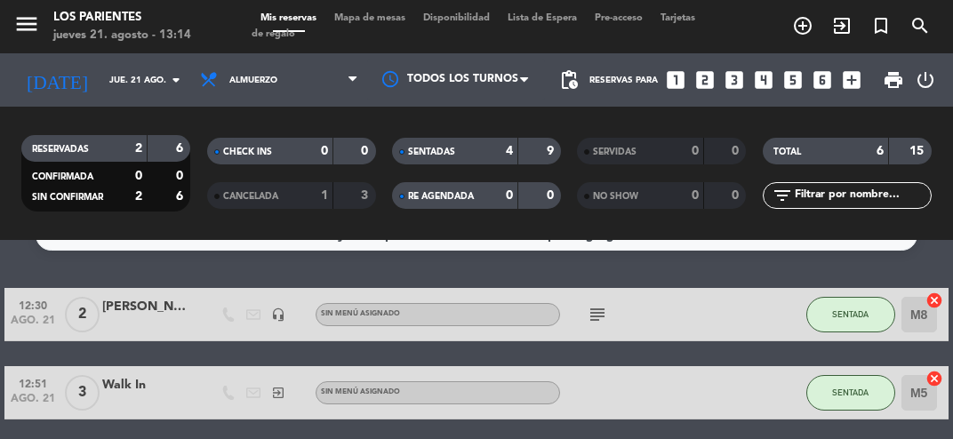
click at [619, 316] on div "subject" at bounding box center [634, 314] width 149 height 52
click at [603, 317] on icon "subject" at bounding box center [596, 314] width 21 height 21
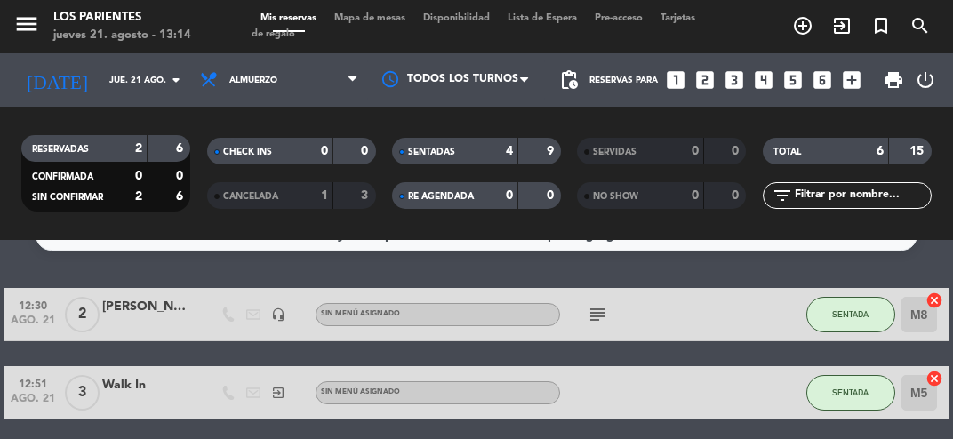
click at [921, 323] on input "M8" at bounding box center [919, 315] width 36 height 36
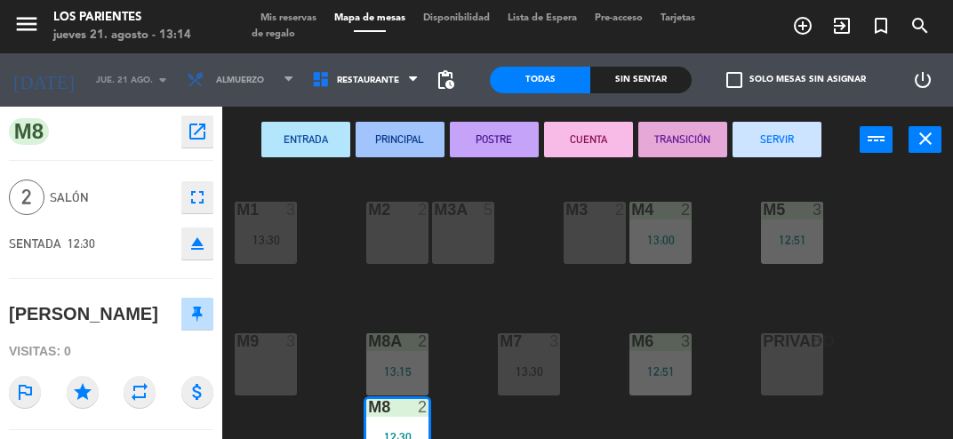
click at [594, 238] on div "M3 2" at bounding box center [594, 233] width 62 height 62
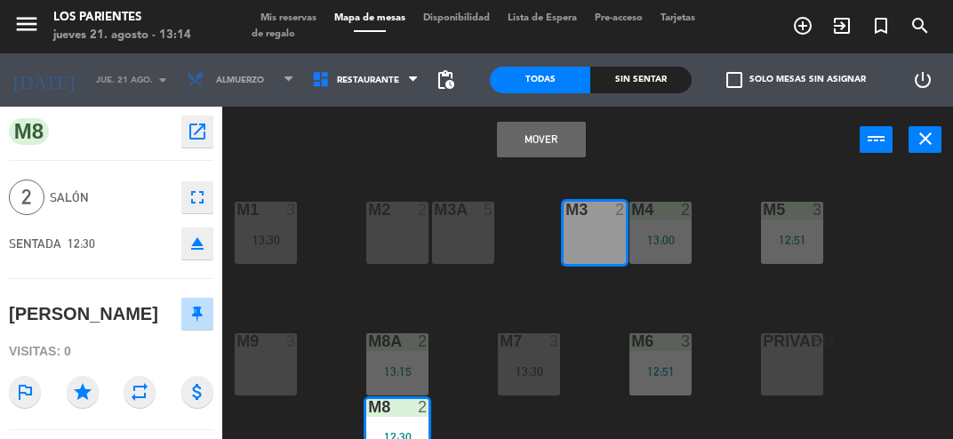
click at [554, 138] on button "Mover" at bounding box center [541, 140] width 89 height 36
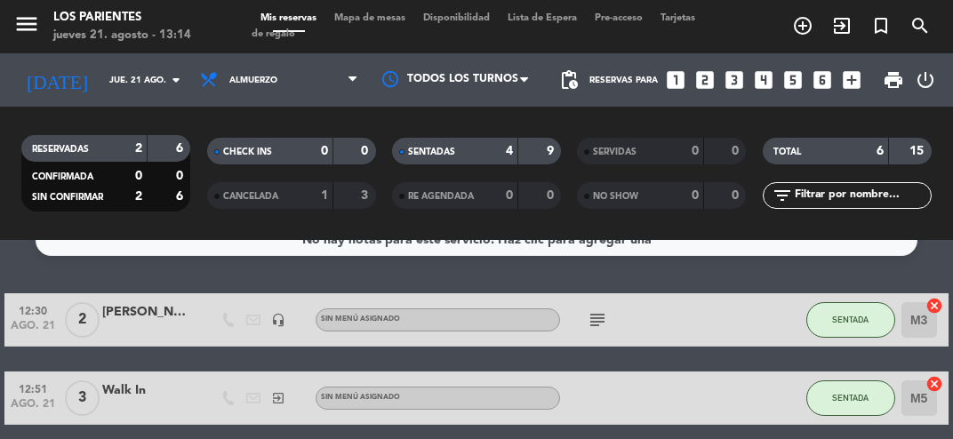
scroll to position [38, 0]
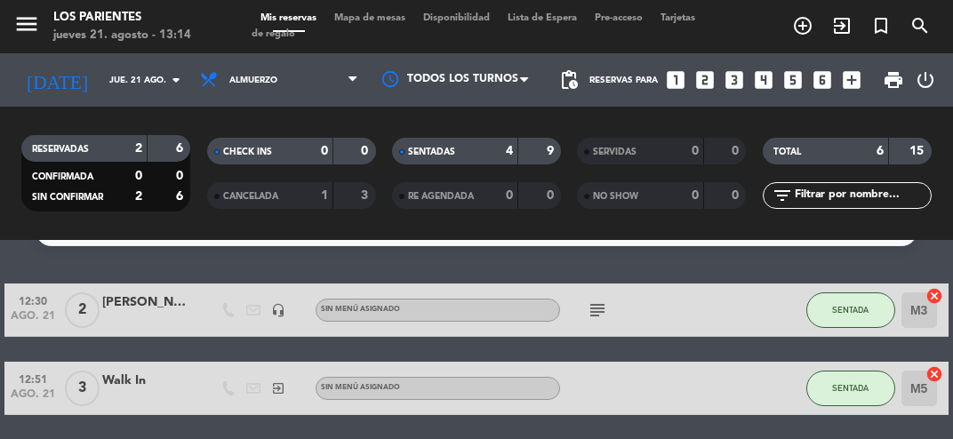
click at [922, 393] on input "M5" at bounding box center [919, 389] width 36 height 36
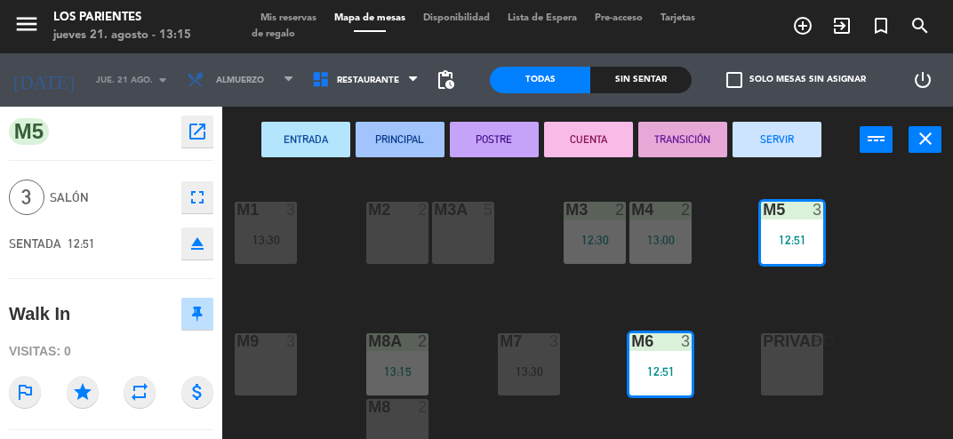
click at [412, 365] on div "13:15" at bounding box center [397, 371] width 62 height 12
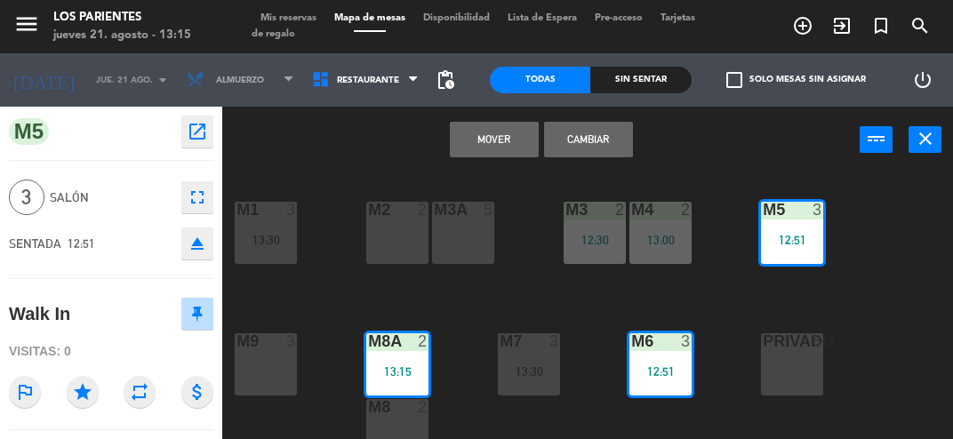
click at [395, 427] on div "M8 2" at bounding box center [397, 430] width 62 height 62
click at [508, 141] on button "Mover y Unir" at bounding box center [494, 140] width 89 height 36
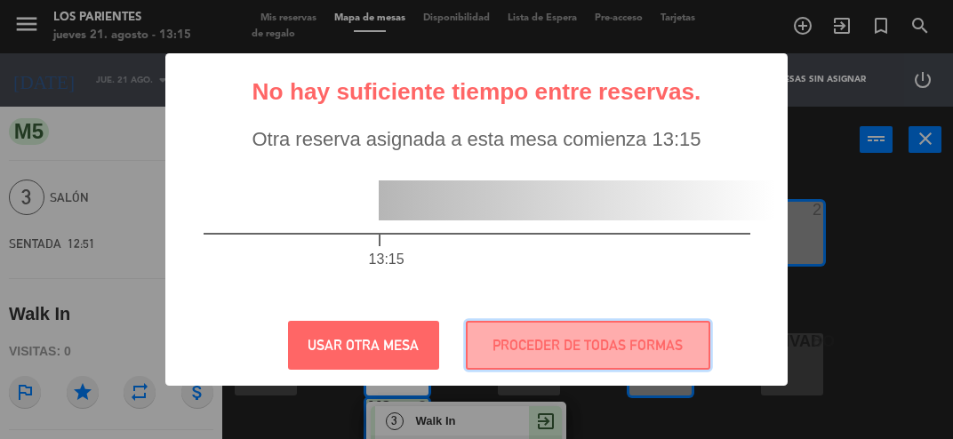
click at [606, 370] on button "PROCEDER DE TODAS FORMAS" at bounding box center [588, 345] width 244 height 49
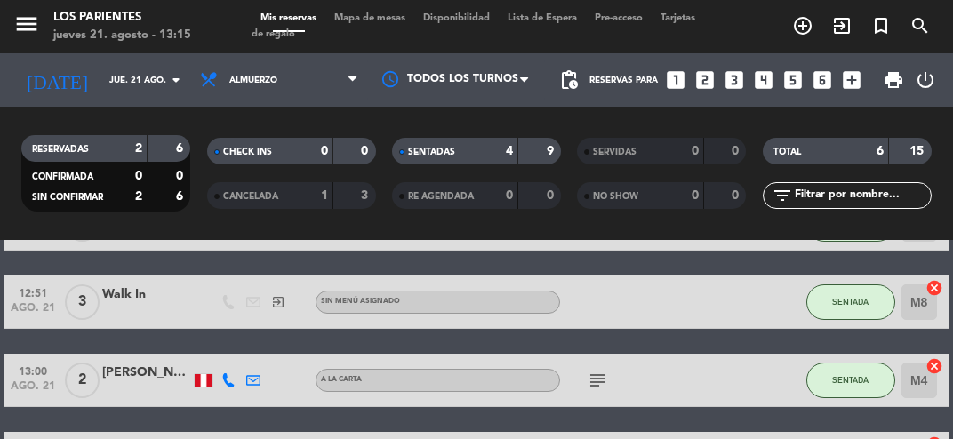
scroll to position [126, 0]
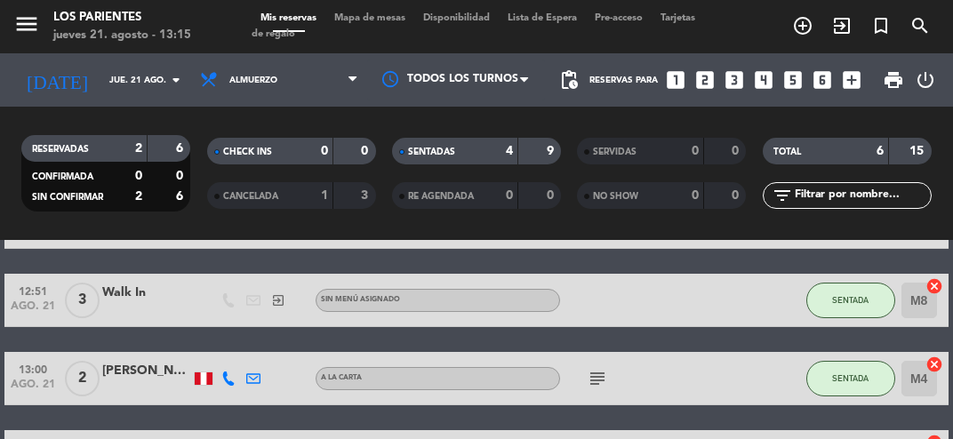
click at [594, 380] on icon "subject" at bounding box center [596, 378] width 21 height 21
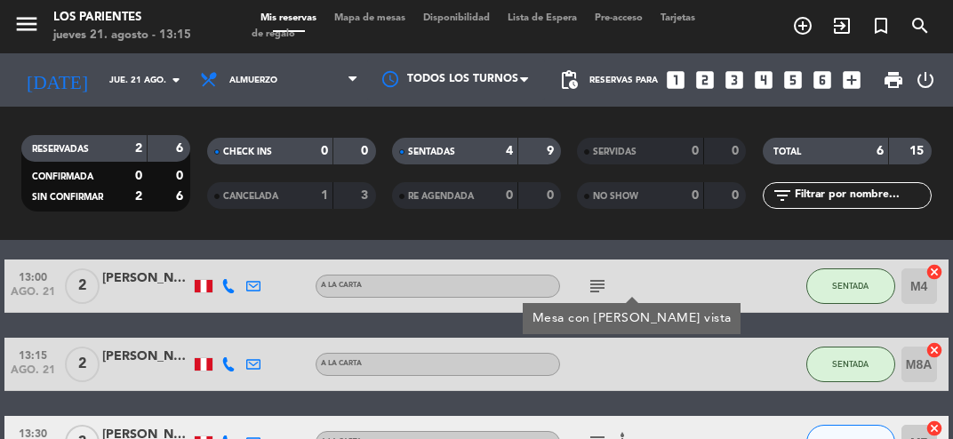
scroll to position [222, 0]
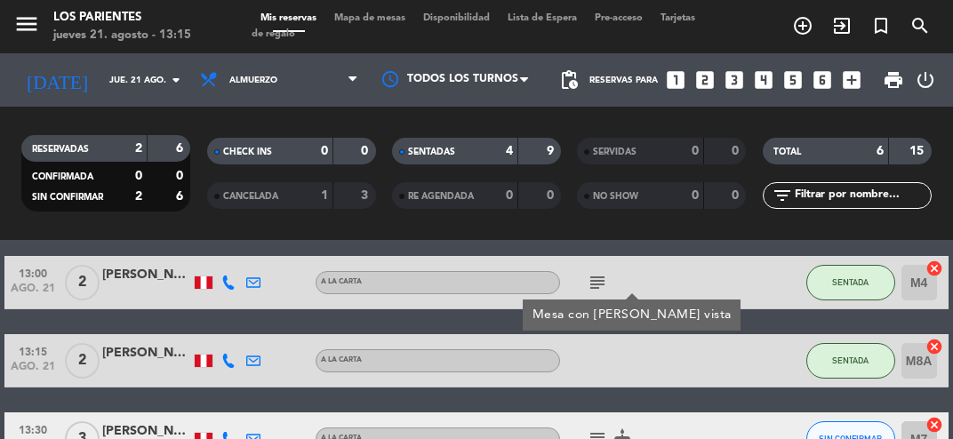
click at [910, 365] on input "M8A" at bounding box center [919, 361] width 36 height 36
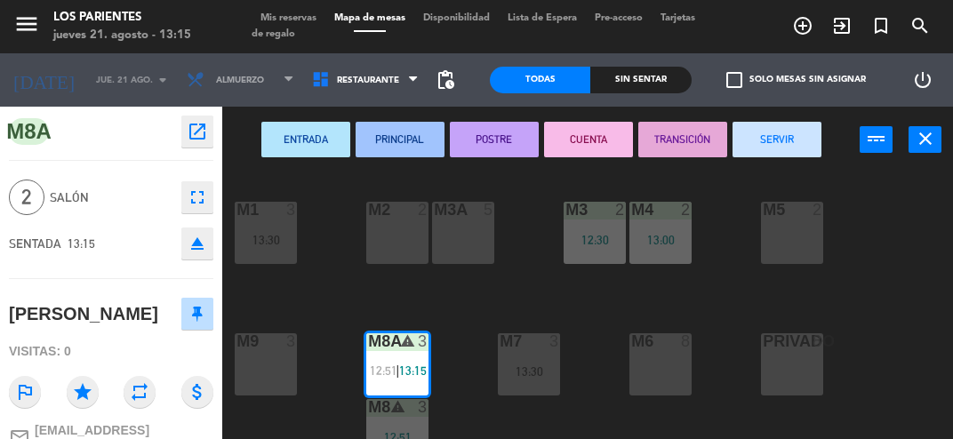
click at [268, 240] on div "13:30" at bounding box center [266, 240] width 62 height 12
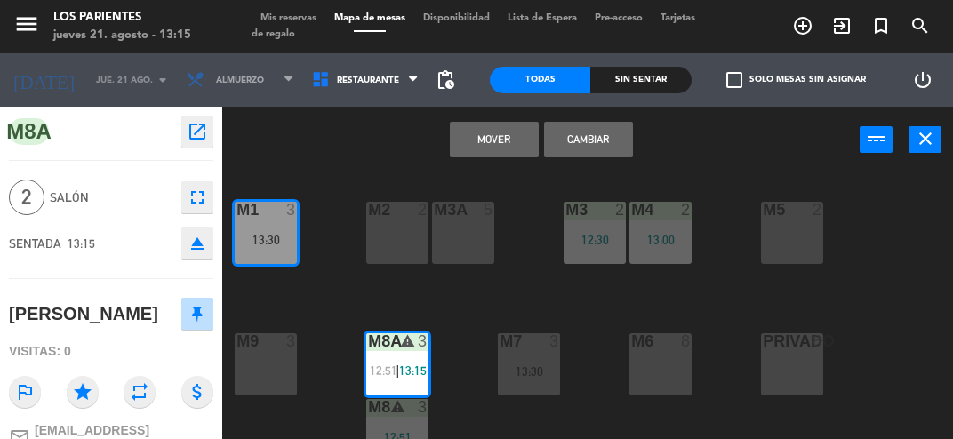
click at [498, 139] on button "Mover" at bounding box center [494, 140] width 89 height 36
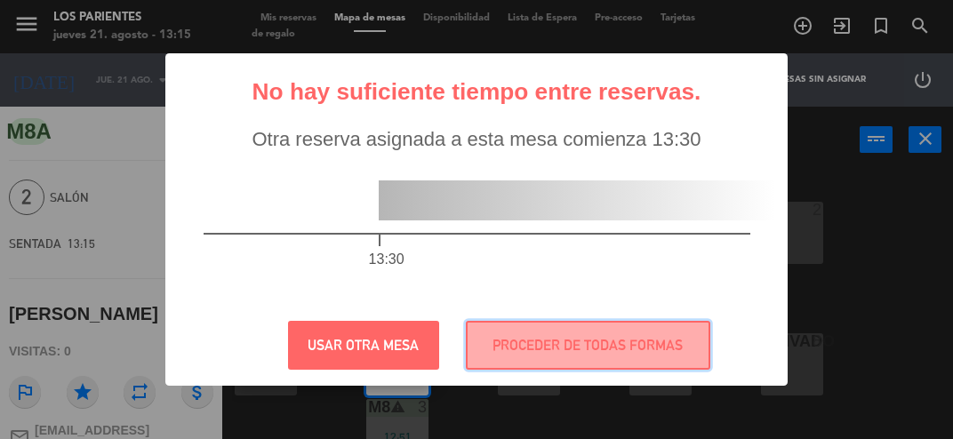
click at [588, 370] on button "PROCEDER DE TODAS FORMAS" at bounding box center [588, 345] width 244 height 49
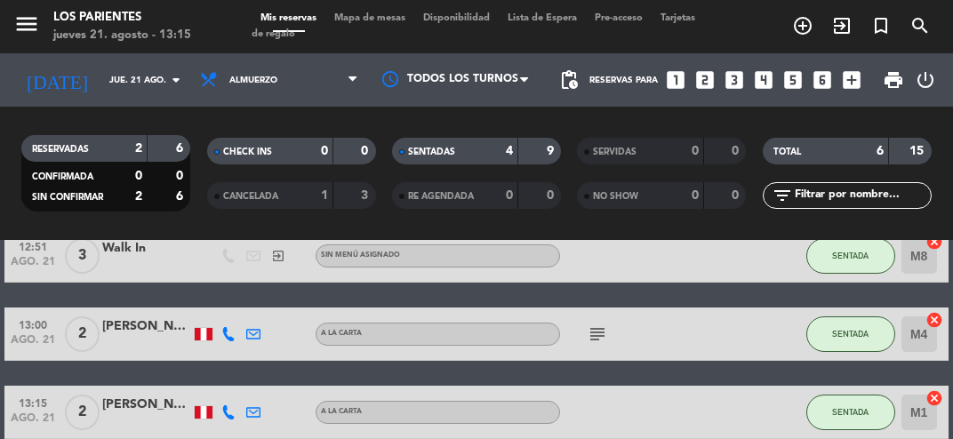
scroll to position [173, 0]
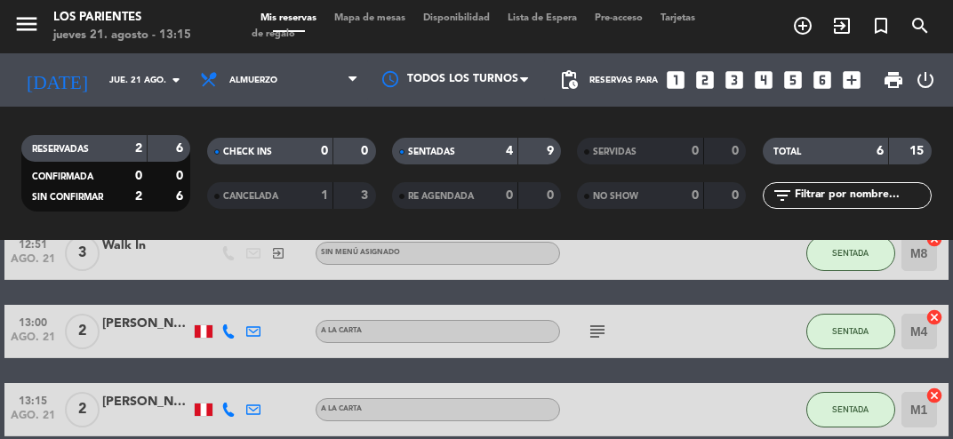
click at [923, 328] on input "M4" at bounding box center [919, 332] width 36 height 36
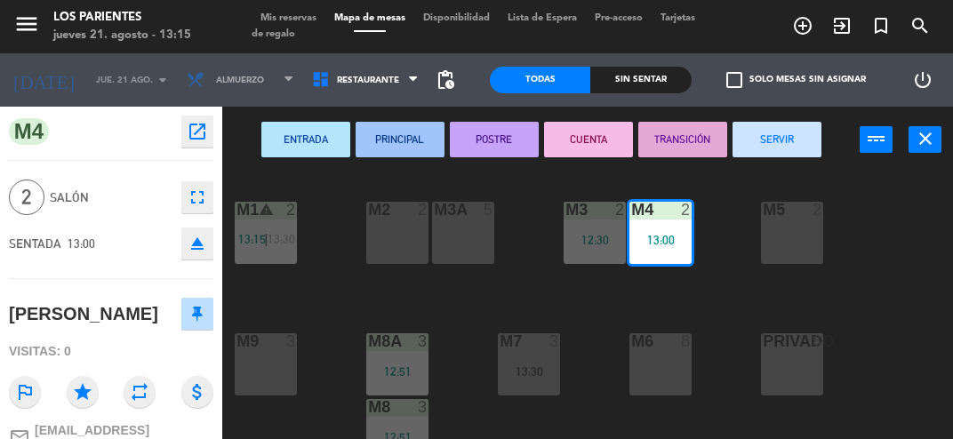
click at [802, 238] on div "M5 2" at bounding box center [792, 233] width 62 height 62
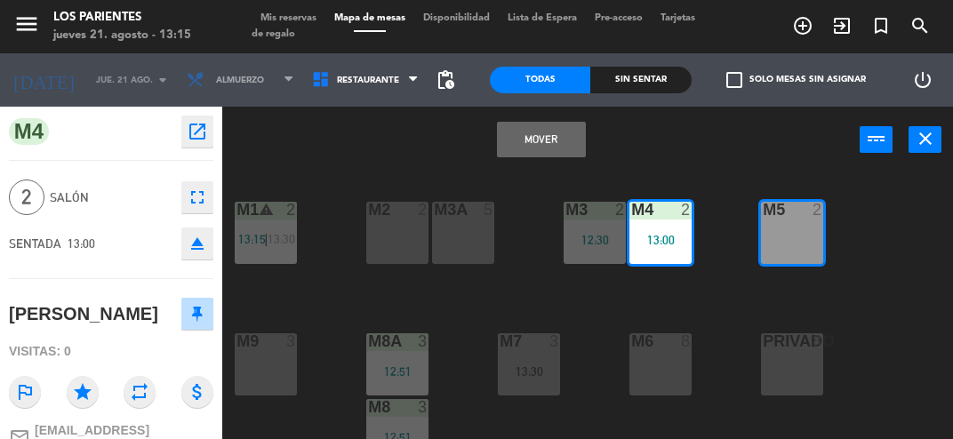
click at [555, 126] on button "Mover" at bounding box center [541, 140] width 89 height 36
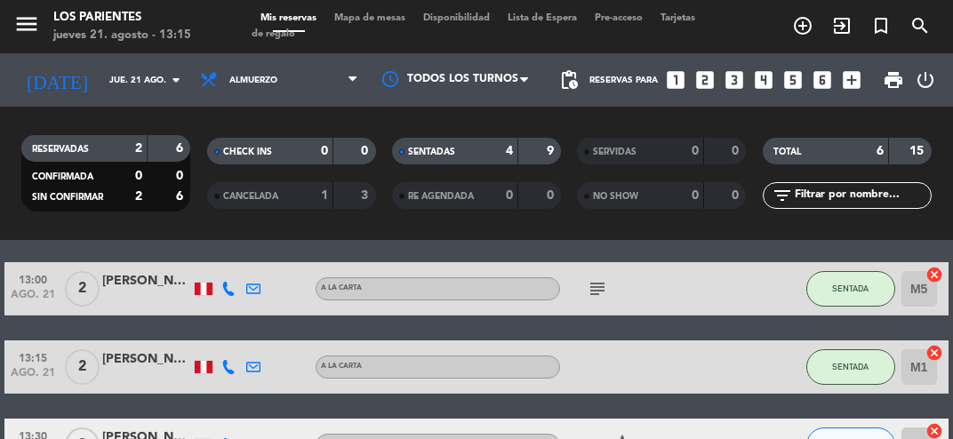
scroll to position [211, 0]
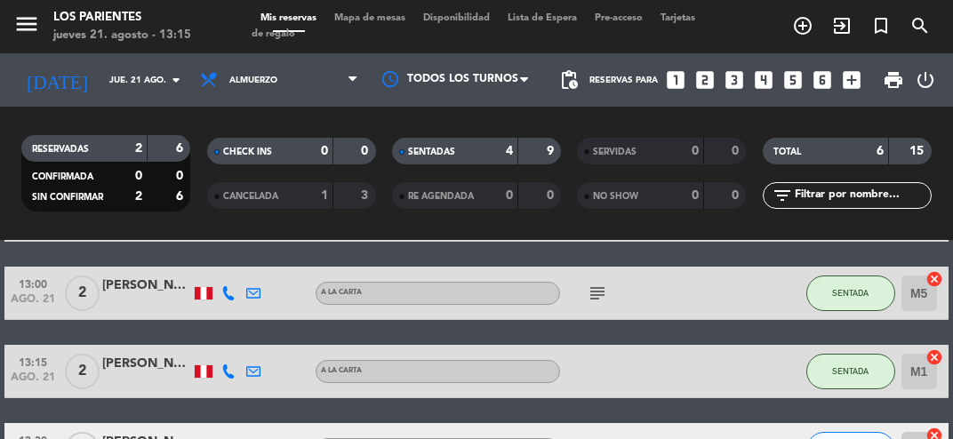
click at [388, 14] on span "Mapa de mesas" at bounding box center [369, 18] width 89 height 10
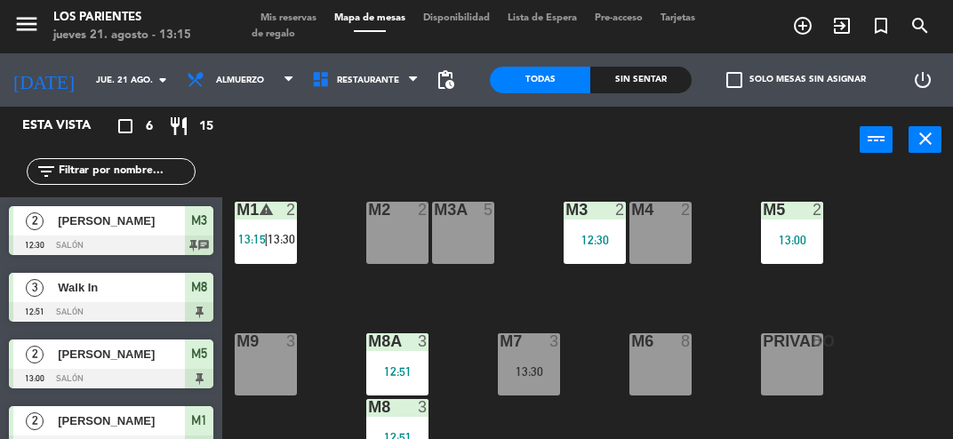
click at [271, 254] on div "M1 warning 2 13:15 | 13:30" at bounding box center [266, 233] width 62 height 62
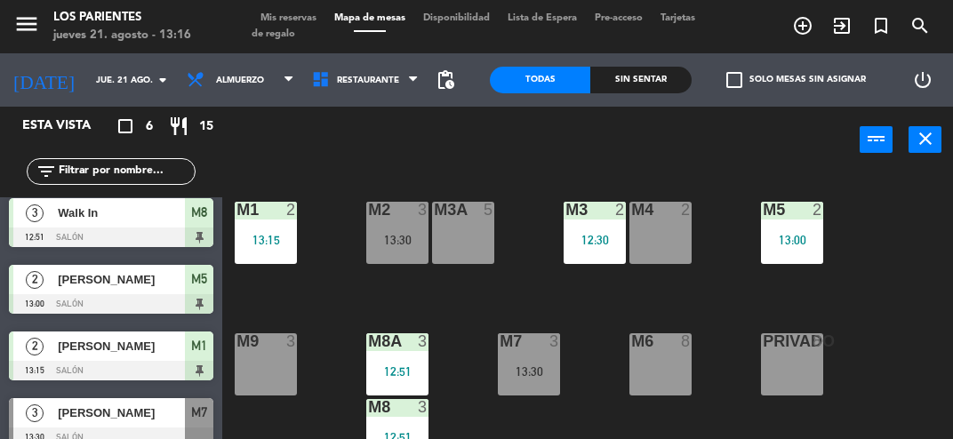
click at [418, 241] on div "13:30" at bounding box center [397, 240] width 62 height 12
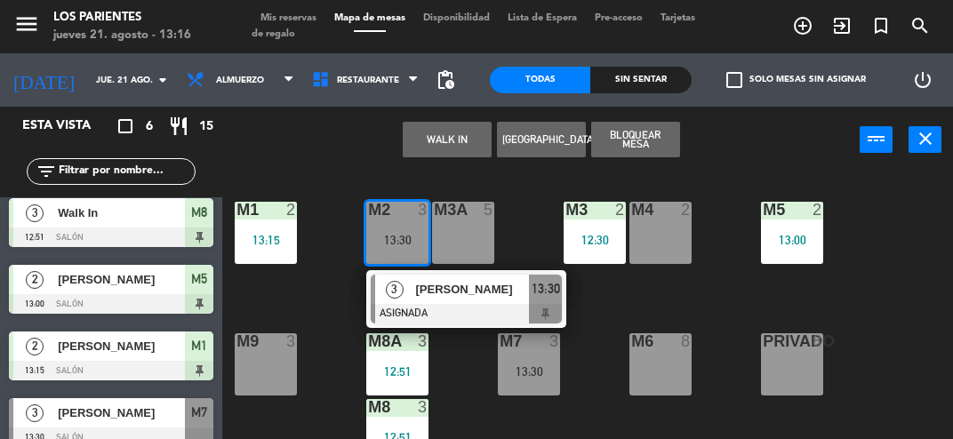
click at [493, 438] on div "M1 2 13:15 M2 3 13:30 3 [PERSON_NAME] ASIGNADA 13:30 M3 2 12:30 M4 2 M3A 5 M5 2…" at bounding box center [592, 346] width 721 height 351
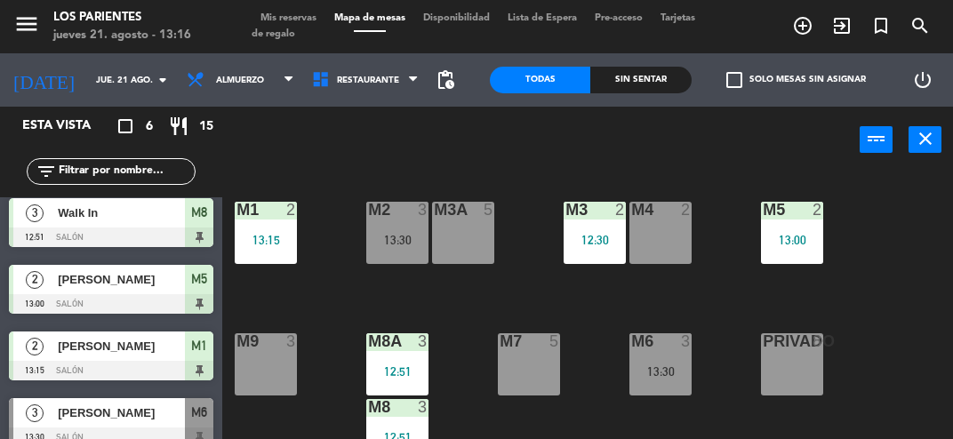
click at [874, 355] on div "M1 2 13:15 M2 3 13:30 M3 2 12:30 M4 2 M3A 5 M5 2 13:00 M8A 3 12:51 M9 3 M6 3 13…" at bounding box center [592, 346] width 721 height 351
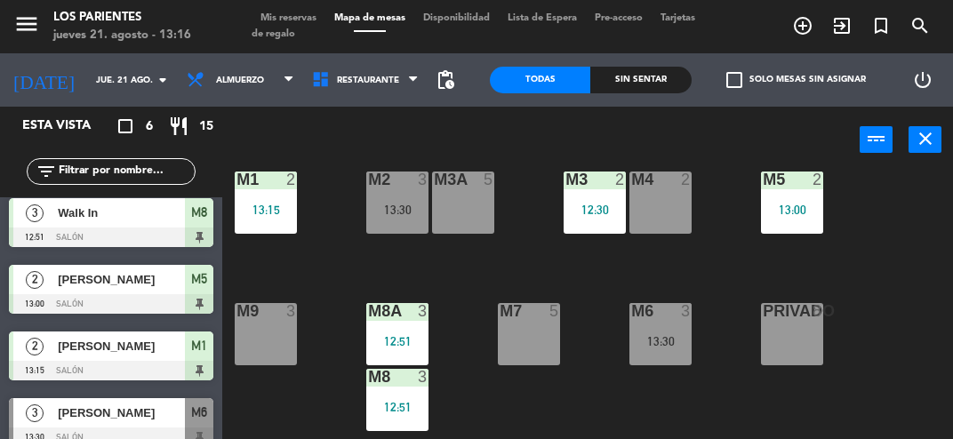
scroll to position [0, 0]
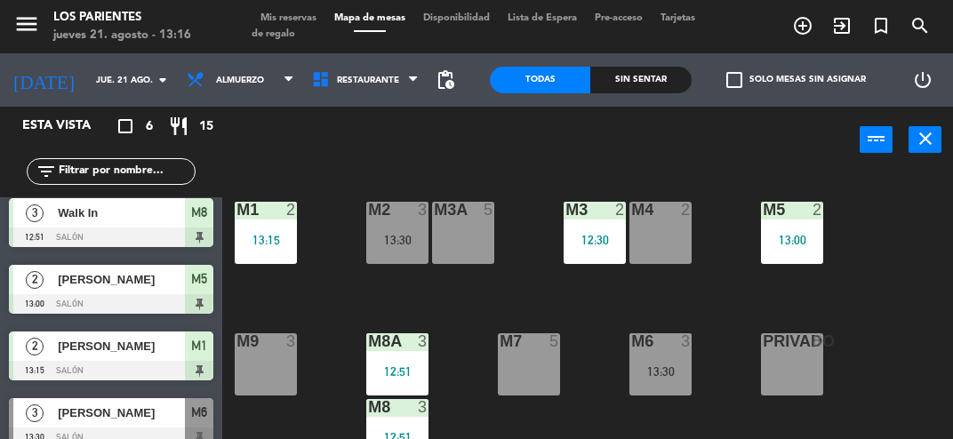
click at [671, 380] on div "M6 3 13:30" at bounding box center [660, 364] width 62 height 62
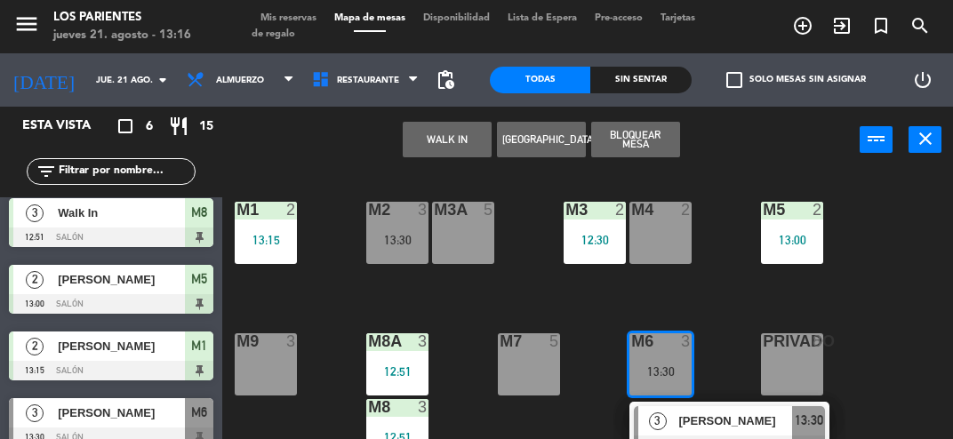
click at [886, 323] on div "M1 2 13:15 M2 3 13:30 M3 2 12:30 M4 2 M3A 5 M5 2 13:00 M8A 3 12:51 M9 3 M6 3 13…" at bounding box center [592, 346] width 721 height 351
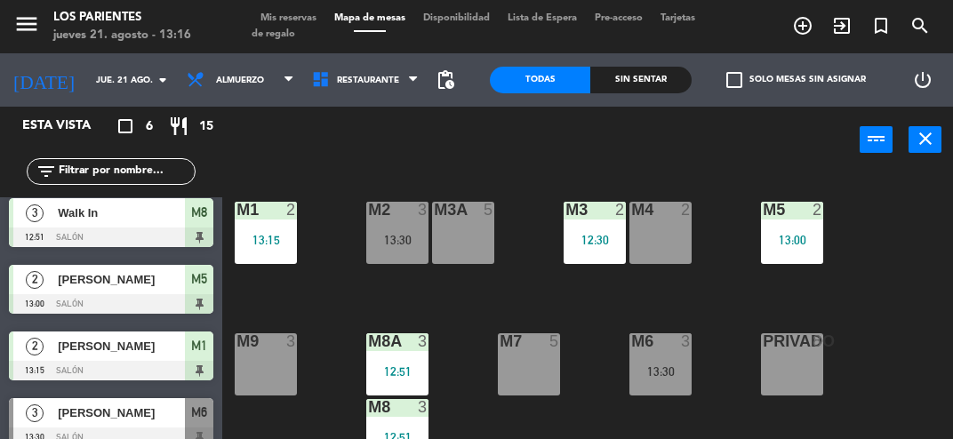
click at [665, 362] on div "M6 3 13:30" at bounding box center [660, 364] width 62 height 62
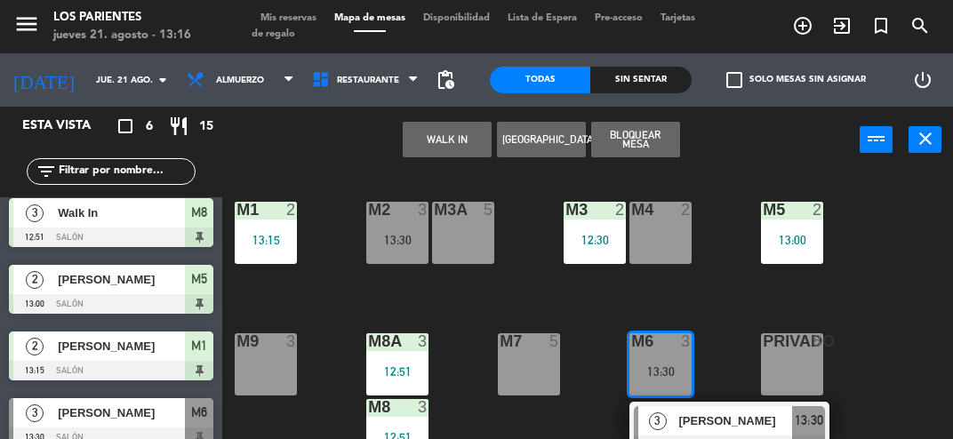
click at [918, 339] on div "M1 2 13:15 M2 3 13:30 M3 2 12:30 M4 2 M3A 5 M5 2 13:00 M8A 3 12:51 M9 3 M6 3 13…" at bounding box center [592, 346] width 721 height 351
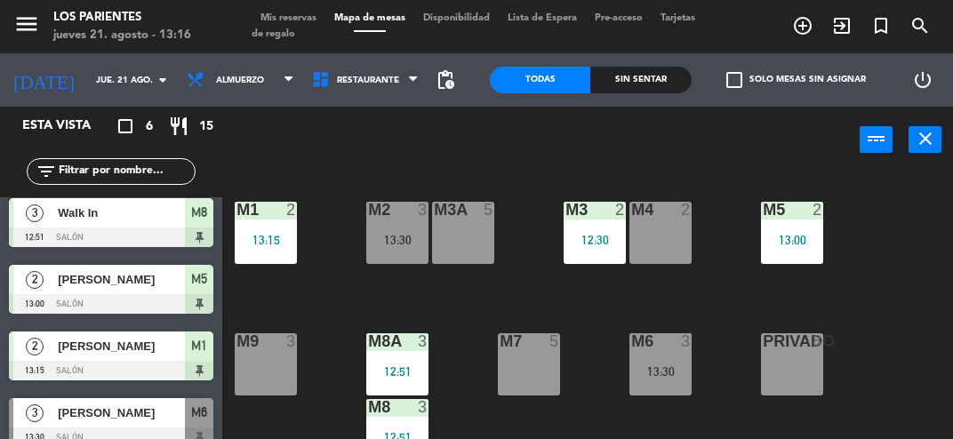
click at [388, 236] on div "13:30" at bounding box center [397, 240] width 62 height 12
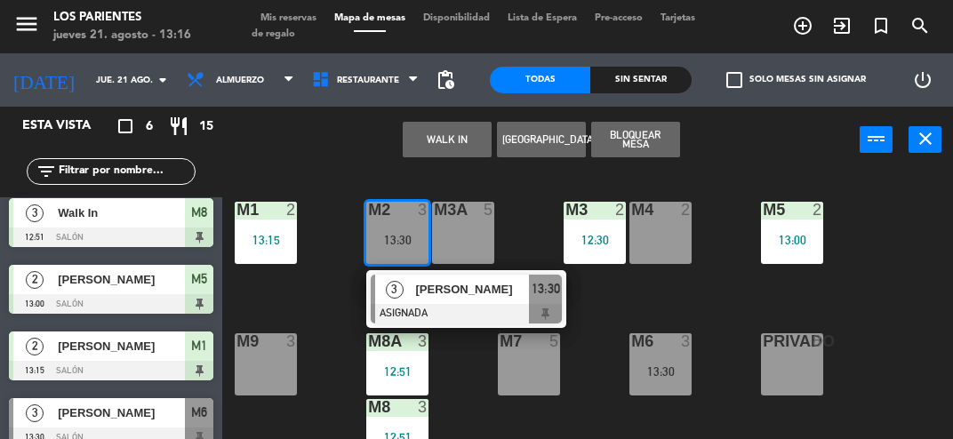
click at [902, 320] on div "M1 2 13:15 M2 3 13:30 3 [PERSON_NAME] ASIGNADA 13:30 M3 2 12:30 M4 2 M3A 5 M5 2…" at bounding box center [592, 346] width 721 height 351
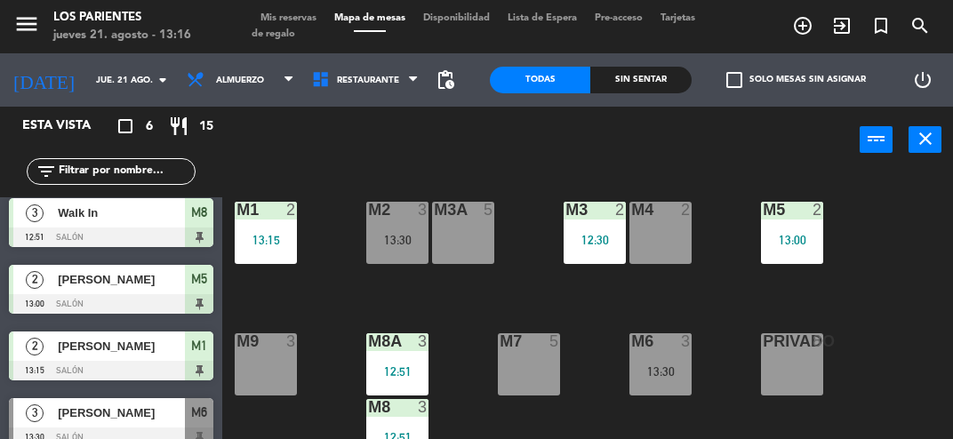
scroll to position [71, 0]
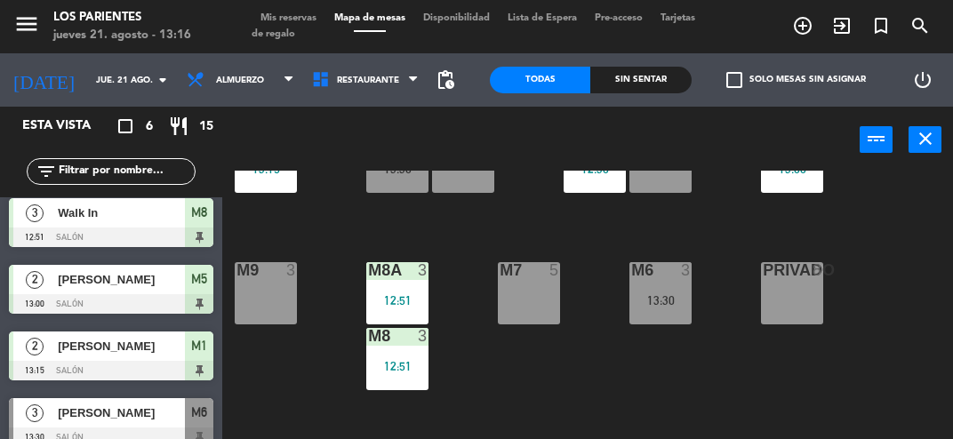
click at [666, 310] on div "M6 3 13:30" at bounding box center [660, 293] width 62 height 62
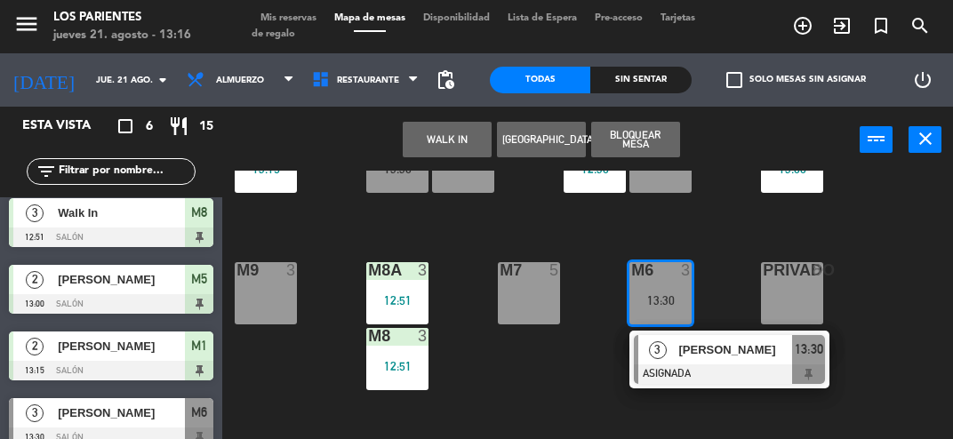
click at [917, 332] on div "M1 2 13:15 M2 3 13:30 M3 2 12:30 M4 2 M3A 5 M5 2 13:00 M8A 3 12:51 M9 3 M6 3 13…" at bounding box center [592, 346] width 721 height 351
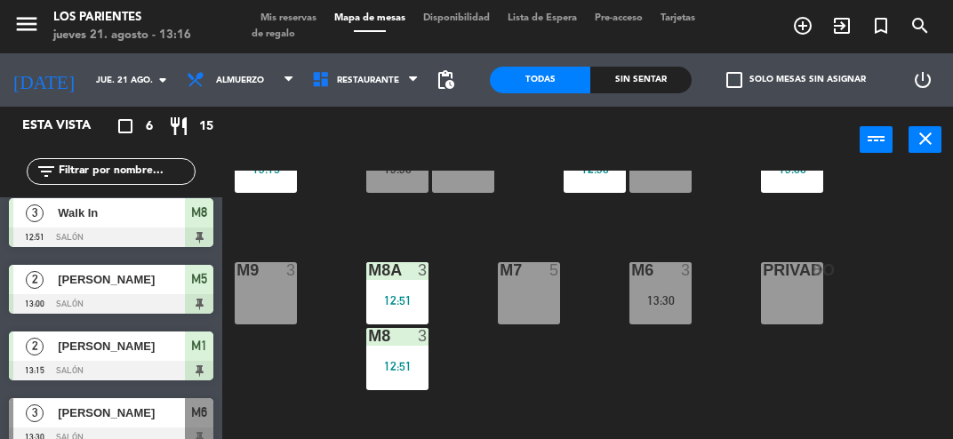
scroll to position [0, 0]
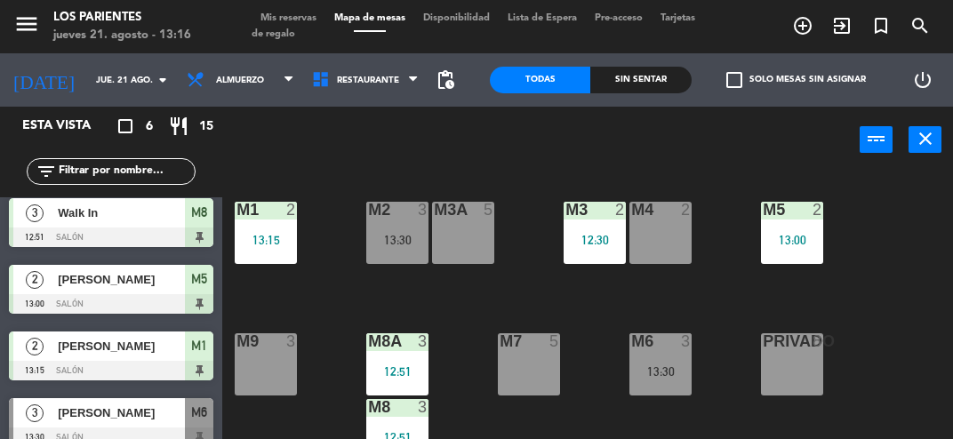
click at [389, 239] on div "13:30" at bounding box center [397, 240] width 62 height 12
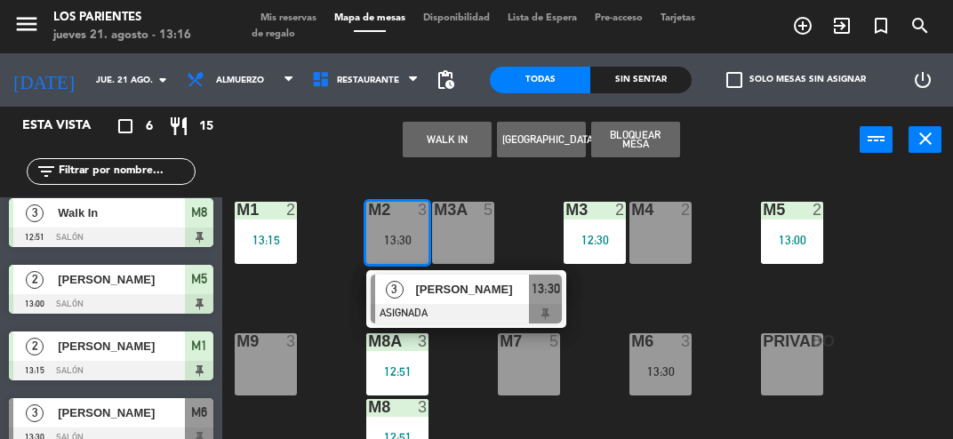
click at [875, 338] on div "M1 2 13:15 M2 3 13:30 3 [PERSON_NAME] ASIGNADA 13:30 M3 2 12:30 M4 2 M3A 5 M5 2…" at bounding box center [592, 346] width 721 height 351
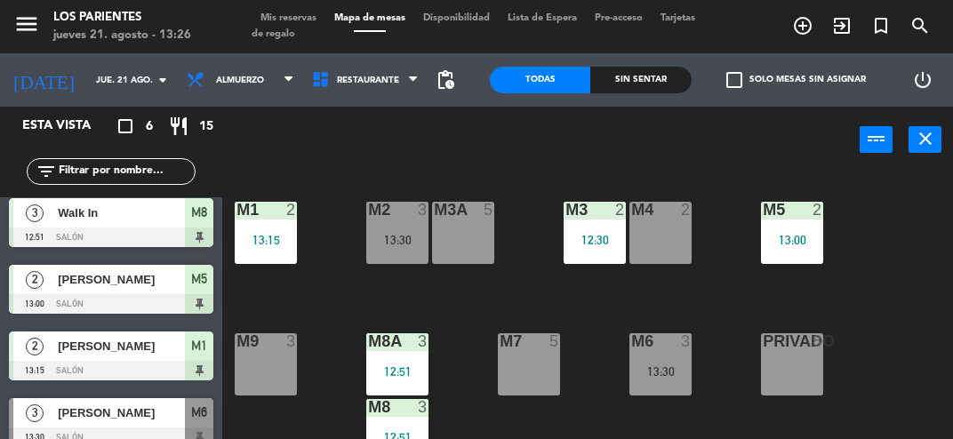
click at [394, 243] on div "13:30" at bounding box center [397, 240] width 62 height 12
click at [886, 330] on div "M1 2 13:15 M2 3 13:30 M3 2 12:30 M4 2 M3A 5 M5 2 13:00 M8A 3 12:51 M9 3 M6 3 13…" at bounding box center [592, 346] width 721 height 351
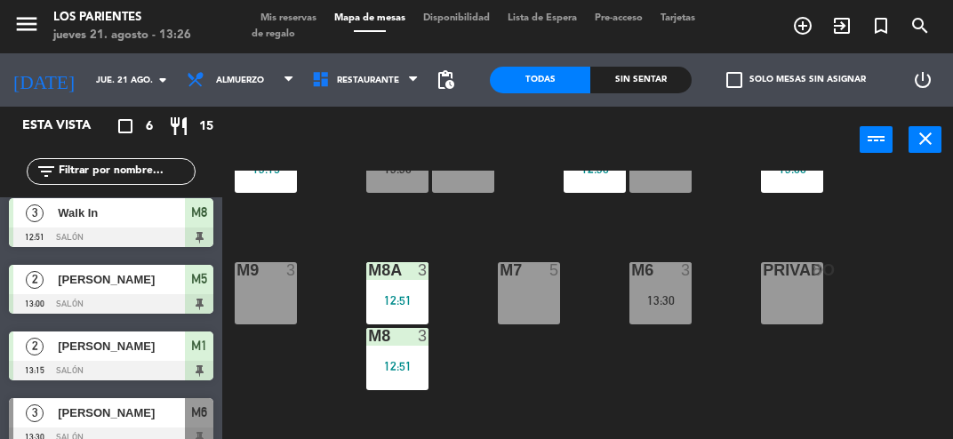
click at [673, 299] on div "13:30" at bounding box center [660, 300] width 62 height 12
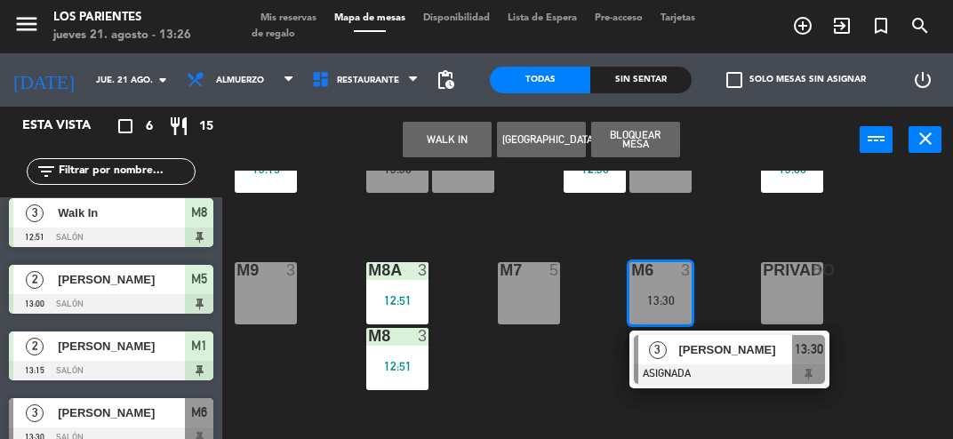
click at [890, 309] on div "M1 2 13:15 M2 3 13:30 M3 2 12:30 M4 2 M3A 5 M5 2 13:00 M8A 3 12:51 M9 3 M6 3 13…" at bounding box center [592, 346] width 721 height 351
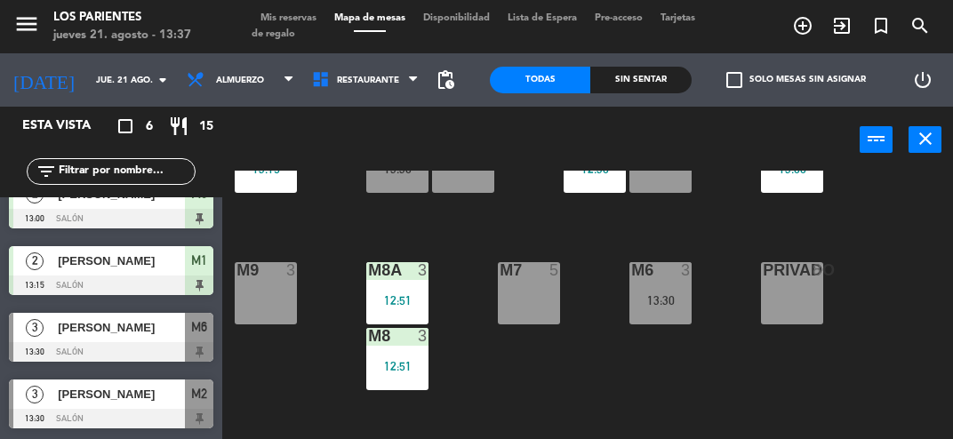
scroll to position [0, 0]
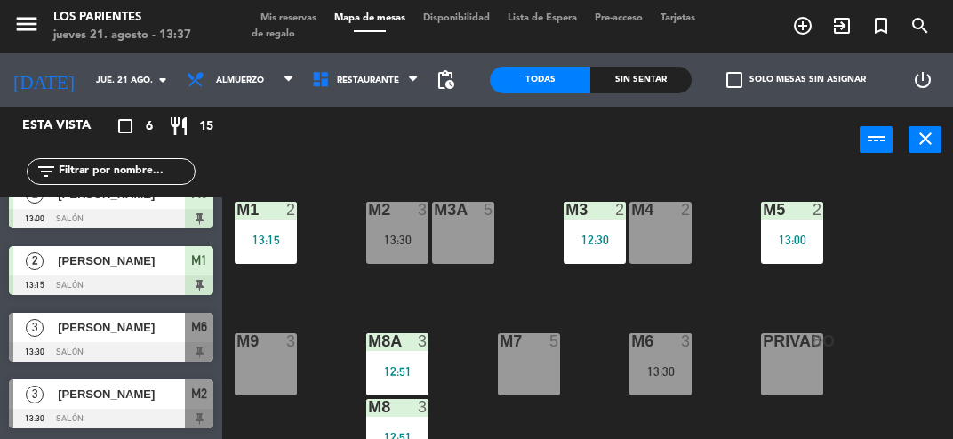
click at [401, 229] on div "M2 3 13:30" at bounding box center [397, 233] width 62 height 62
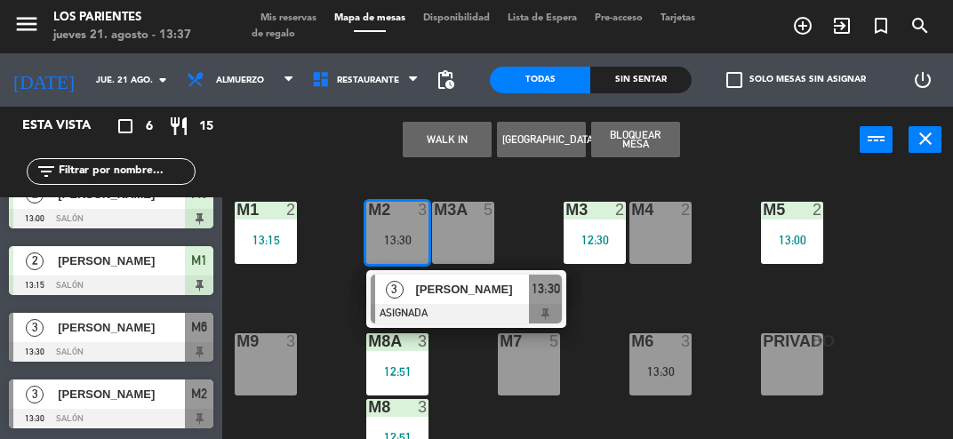
click at [481, 283] on span "[PERSON_NAME]" at bounding box center [472, 289] width 114 height 19
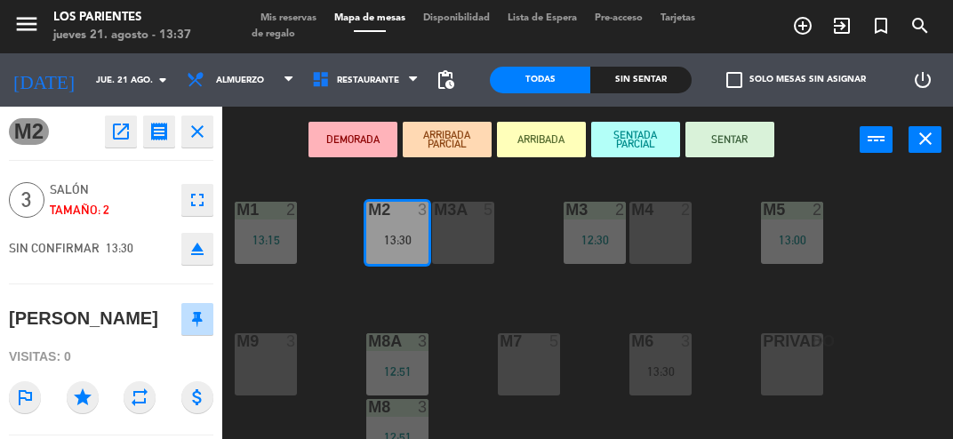
click at [752, 135] on button "SENTAR" at bounding box center [729, 140] width 89 height 36
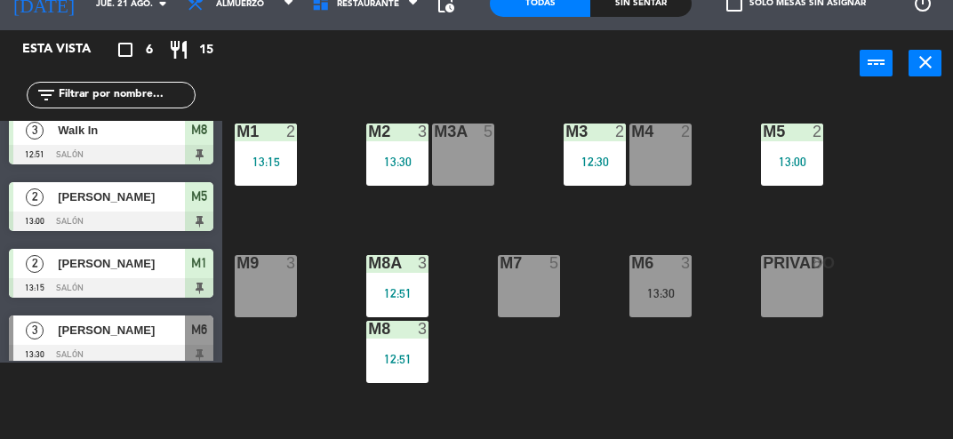
scroll to position [71, 0]
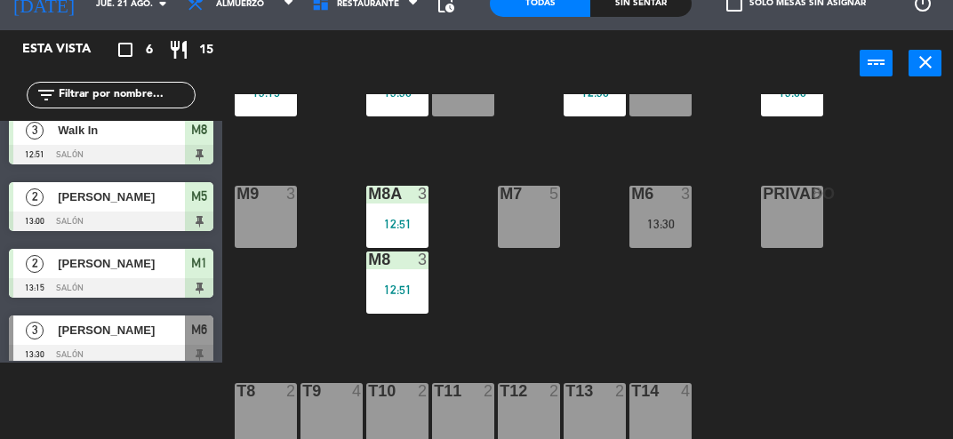
click at [470, 400] on div "T11 2" at bounding box center [463, 392] width 62 height 18
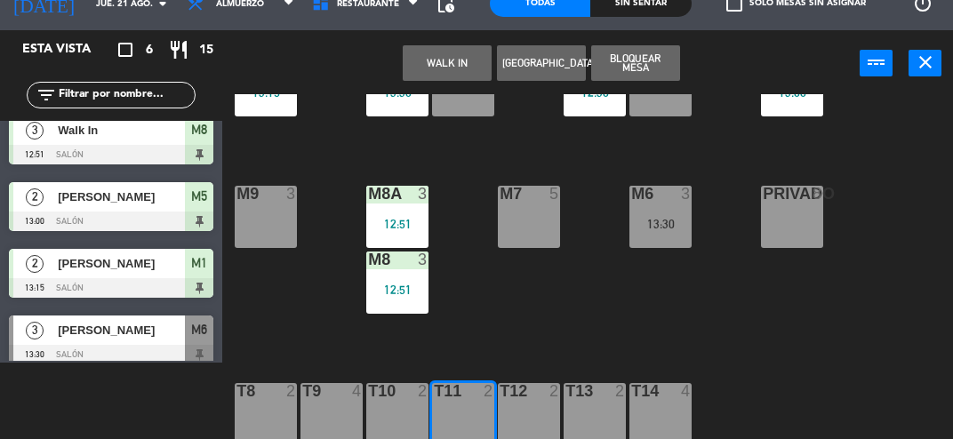
click at [545, 405] on div "T12 2" at bounding box center [529, 414] width 62 height 62
click at [469, 54] on button "WALK IN" at bounding box center [447, 63] width 89 height 36
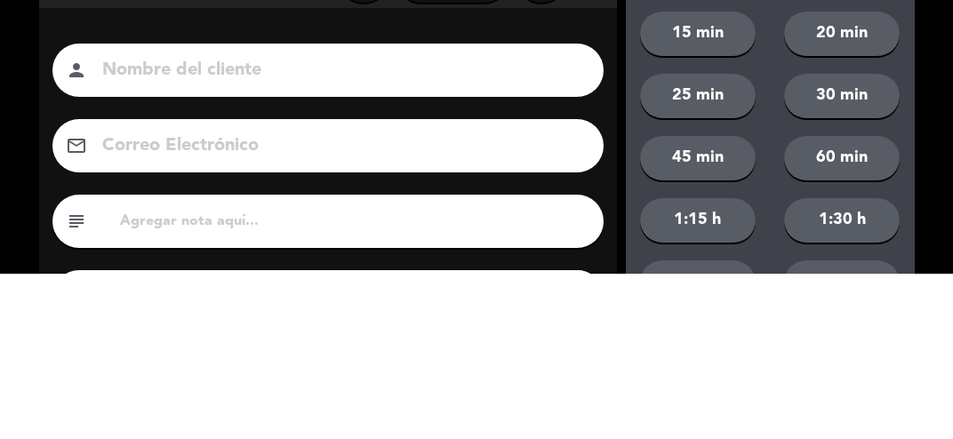
click at [25, 208] on div "close Indique cantidad de clientes 1 2 3 4 ó remove 5 add Nombre del cliente pe…" at bounding box center [476, 300] width 953 height 601
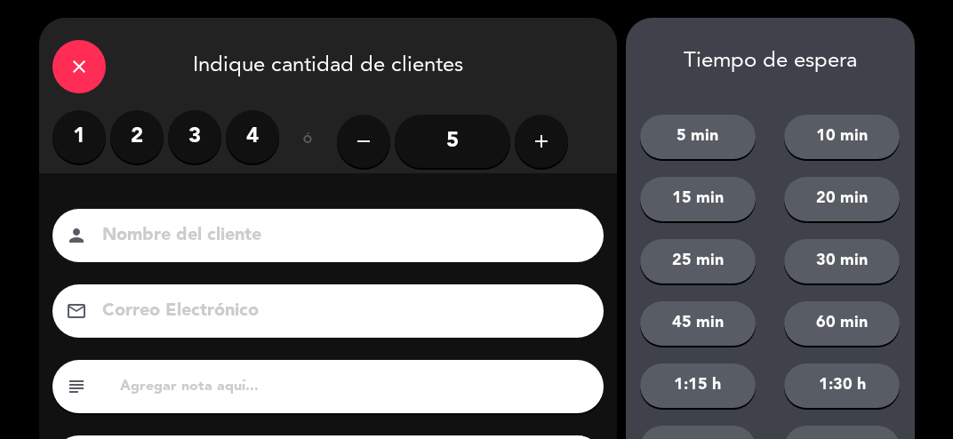
click at [141, 131] on label "2" at bounding box center [136, 136] width 53 height 53
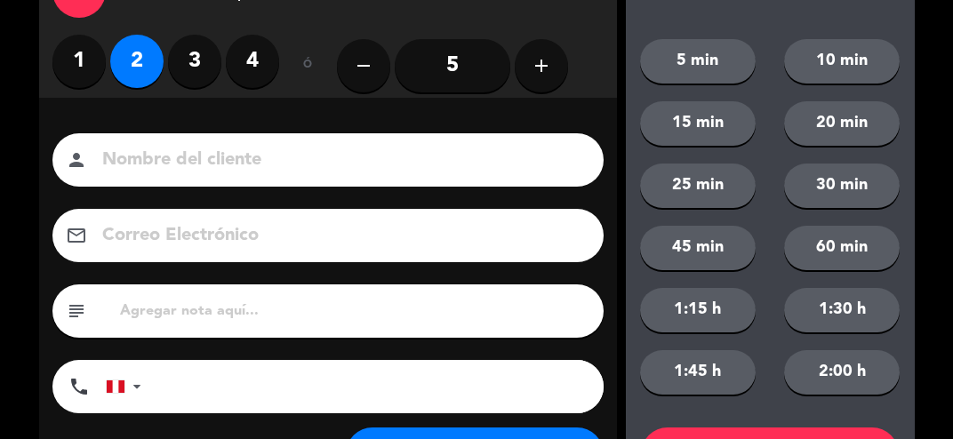
scroll to position [0, 0]
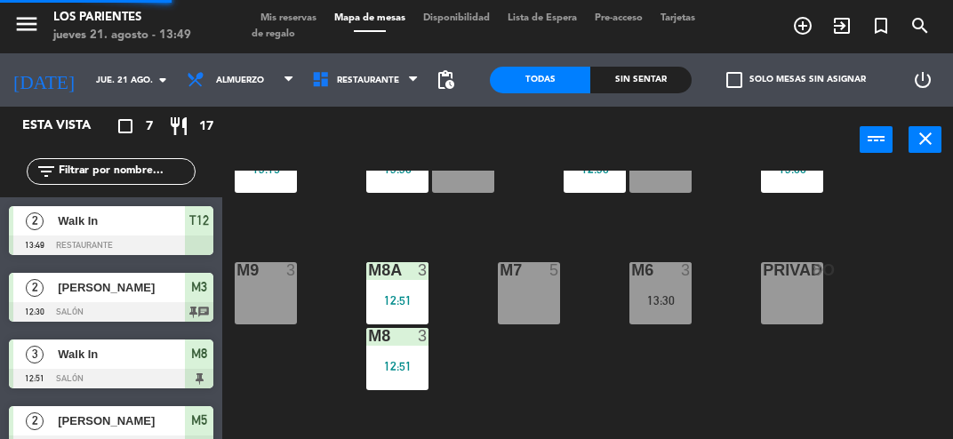
click at [800, 431] on div "M1 2 13:15 M2 3 13:30 M3 2 12:30 M4 2 M3A 5 M5 2 13:00 M8A 3 12:51 M9 3 M6 3 13…" at bounding box center [592, 346] width 721 height 351
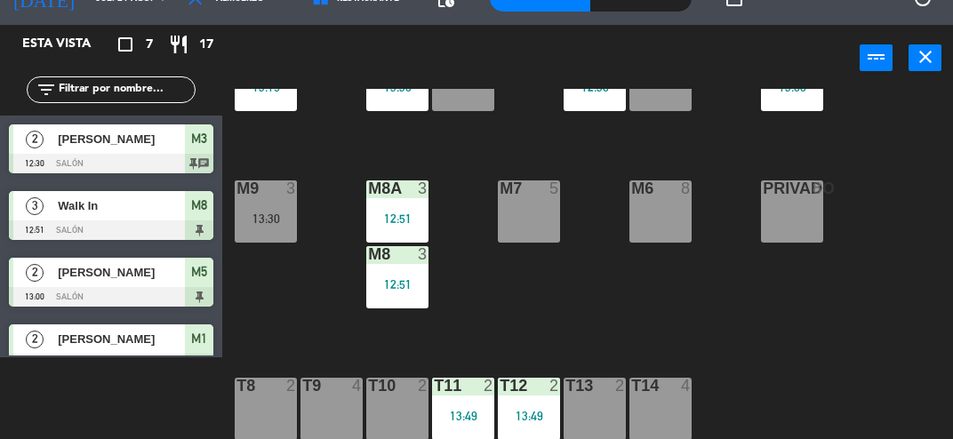
scroll to position [82, 0]
click at [291, 220] on div "13:30" at bounding box center [266, 218] width 62 height 12
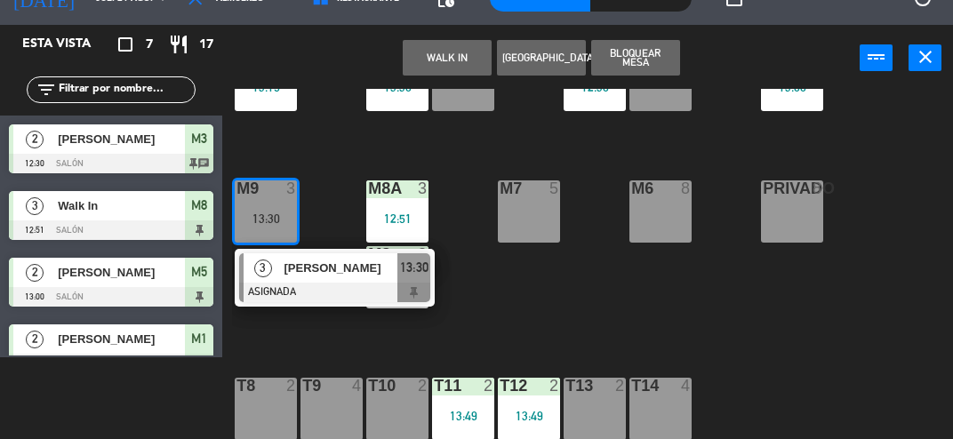
click at [366, 284] on div at bounding box center [334, 293] width 191 height 20
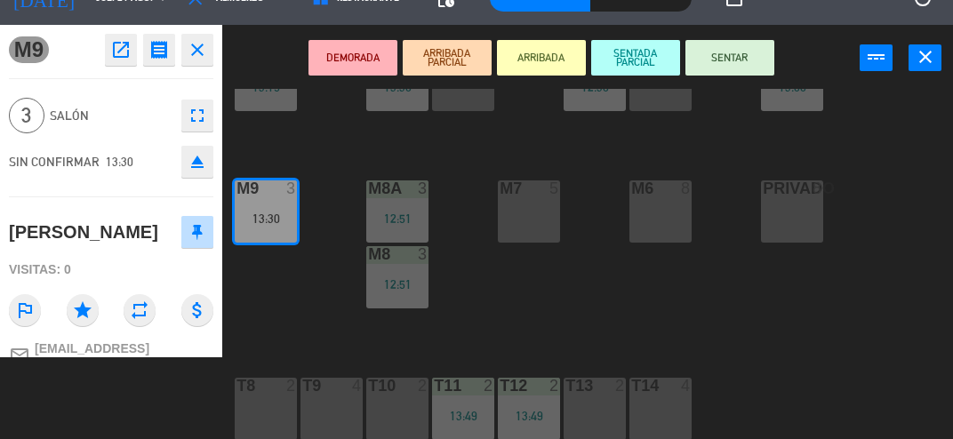
click at [739, 63] on button "SENTAR" at bounding box center [729, 58] width 89 height 36
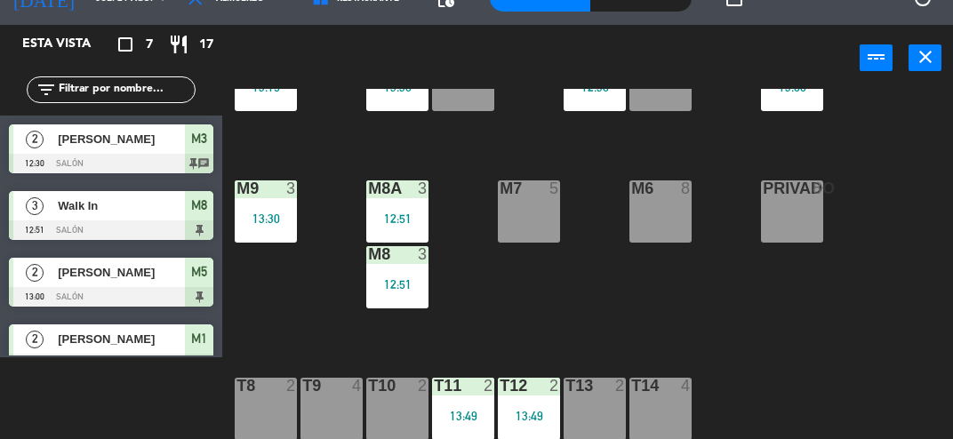
click at [389, 194] on div at bounding box center [397, 188] width 29 height 16
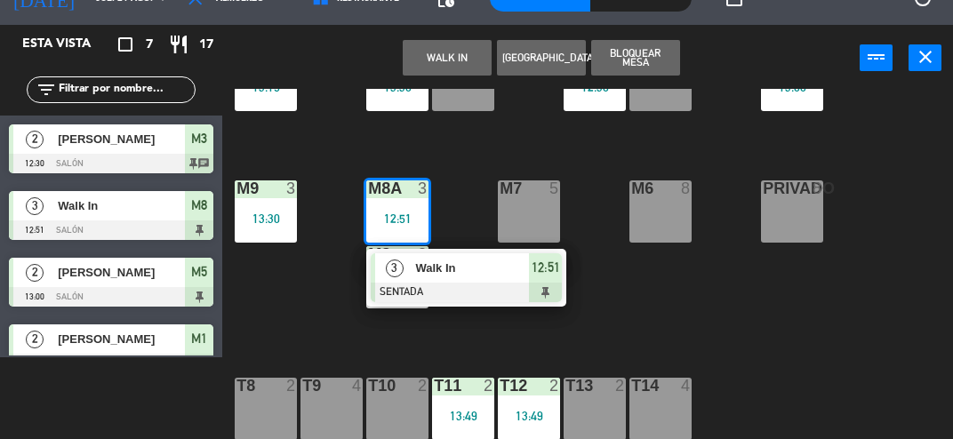
click at [409, 269] on div "3" at bounding box center [394, 267] width 38 height 29
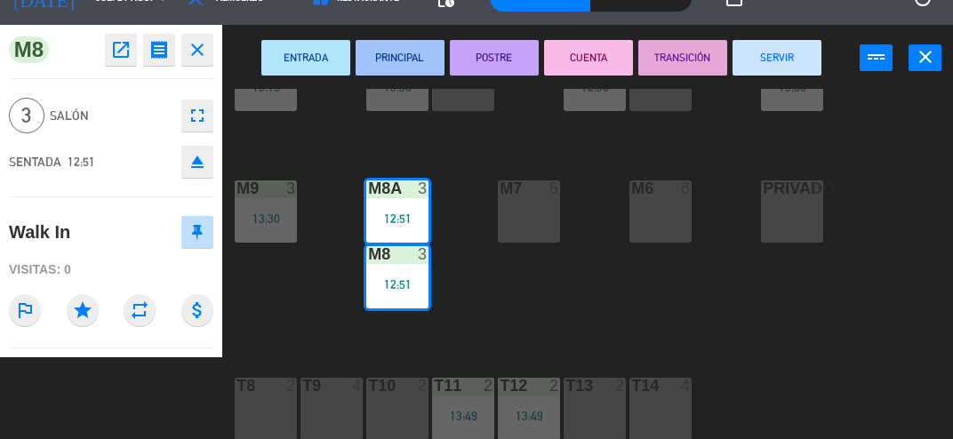
click at [402, 198] on div "M8A 3" at bounding box center [397, 189] width 62 height 18
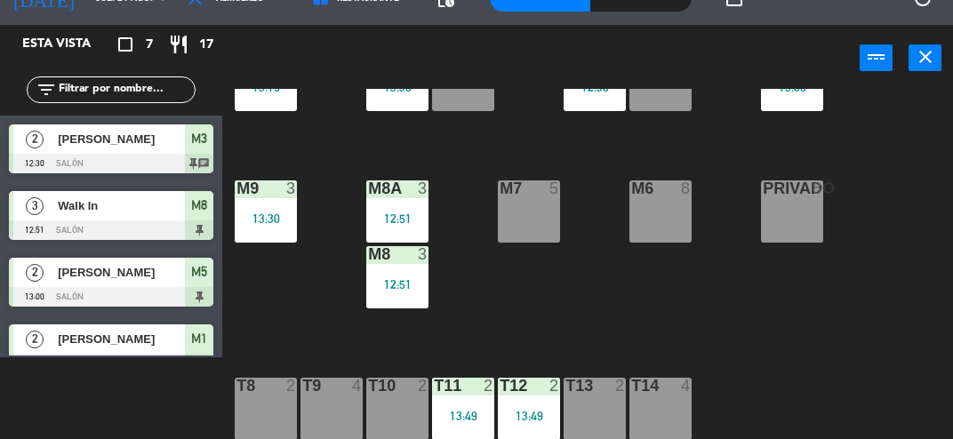
click at [411, 204] on div "M8A 3 12:51" at bounding box center [397, 211] width 62 height 62
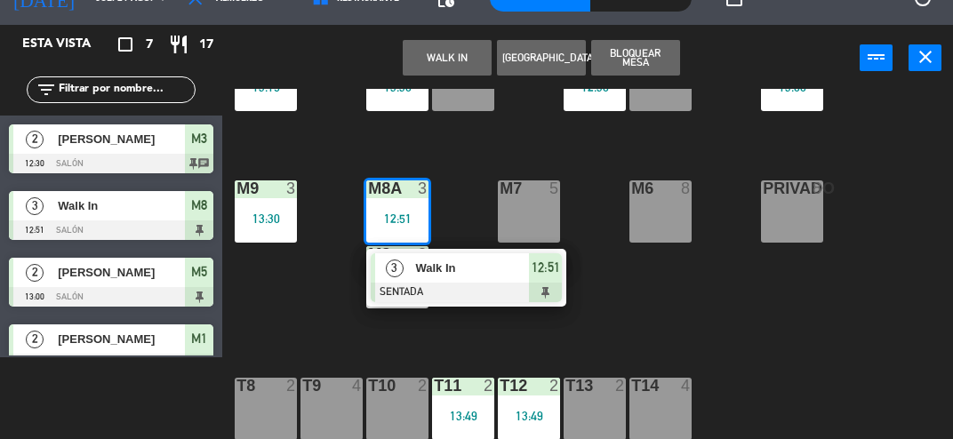
click at [485, 271] on span "Walk In" at bounding box center [472, 268] width 114 height 19
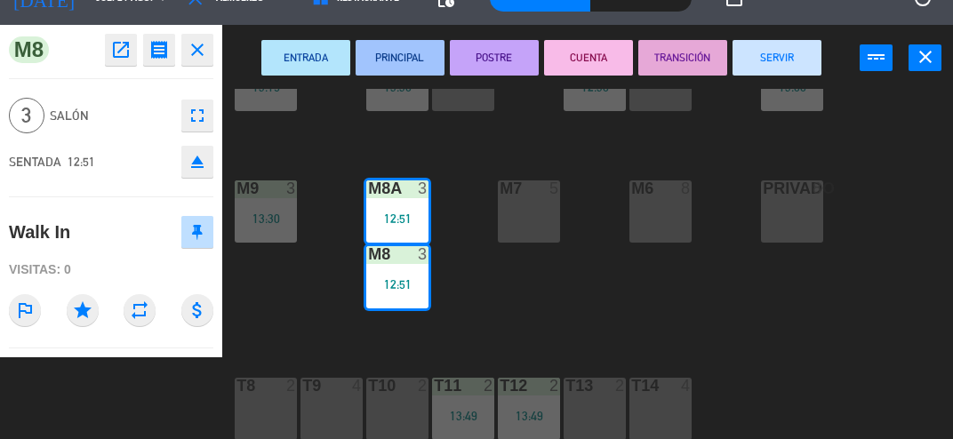
click at [786, 65] on button "SERVIR" at bounding box center [776, 58] width 89 height 36
